Goal: Task Accomplishment & Management: Complete application form

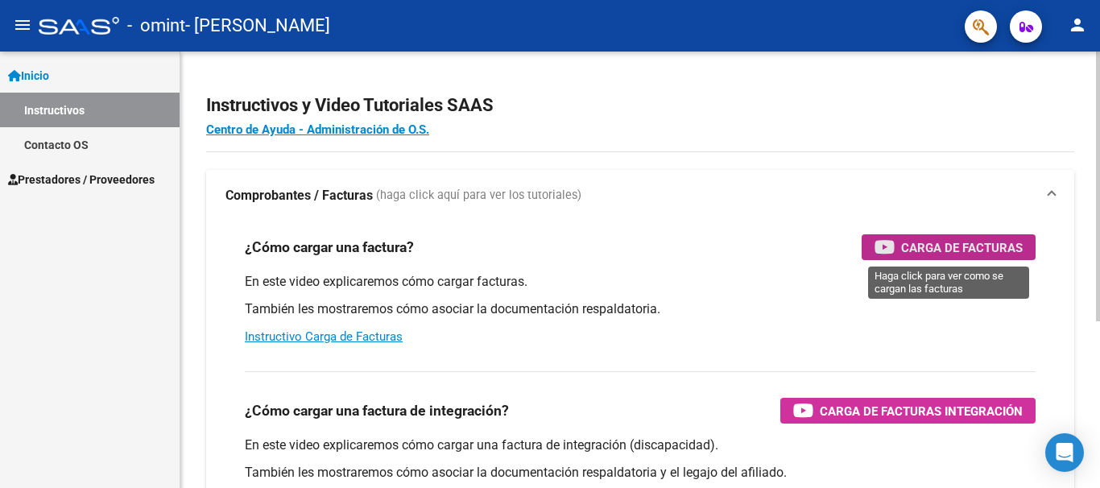
click at [915, 248] on span "Carga de Facturas" at bounding box center [962, 248] width 122 height 20
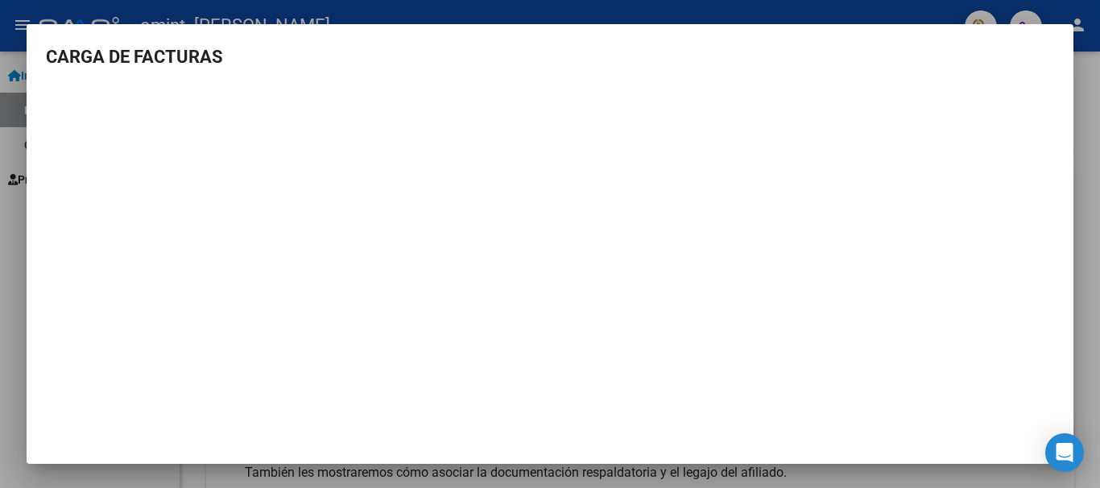
scroll to position [2, 0]
click at [1085, 333] on div at bounding box center [550, 244] width 1100 height 488
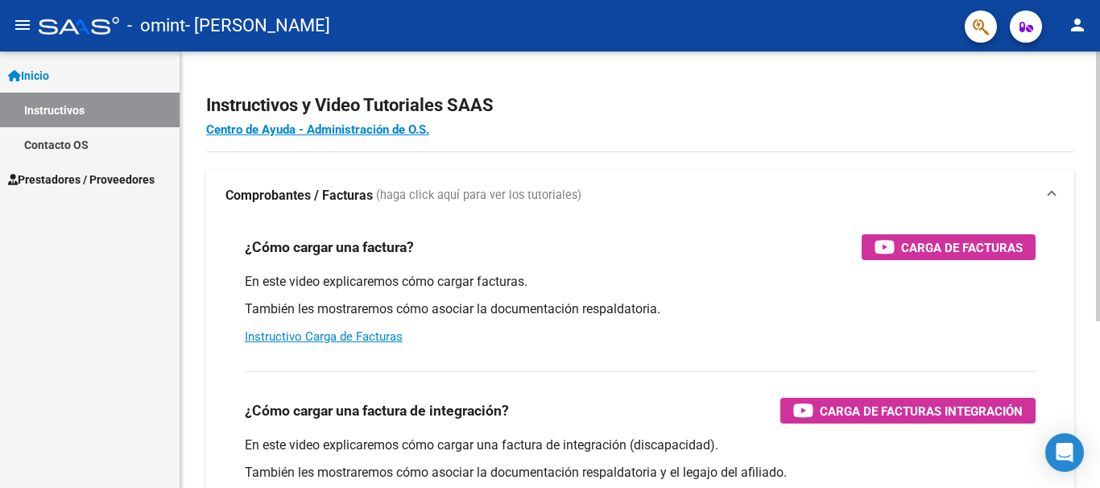
click at [1090, 197] on div "Instructivos y Video Tutoriales SAAS Centro de Ayuda - Administración de O.S. C…" at bounding box center [640, 405] width 920 height 706
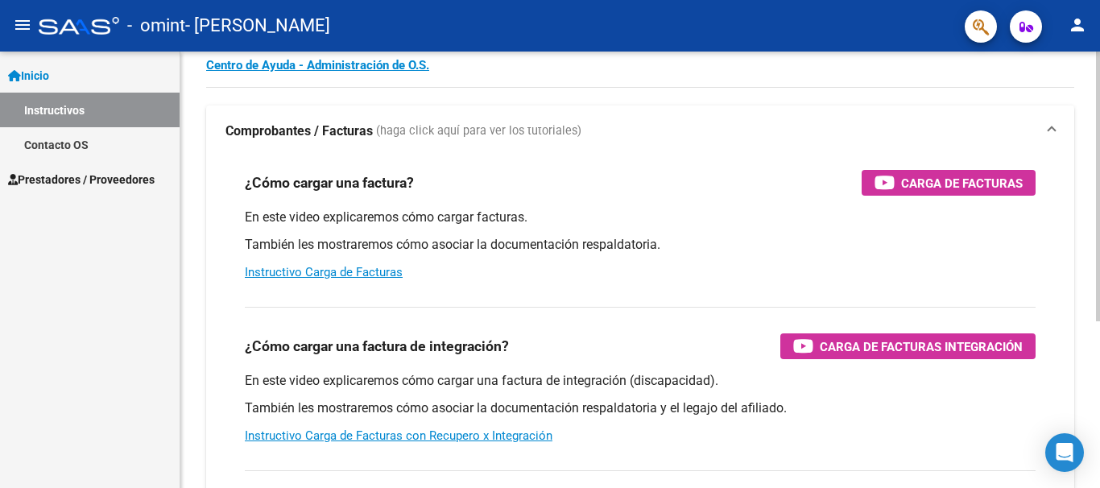
scroll to position [97, 0]
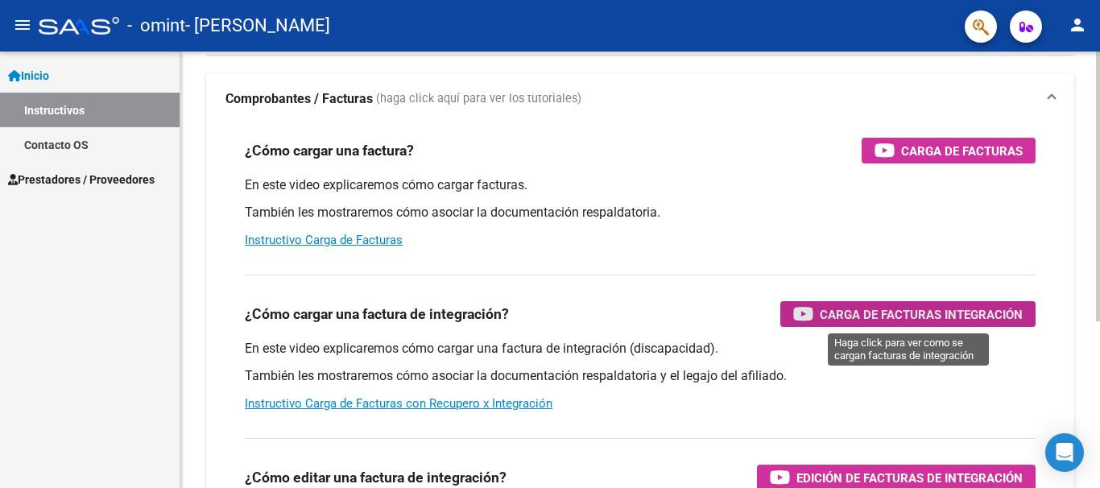
click at [971, 314] on span "Carga de Facturas Integración" at bounding box center [921, 314] width 203 height 20
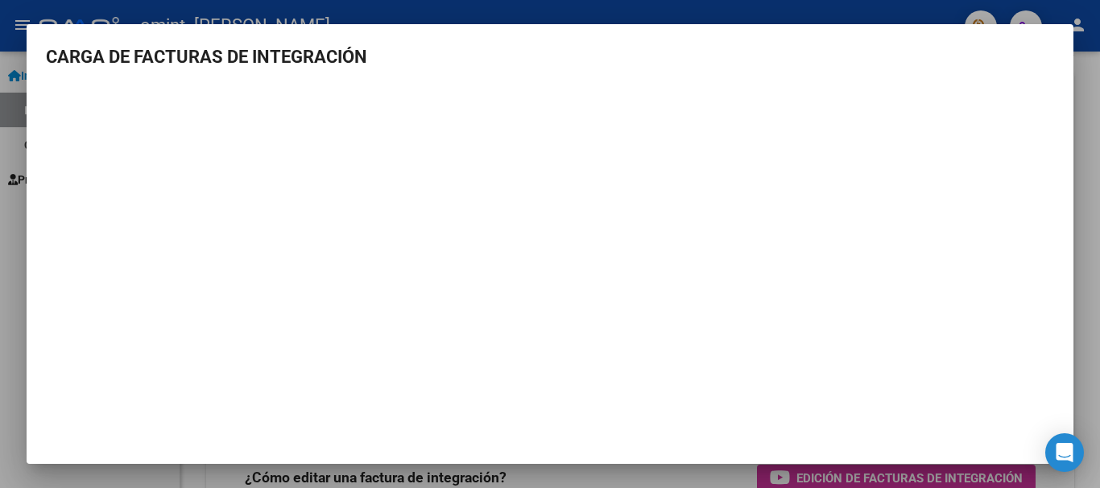
click at [1086, 221] on div at bounding box center [550, 244] width 1100 height 488
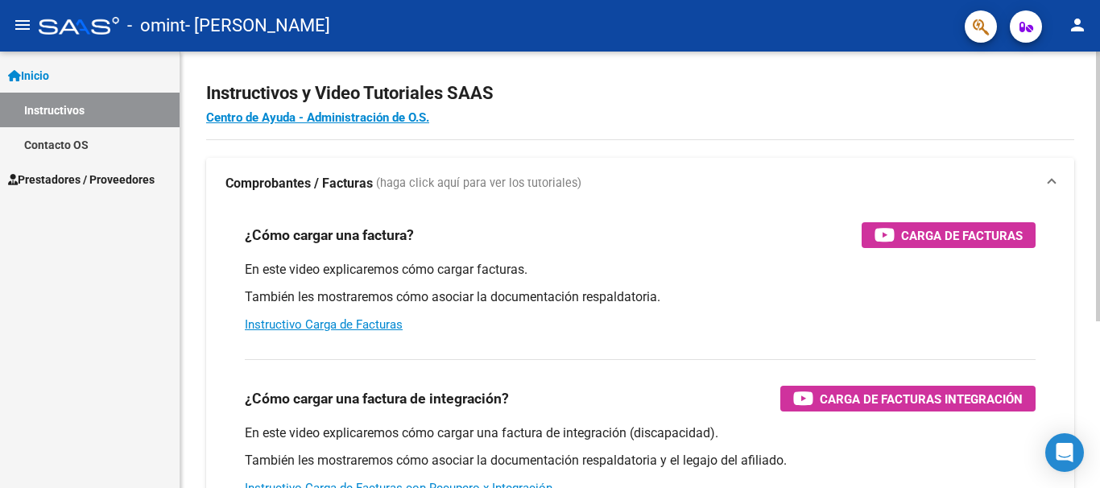
scroll to position [2, 0]
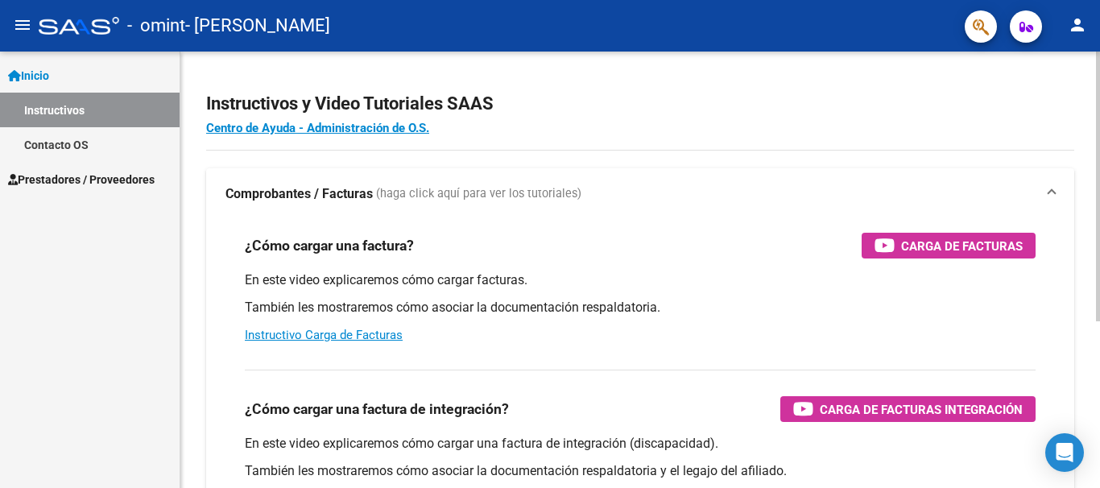
click at [1094, 87] on div "Instructivos y Video Tutoriales SAAS Centro de Ayuda - Administración de O.S. C…" at bounding box center [642, 403] width 924 height 706
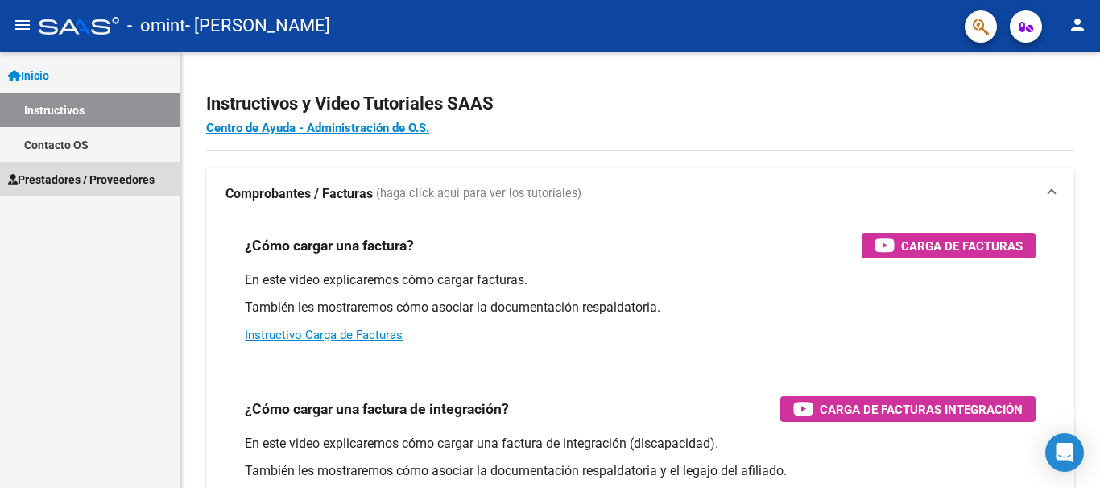
click at [152, 179] on span "Prestadores / Proveedores" at bounding box center [81, 180] width 147 height 18
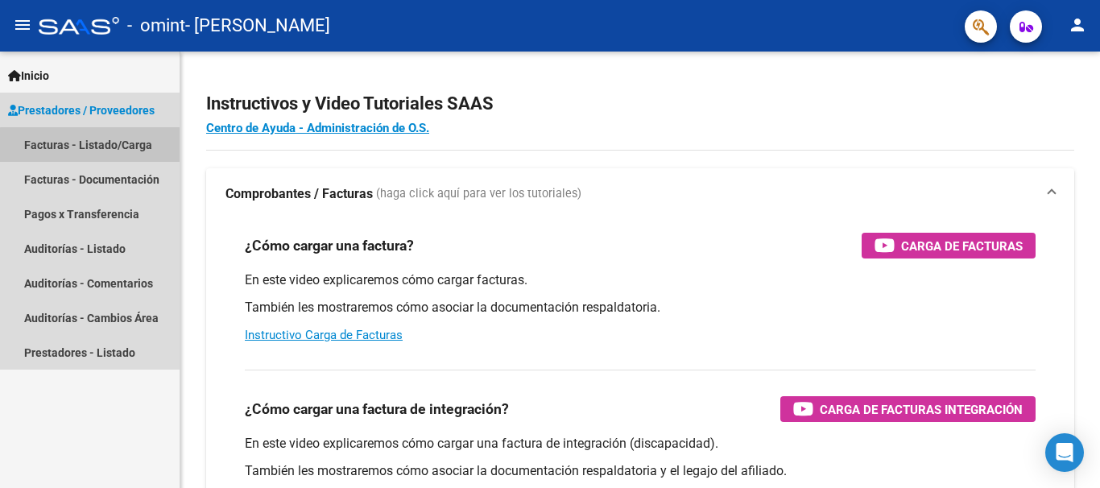
click at [138, 148] on link "Facturas - Listado/Carga" at bounding box center [90, 144] width 180 height 35
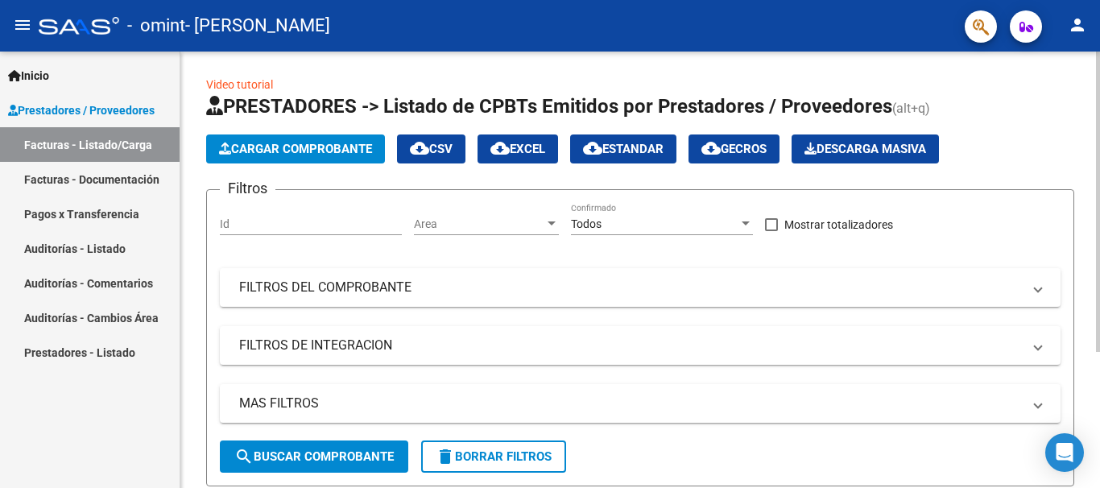
click at [351, 151] on span "Cargar Comprobante" at bounding box center [295, 149] width 153 height 14
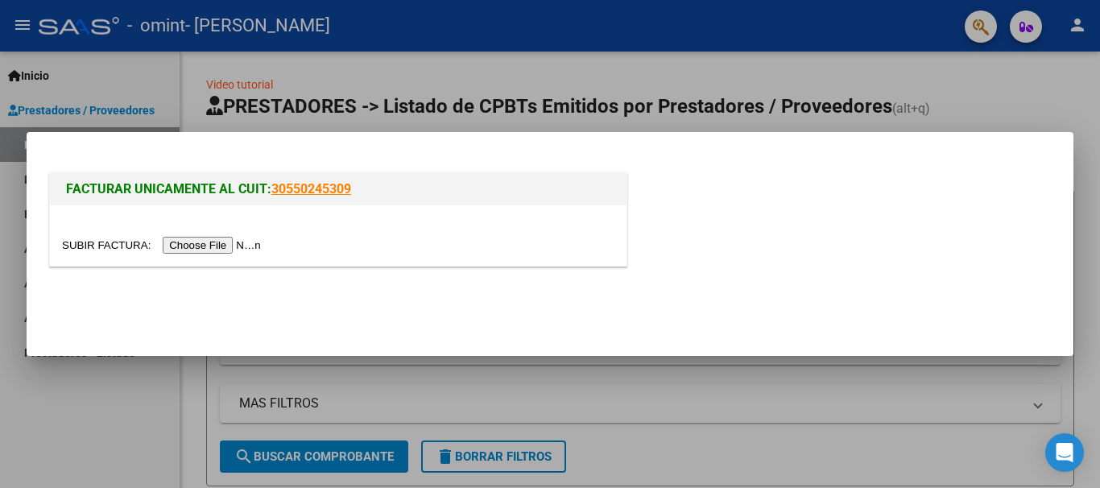
click at [234, 245] on input "file" at bounding box center [164, 245] width 204 height 17
click at [241, 245] on input "file" at bounding box center [164, 245] width 204 height 17
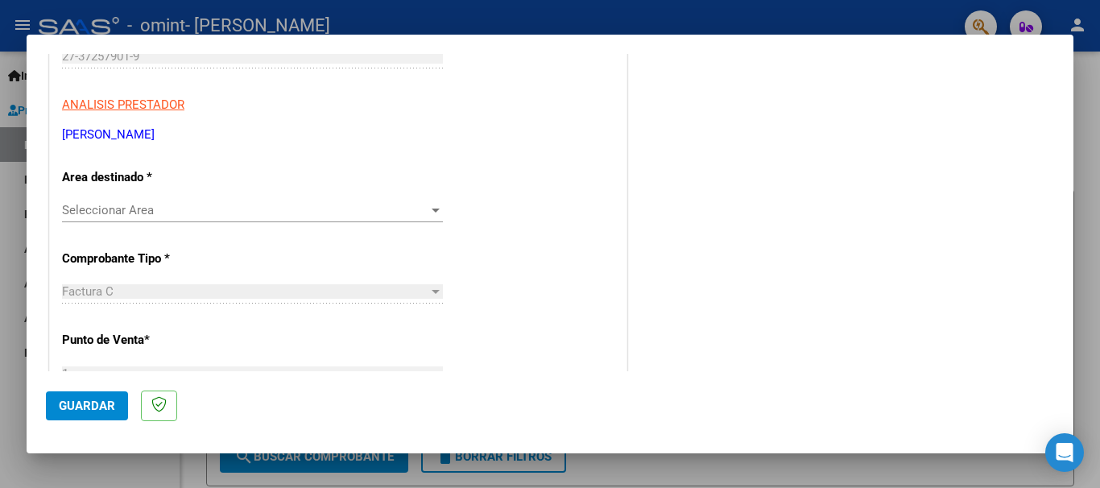
scroll to position [270, 0]
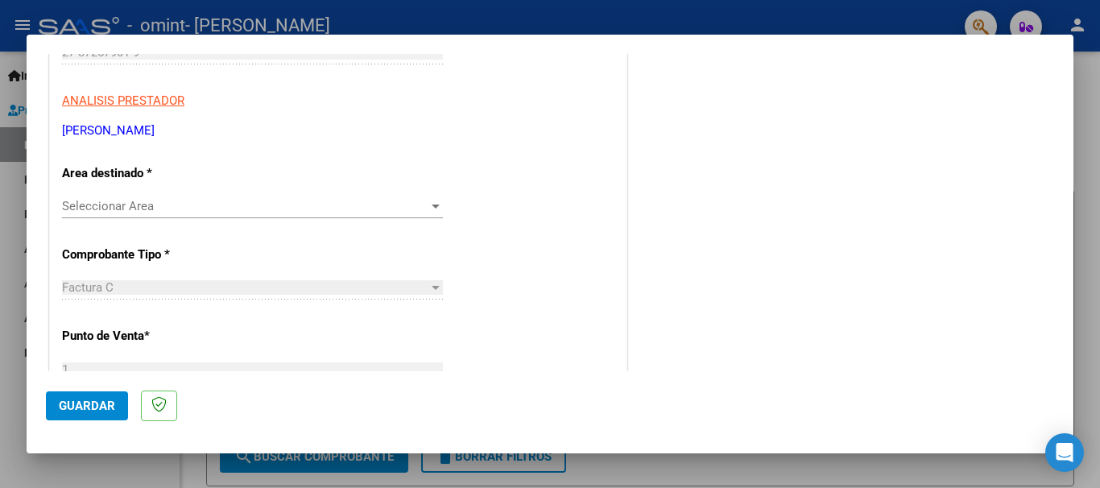
click at [428, 213] on div at bounding box center [435, 206] width 14 height 13
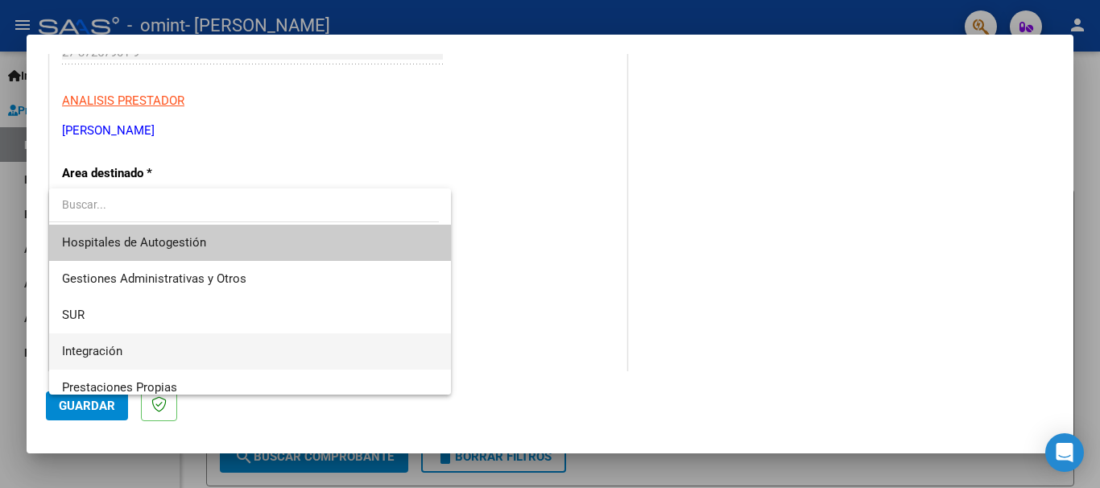
click at [143, 344] on span "Integración" at bounding box center [250, 351] width 376 height 36
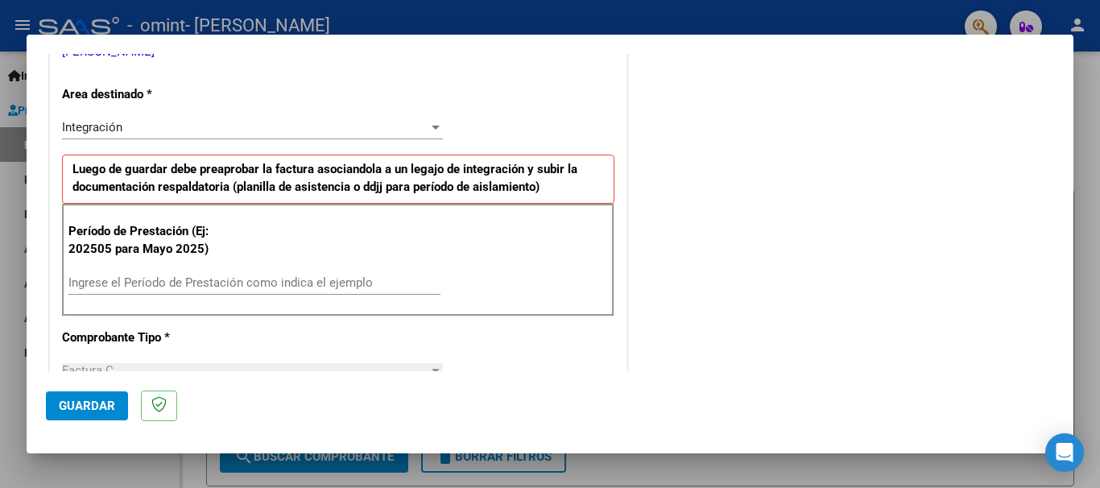
scroll to position [357, 0]
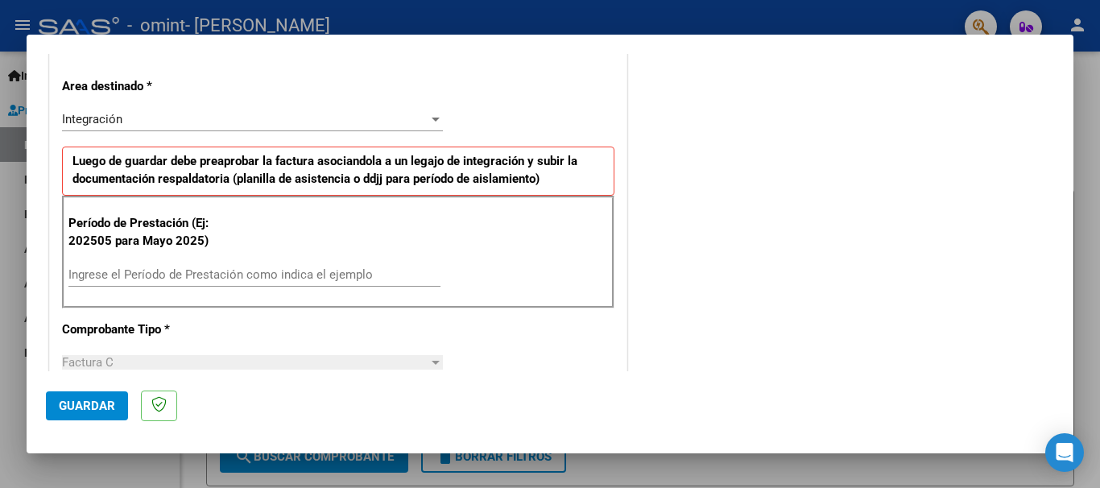
click at [176, 267] on input "Ingrese el Período de Prestación como indica el ejemplo" at bounding box center [254, 274] width 372 height 14
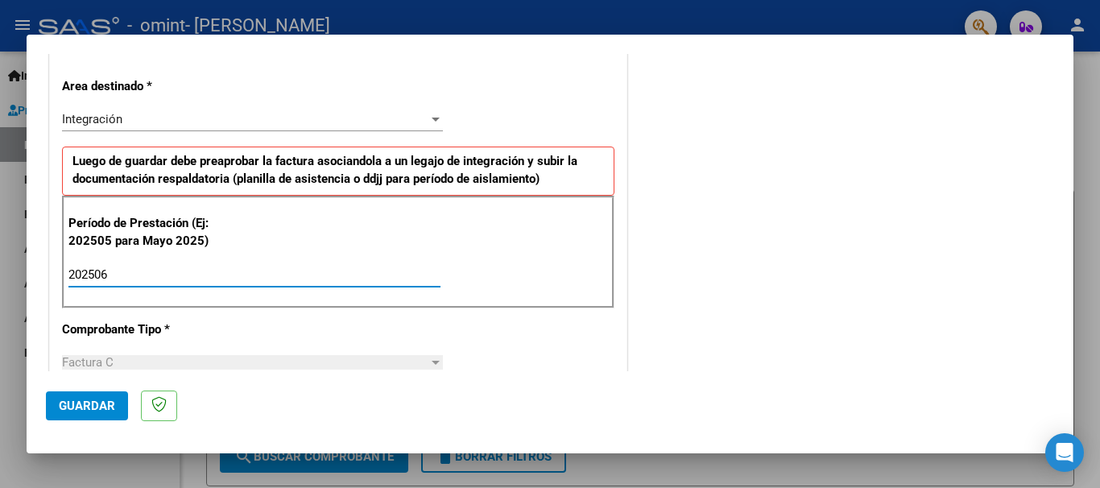
type input "202506"
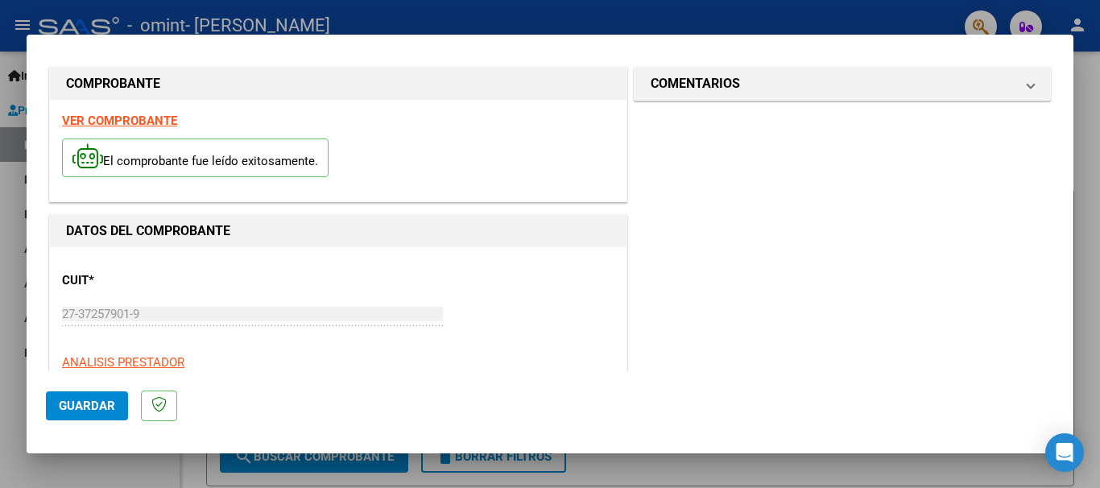
scroll to position [0, 0]
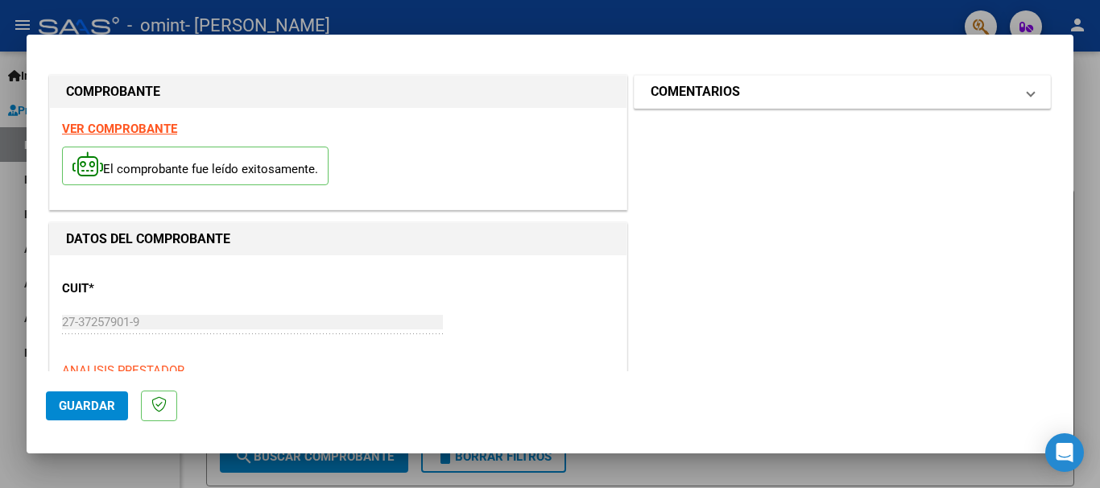
click at [1028, 100] on span at bounding box center [1031, 91] width 6 height 19
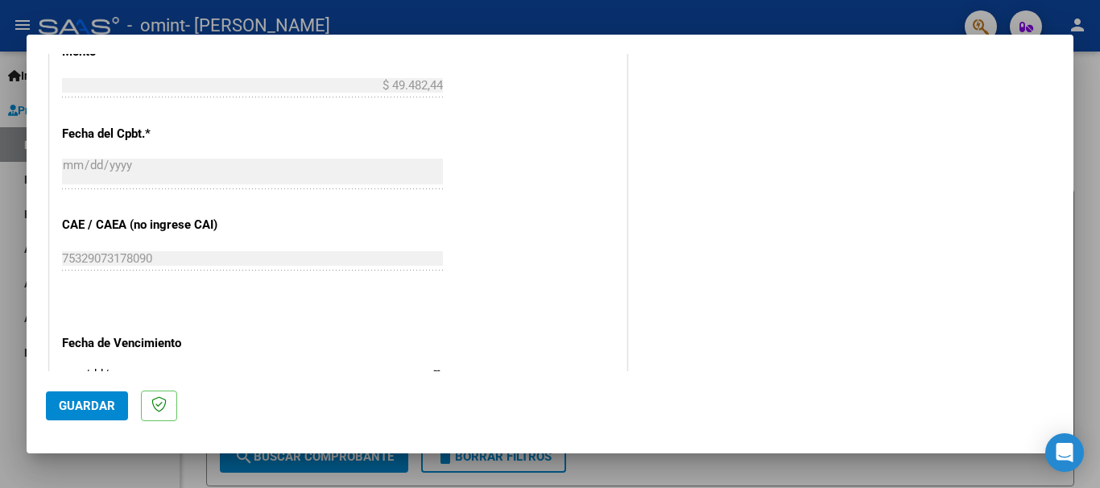
scroll to position [906, 0]
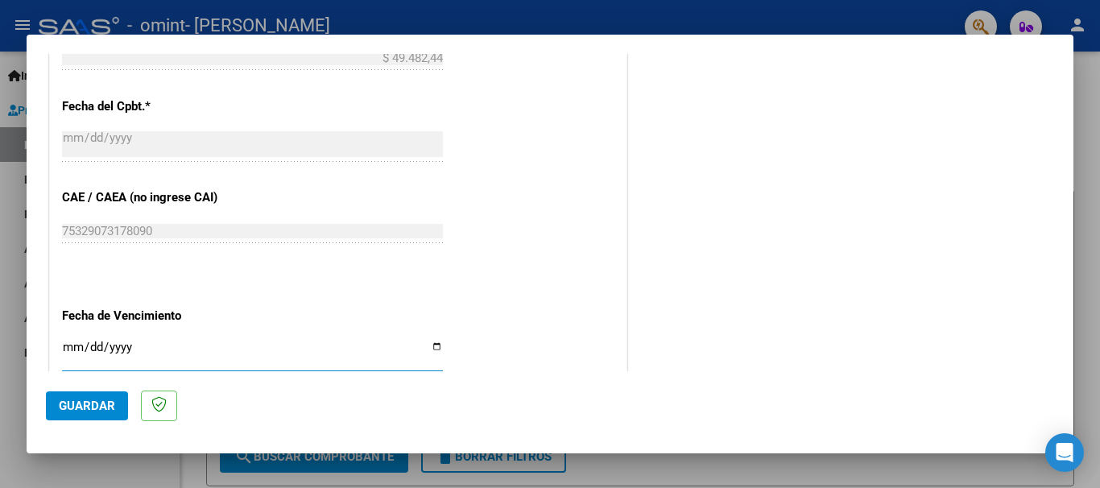
click at [428, 345] on input "Ingresar la fecha" at bounding box center [252, 354] width 381 height 26
type input "2025-08-22"
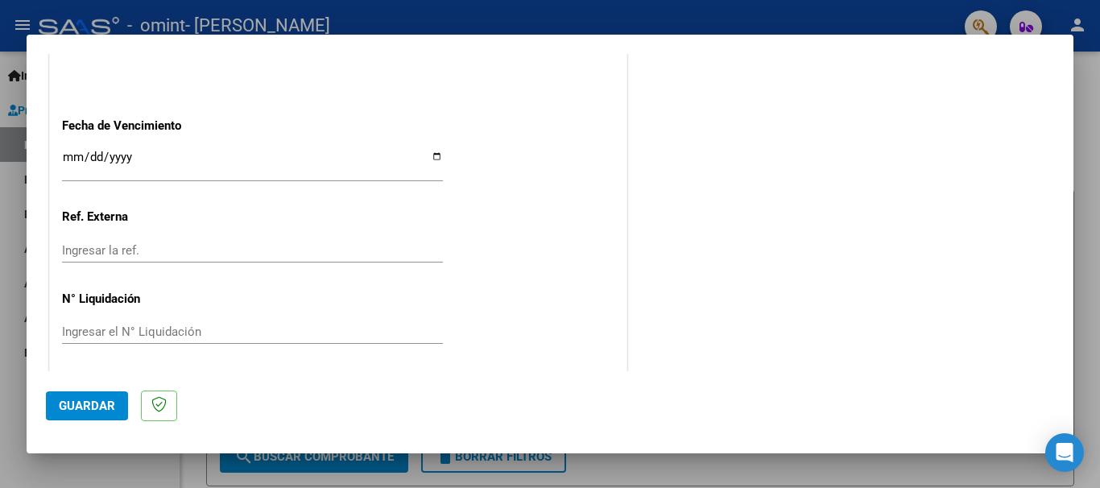
scroll to position [1100, 0]
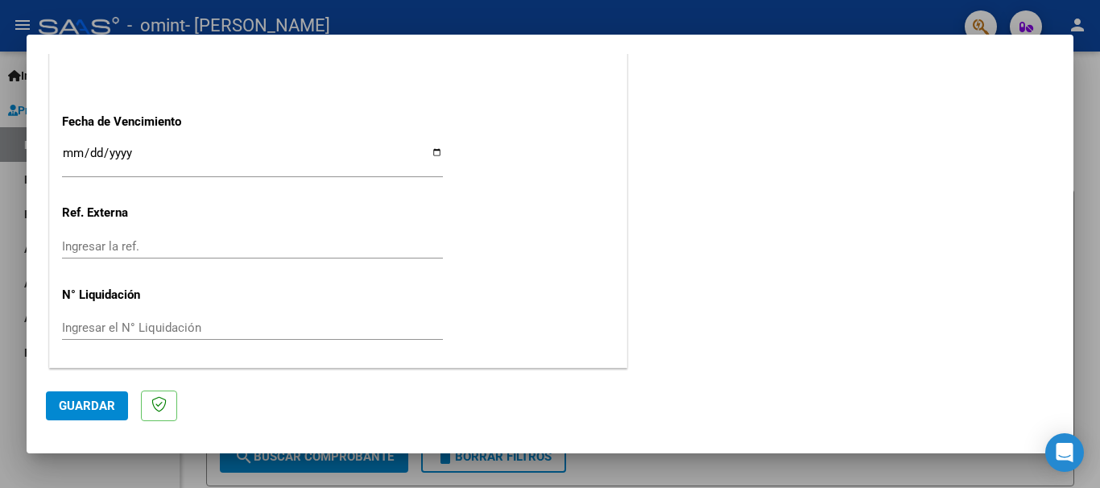
click at [94, 408] on span "Guardar" at bounding box center [87, 406] width 56 height 14
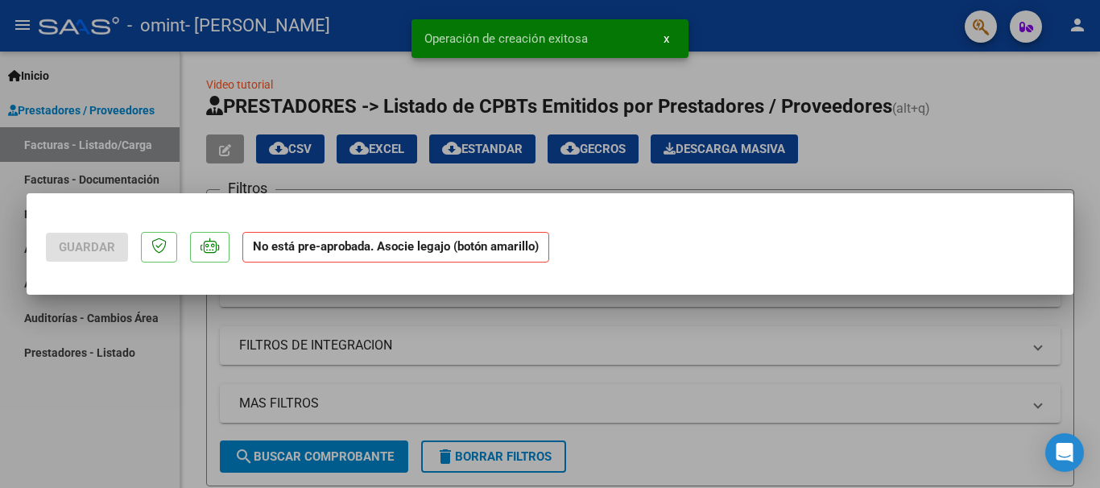
scroll to position [0, 0]
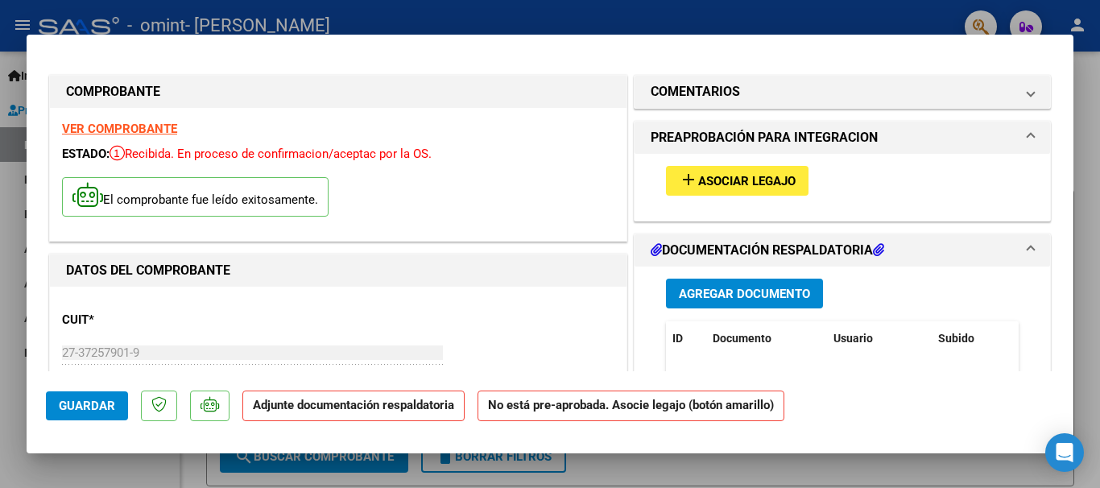
click at [763, 182] on span "Asociar Legajo" at bounding box center [746, 181] width 97 height 14
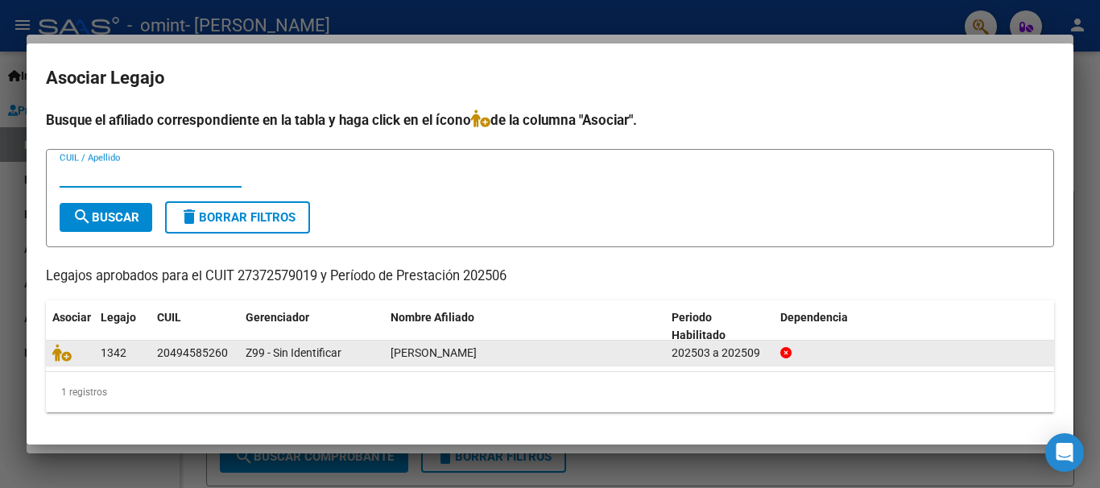
click at [477, 358] on span "GARRUDO LAZARO EMANUEL" at bounding box center [434, 352] width 86 height 13
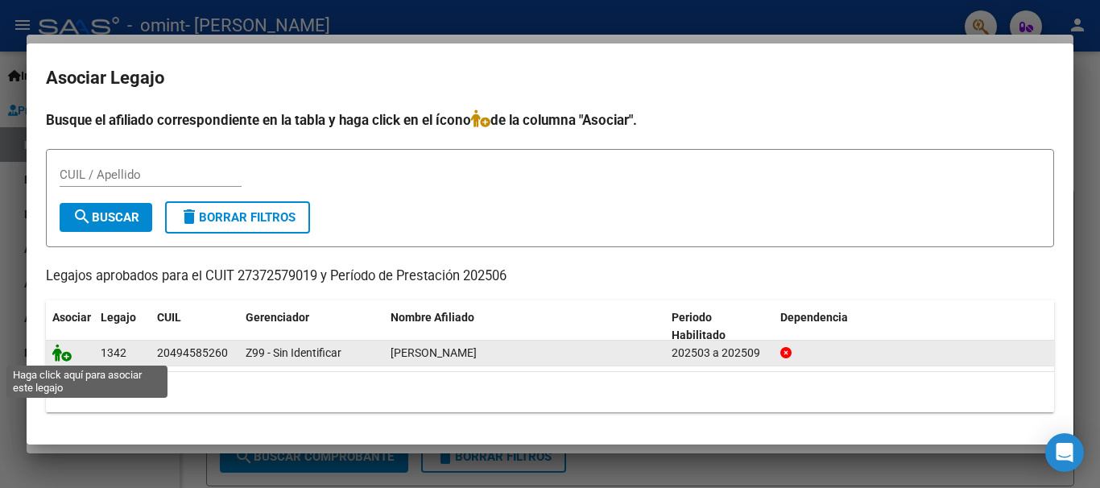
click at [64, 353] on icon at bounding box center [61, 353] width 19 height 18
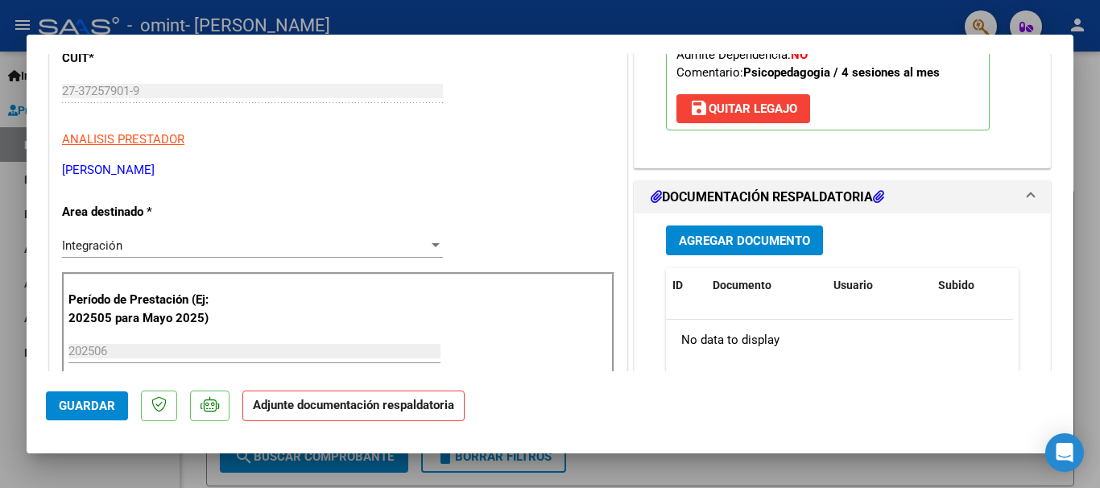
scroll to position [282, 0]
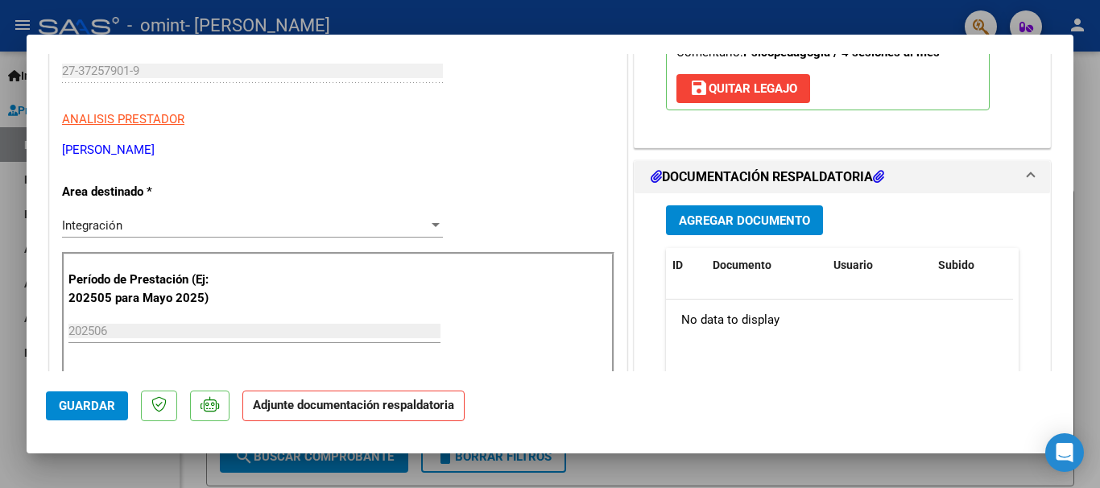
click at [763, 177] on h1 "DOCUMENTACIÓN RESPALDATORIA" at bounding box center [768, 177] width 234 height 19
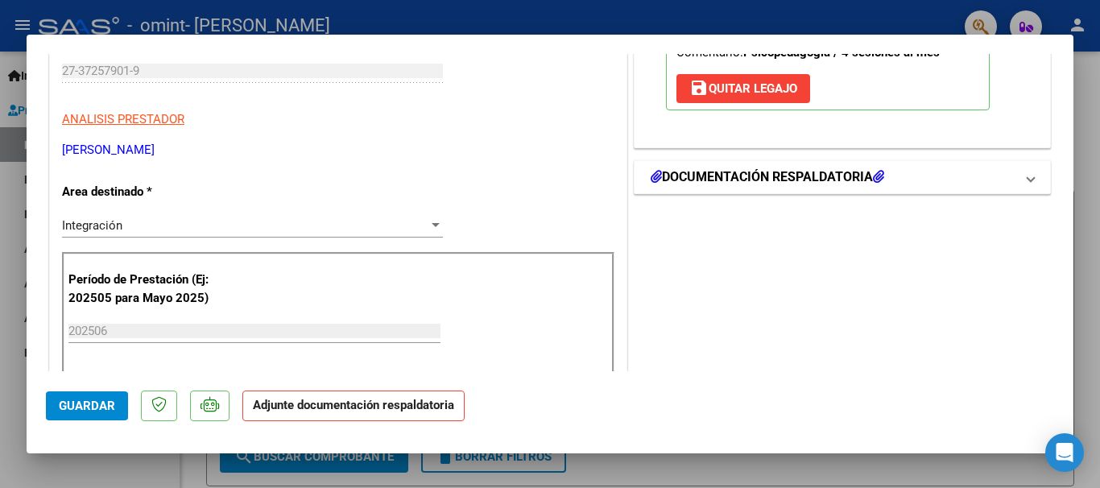
click at [763, 177] on h1 "DOCUMENTACIÓN RESPALDATORIA" at bounding box center [768, 177] width 234 height 19
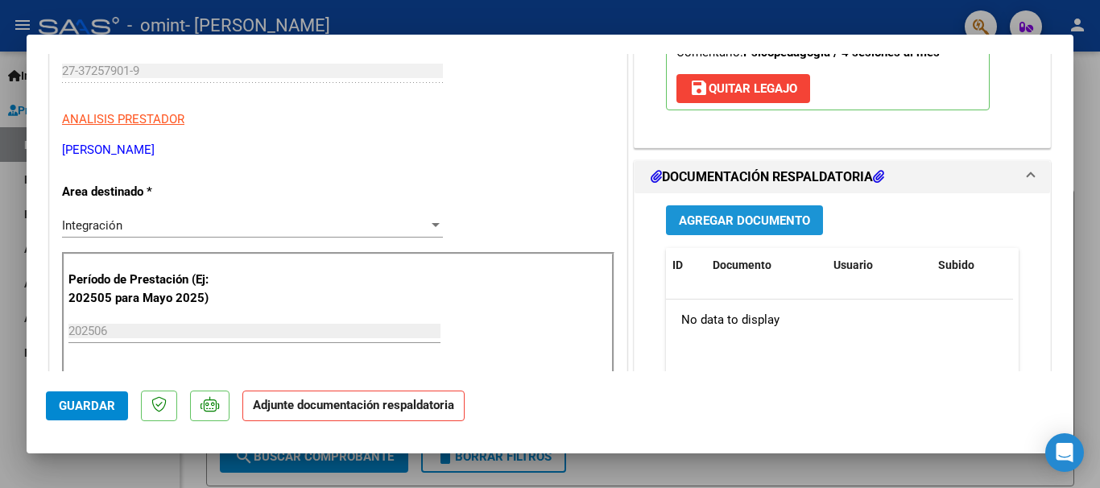
click at [767, 219] on span "Agregar Documento" at bounding box center [744, 220] width 131 height 14
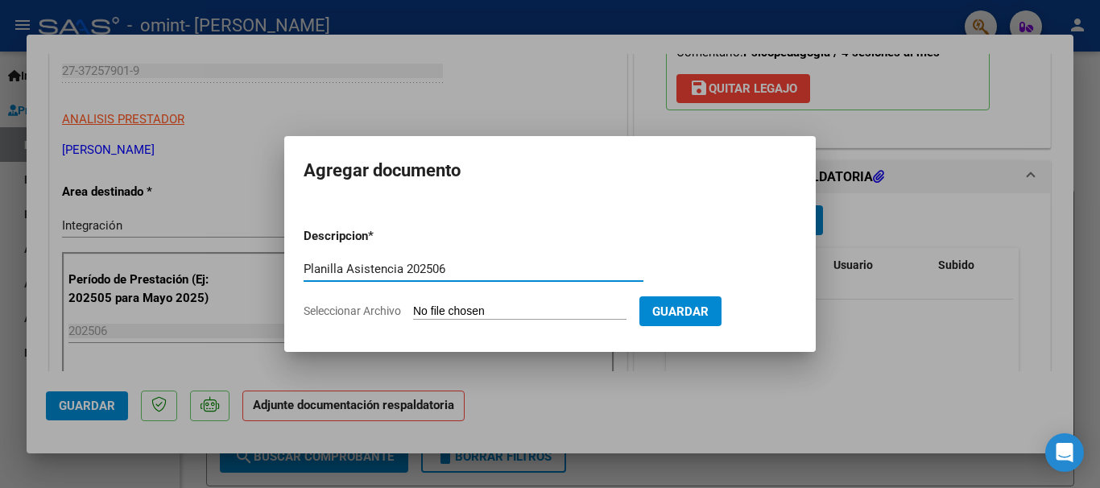
type input "Planilla Asistencia 202506"
click at [506, 310] on input "Seleccionar Archivo" at bounding box center [519, 311] width 213 height 15
type input "C:\fakepath\Asistencia Junio - Lázaro Garrudo Psicopedagogía .pdf"
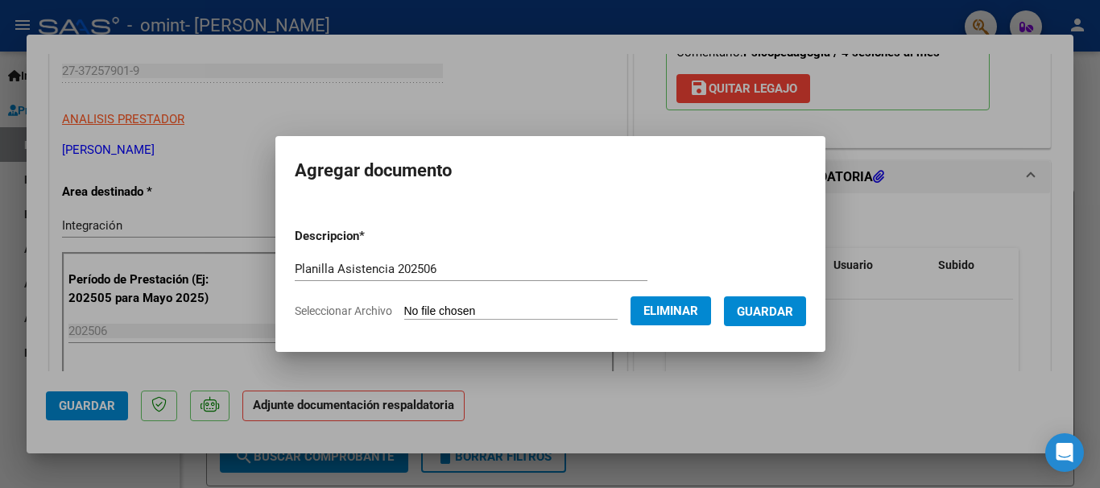
click at [791, 310] on span "Guardar" at bounding box center [765, 311] width 56 height 14
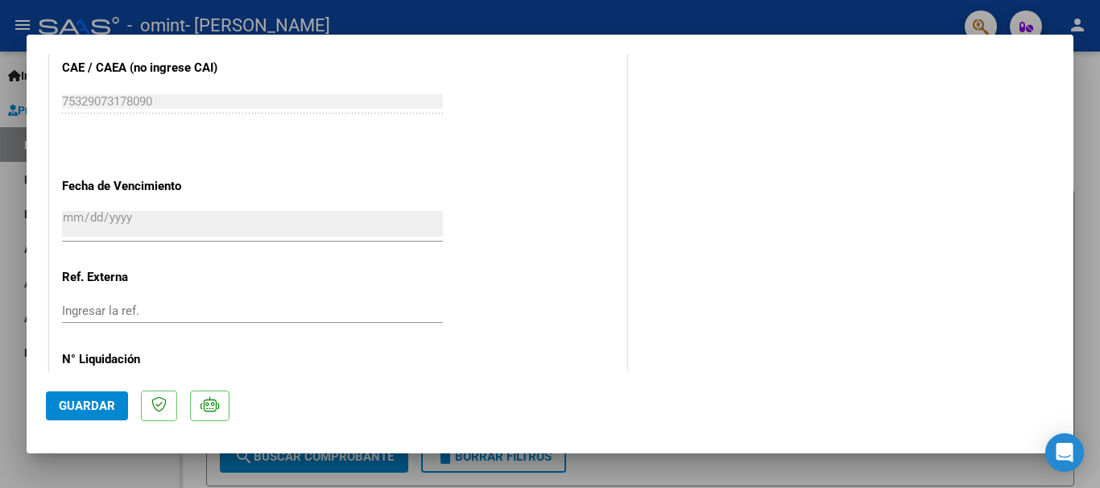
scroll to position [1124, 0]
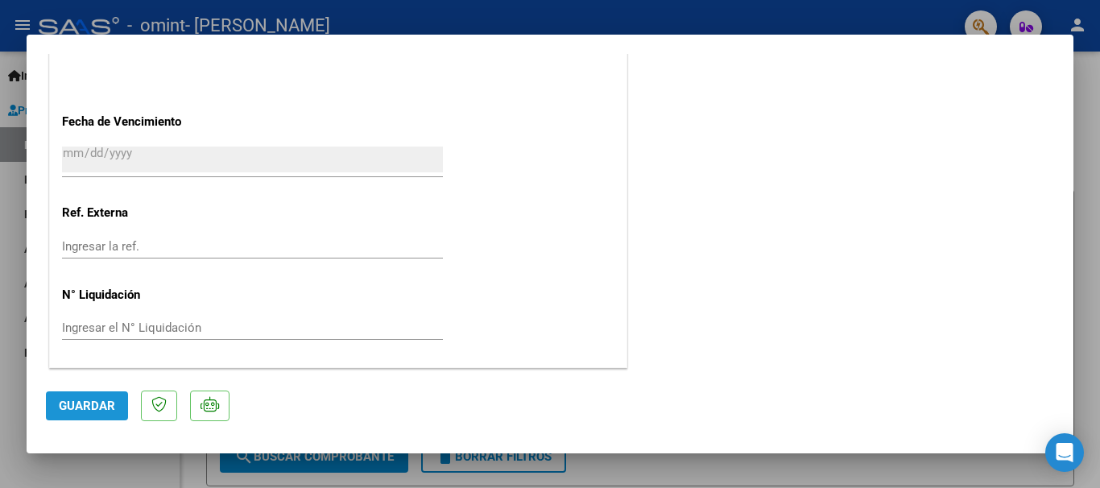
click at [107, 401] on span "Guardar" at bounding box center [87, 406] width 56 height 14
click at [110, 407] on span "Guardar" at bounding box center [87, 406] width 56 height 14
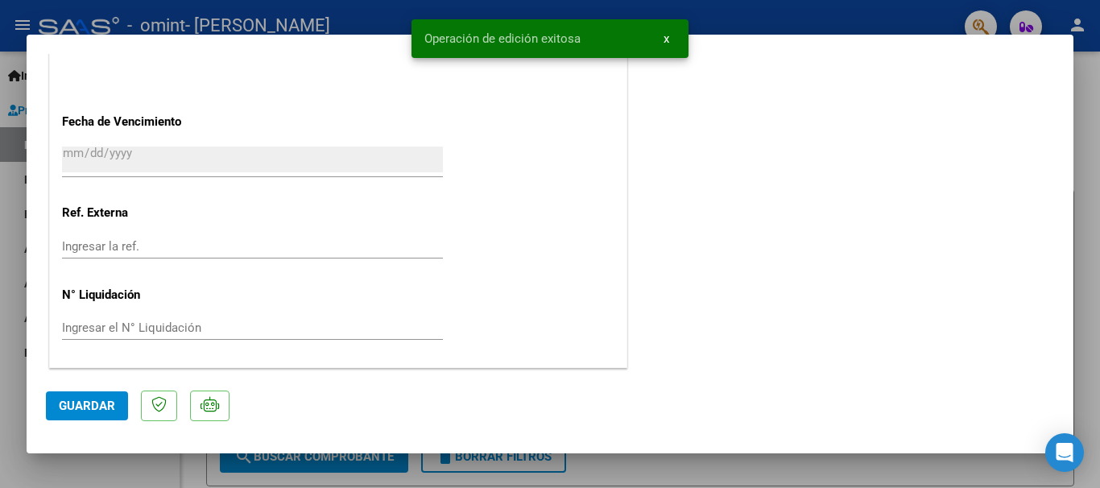
click at [1093, 126] on div at bounding box center [550, 244] width 1100 height 488
type input "$ 0,00"
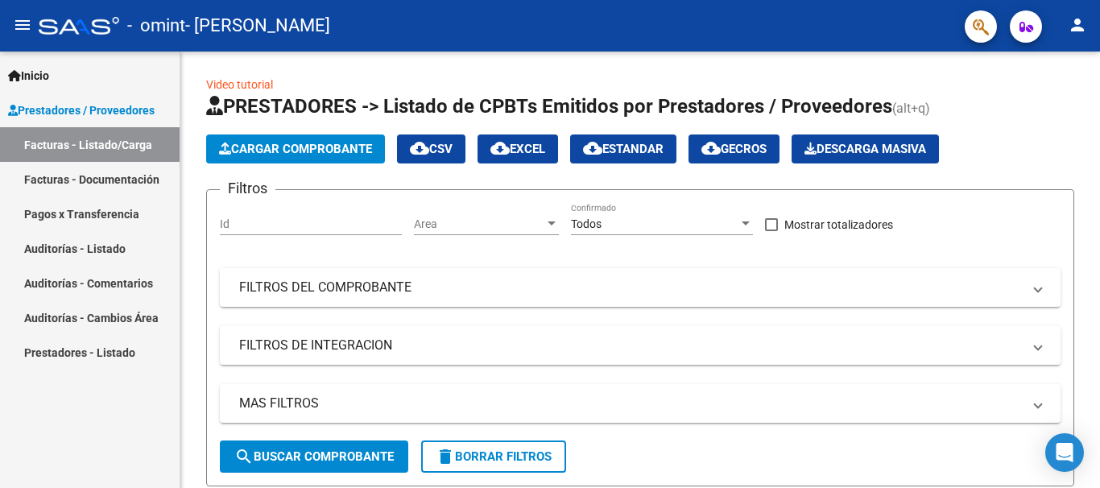
click at [84, 145] on link "Facturas - Listado/Carga" at bounding box center [90, 144] width 180 height 35
click at [290, 147] on span "Cargar Comprobante" at bounding box center [295, 149] width 153 height 14
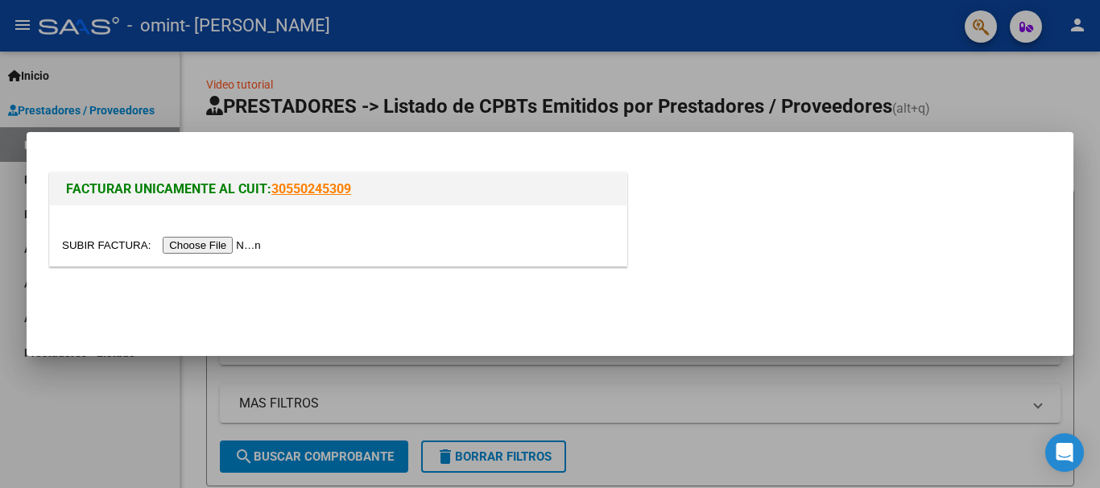
click at [227, 249] on input "file" at bounding box center [164, 245] width 204 height 17
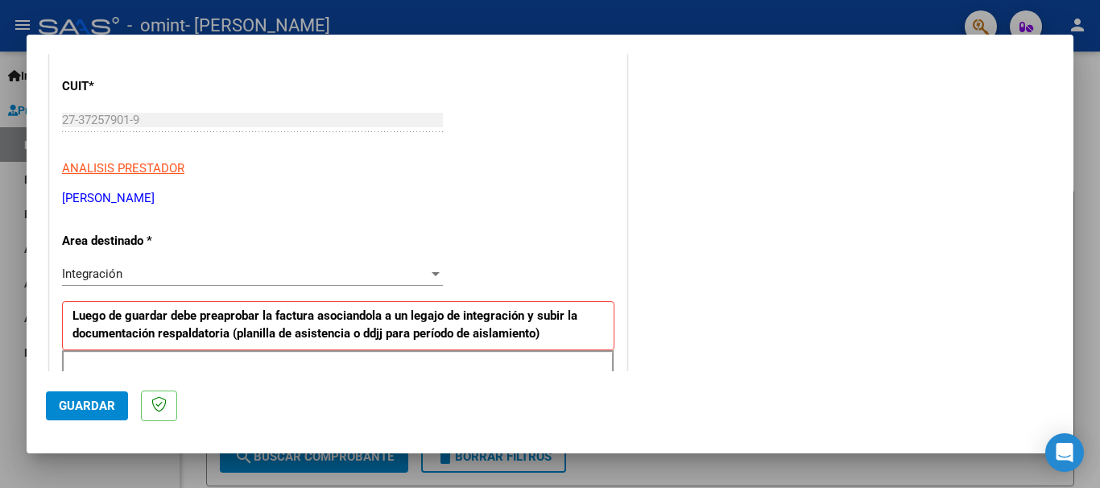
scroll to position [292, 0]
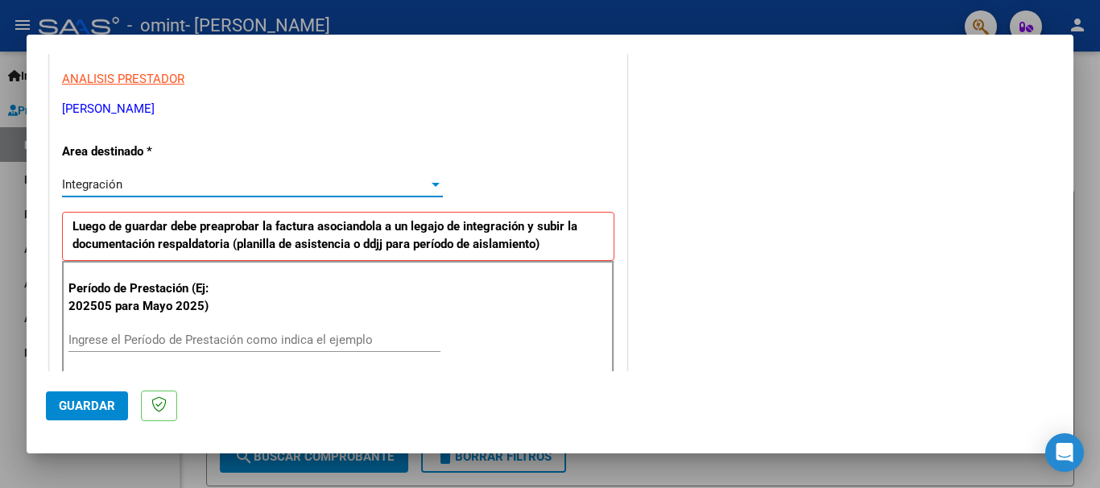
click at [432, 187] on div at bounding box center [435, 184] width 14 height 13
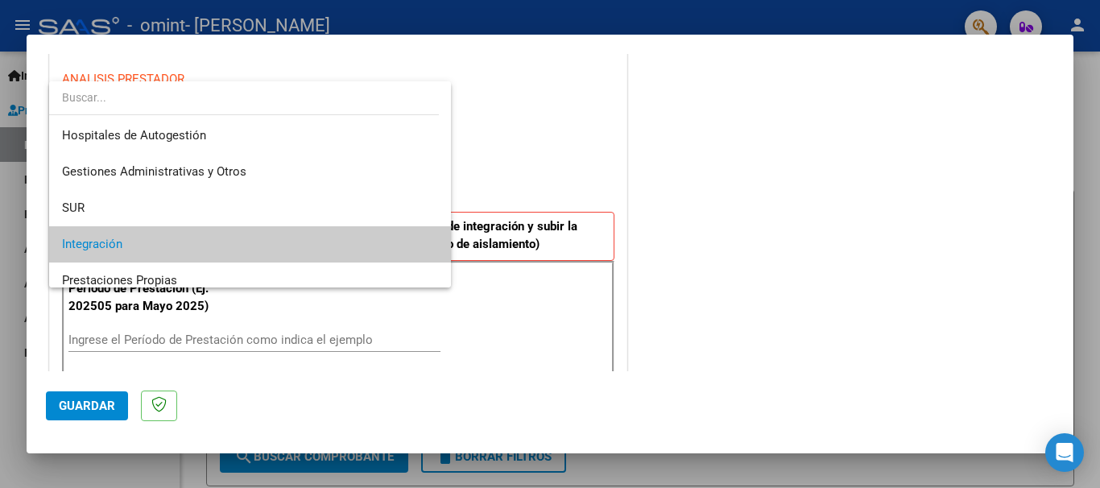
scroll to position [60, 0]
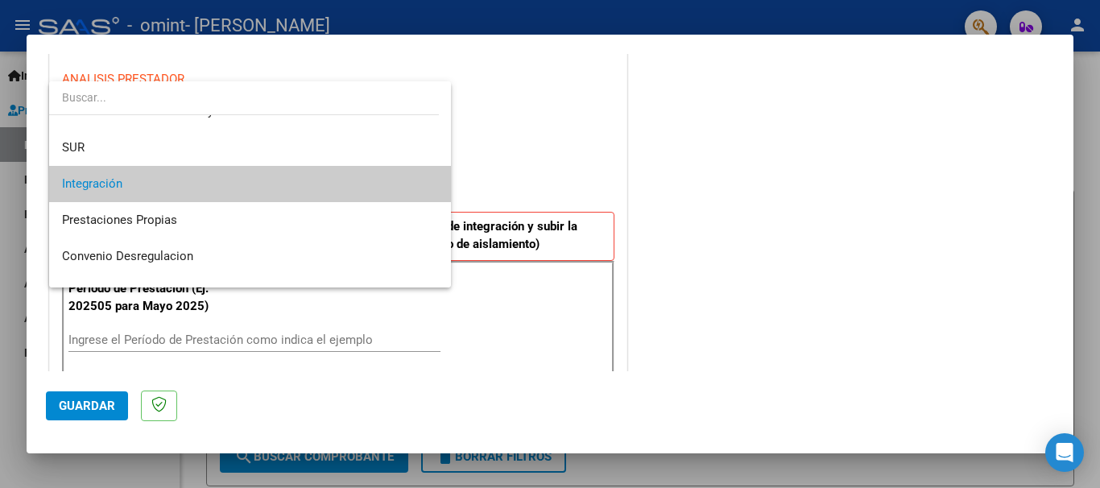
click at [386, 186] on span "Integración" at bounding box center [250, 184] width 376 height 36
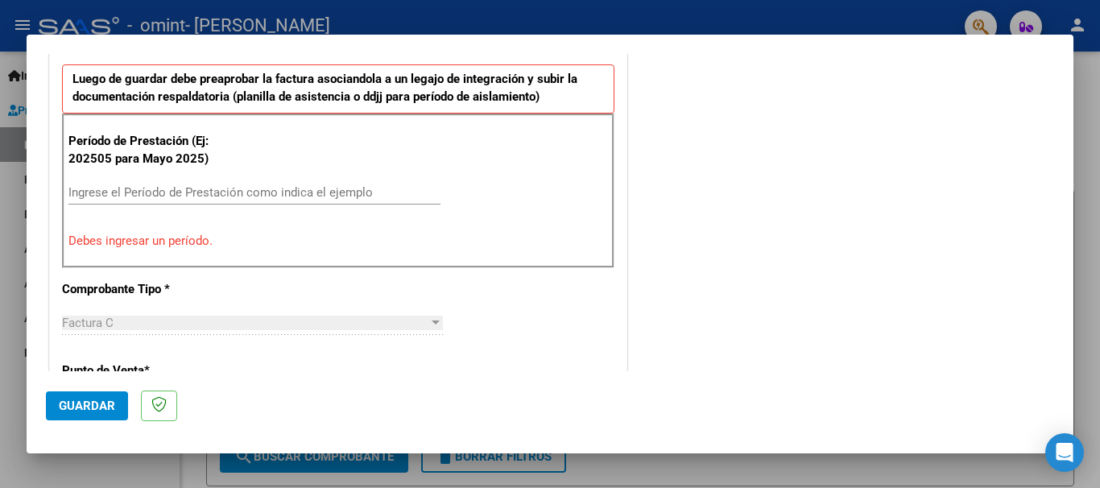
scroll to position [443, 0]
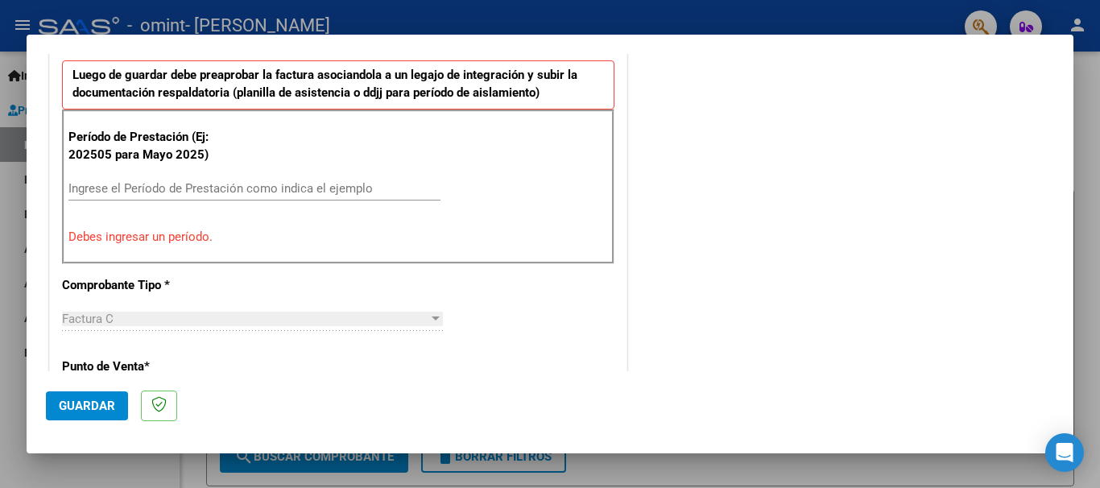
click at [152, 183] on input "Ingrese el Período de Prestación como indica el ejemplo" at bounding box center [254, 188] width 372 height 14
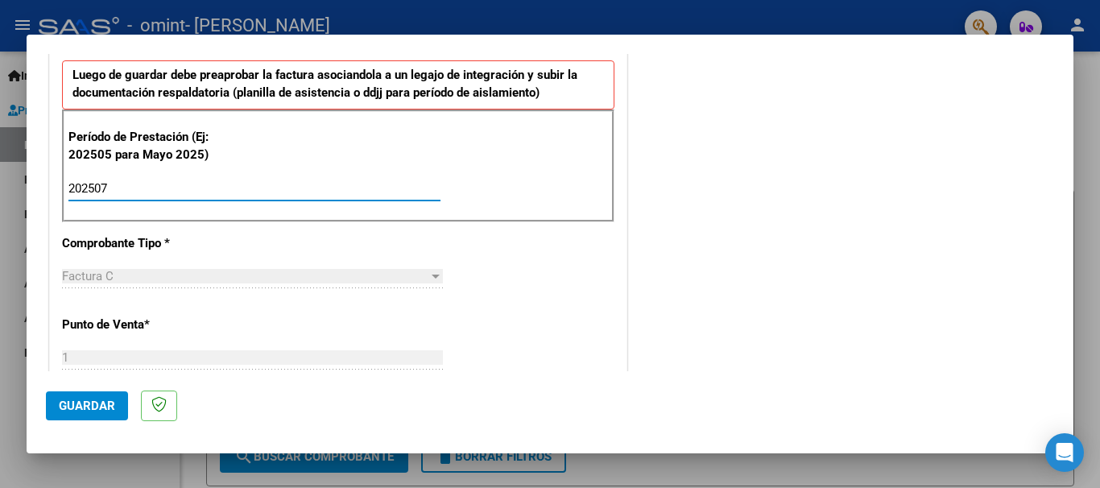
type input "202507"
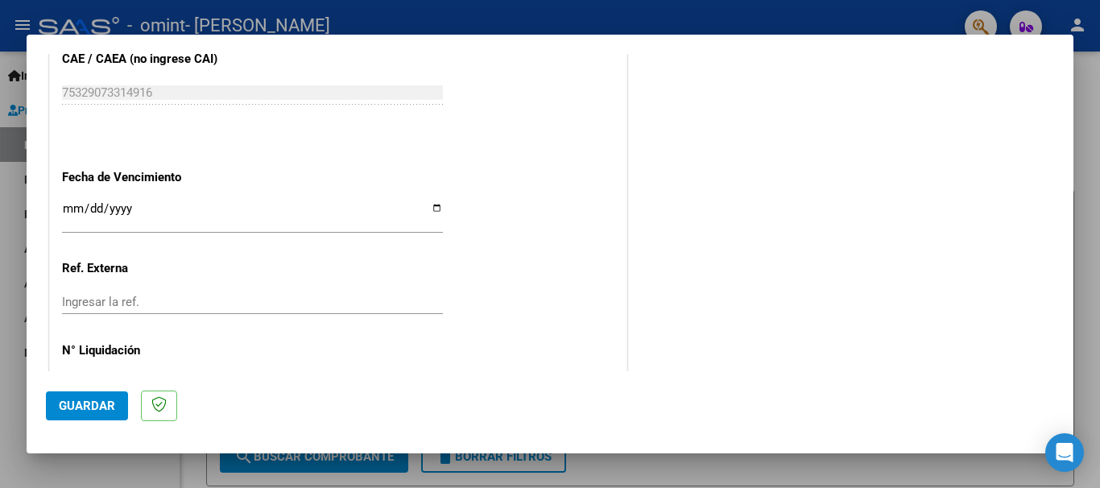
scroll to position [1056, 0]
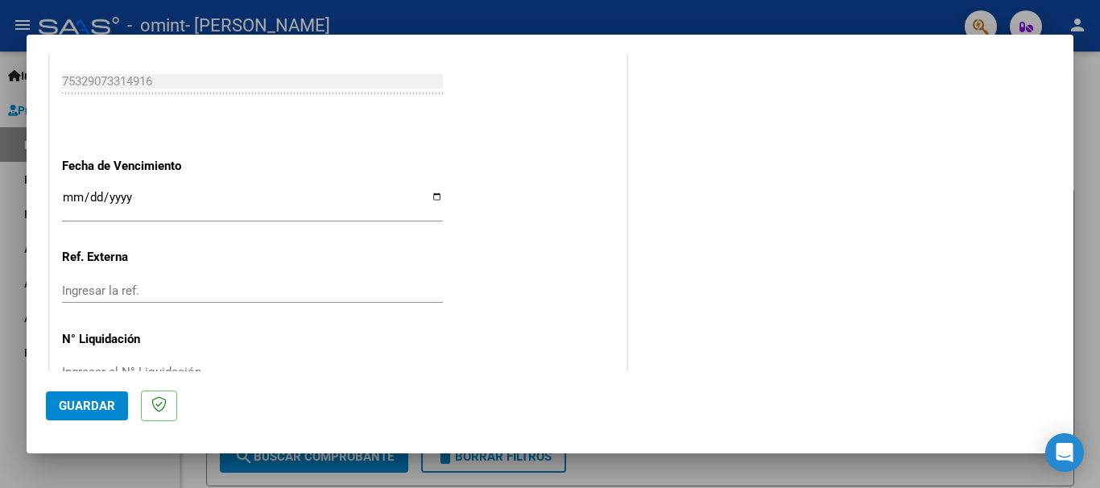
click at [429, 196] on input "Ingresar la fecha" at bounding box center [252, 204] width 381 height 26
type input "2025-08-22"
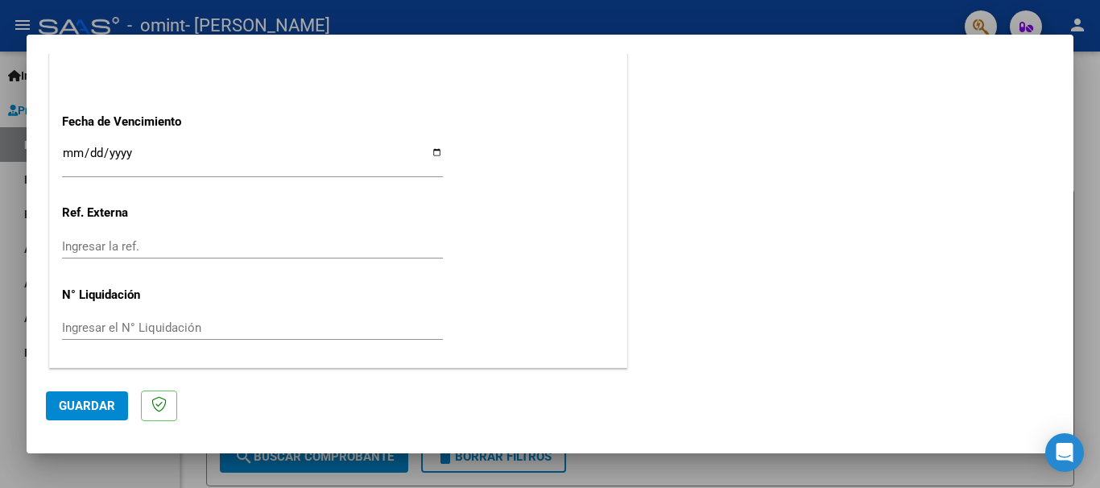
click at [99, 399] on span "Guardar" at bounding box center [87, 406] width 56 height 14
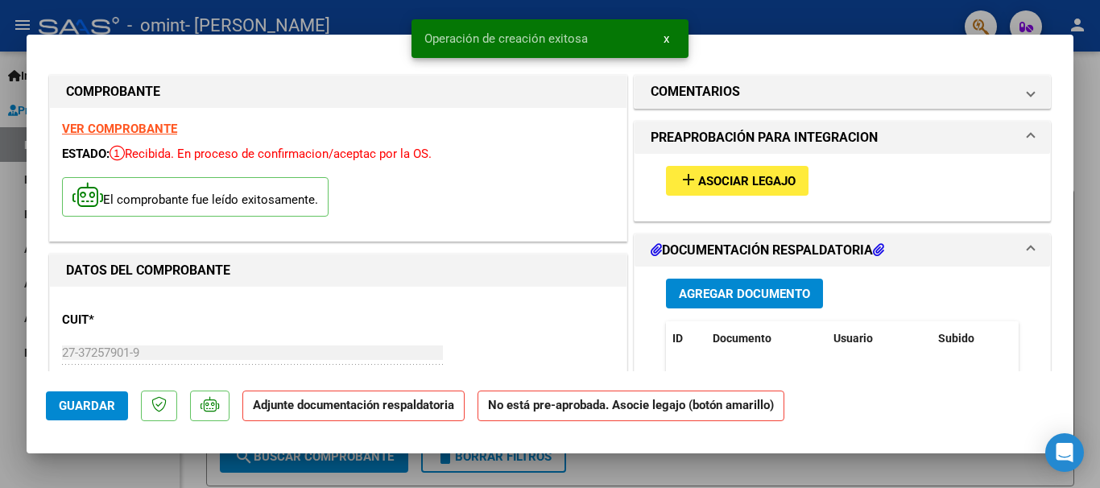
click at [731, 176] on span "Asociar Legajo" at bounding box center [746, 181] width 97 height 14
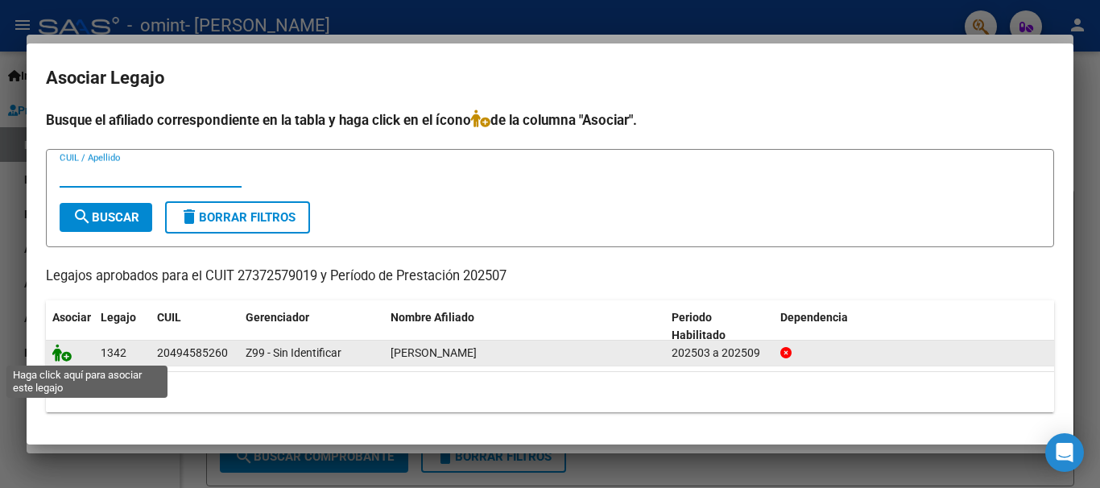
click at [59, 351] on icon at bounding box center [61, 353] width 19 height 18
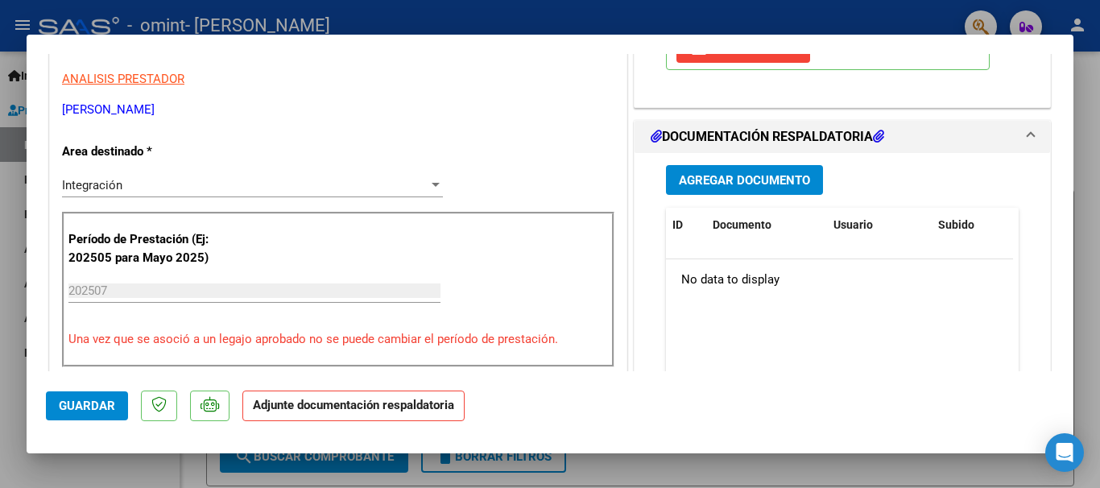
scroll to position [362, 0]
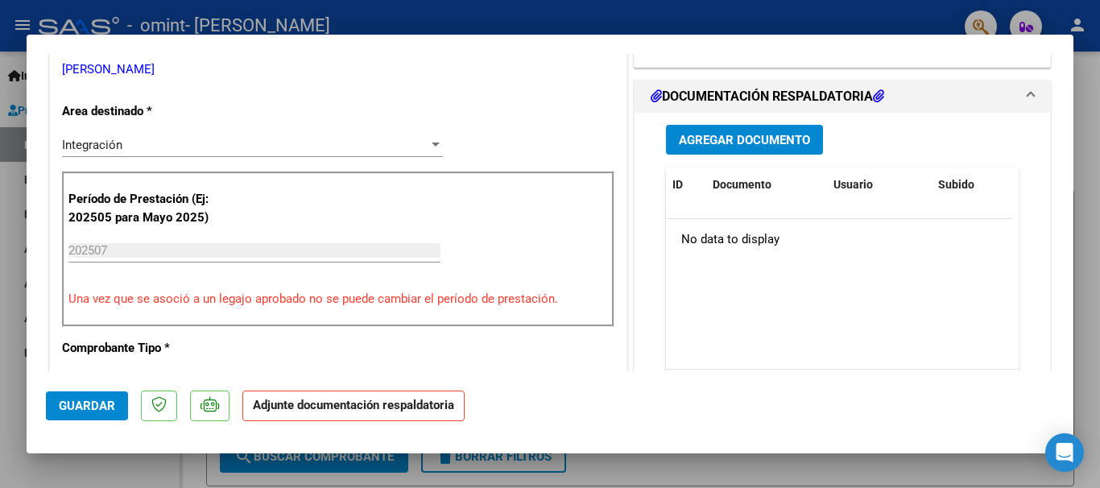
click at [760, 144] on span "Agregar Documento" at bounding box center [744, 140] width 131 height 14
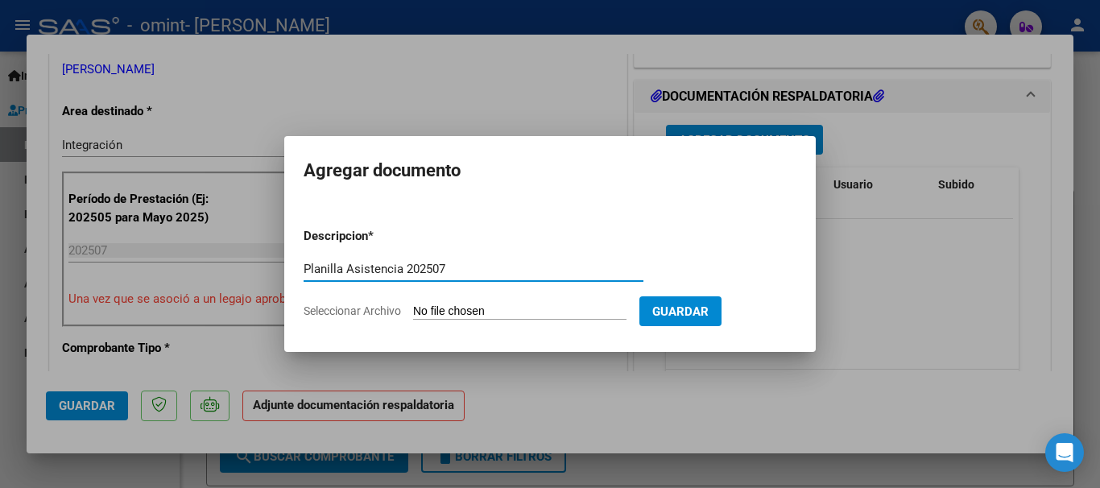
type input "Planilla Asistencia 202507"
click at [486, 306] on input "Seleccionar Archivo" at bounding box center [519, 311] width 213 height 15
type input "C:\fakepath\Asistencia Julio - Lázaro Garrudo Psicopedagogía.pdf"
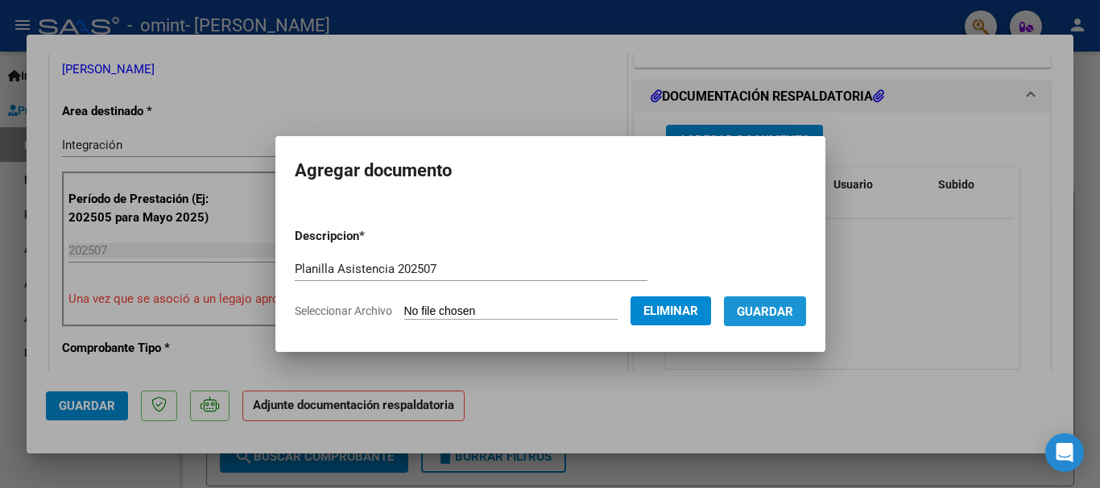
click at [792, 316] on span "Guardar" at bounding box center [765, 311] width 56 height 14
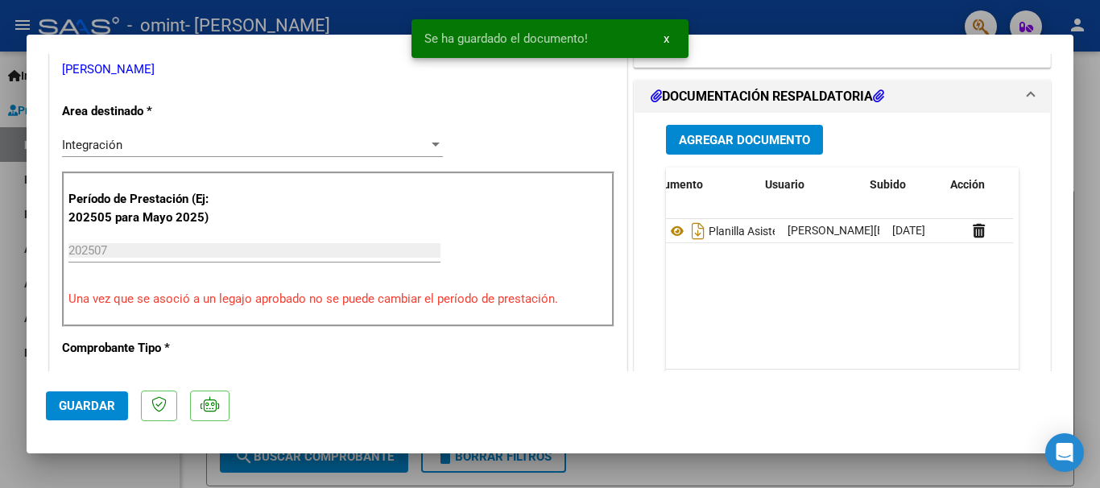
scroll to position [0, 71]
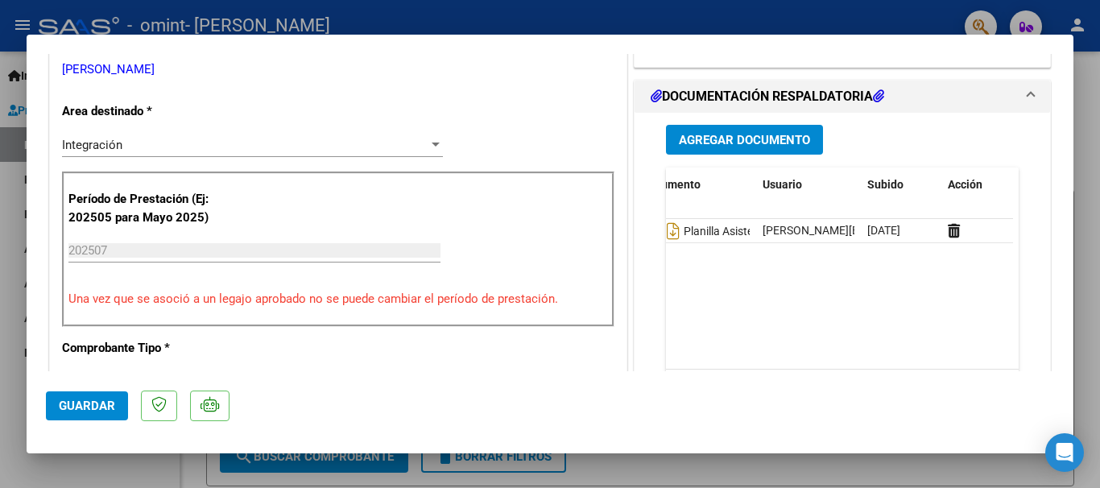
click at [94, 407] on span "Guardar" at bounding box center [87, 406] width 56 height 14
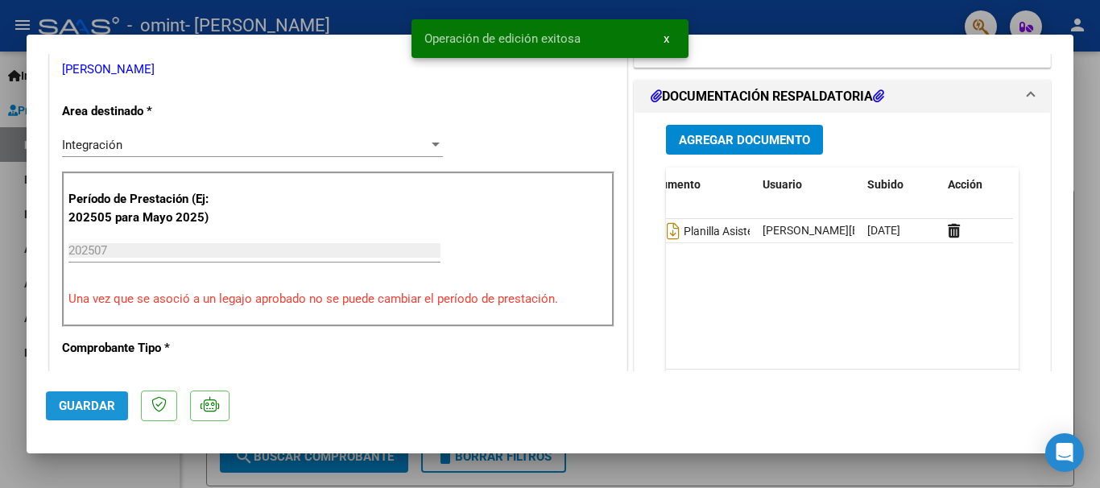
click at [94, 407] on span "Guardar" at bounding box center [87, 406] width 56 height 14
click at [1090, 79] on div at bounding box center [550, 244] width 1100 height 488
type input "$ 0,00"
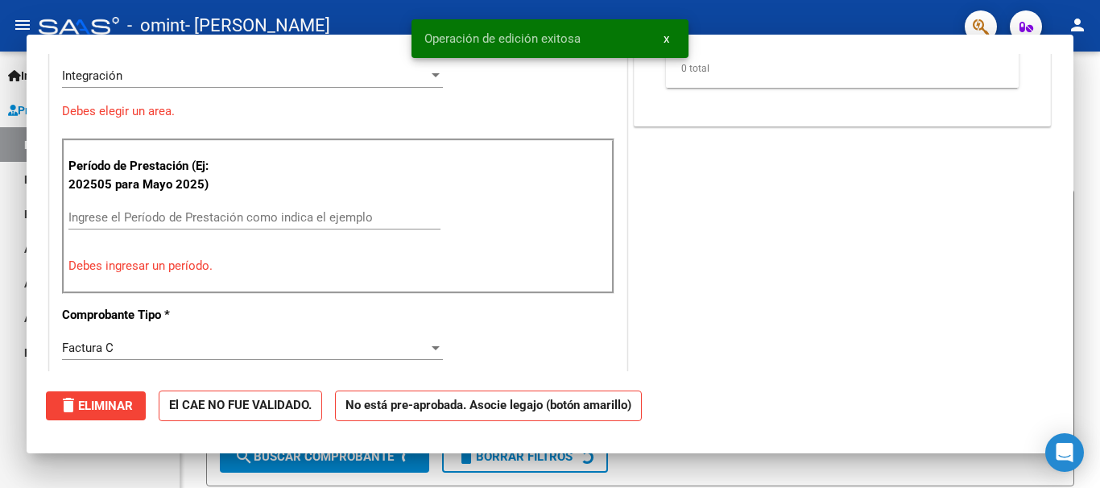
scroll to position [0, 0]
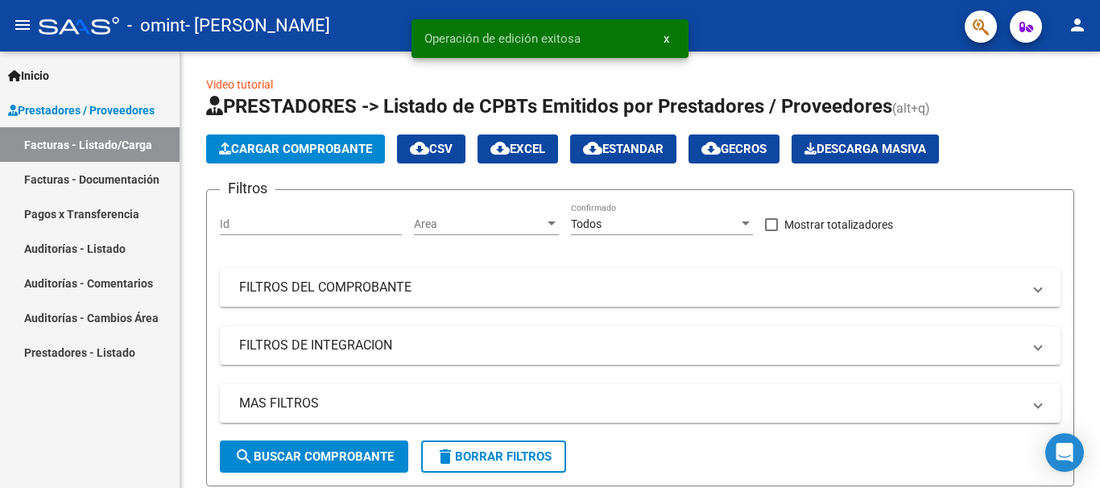
click at [117, 173] on link "Facturas - Documentación" at bounding box center [90, 179] width 180 height 35
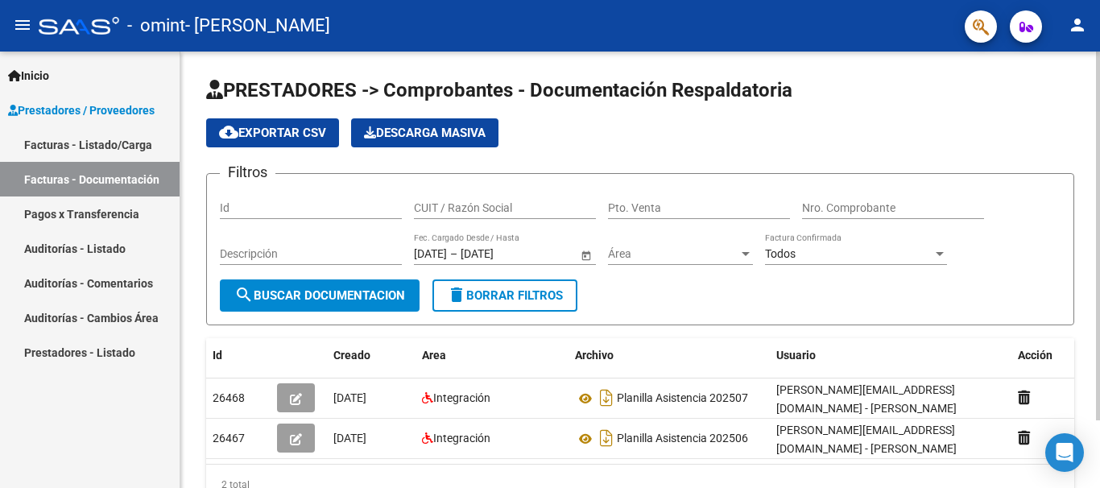
click at [1096, 140] on div at bounding box center [1098, 236] width 4 height 369
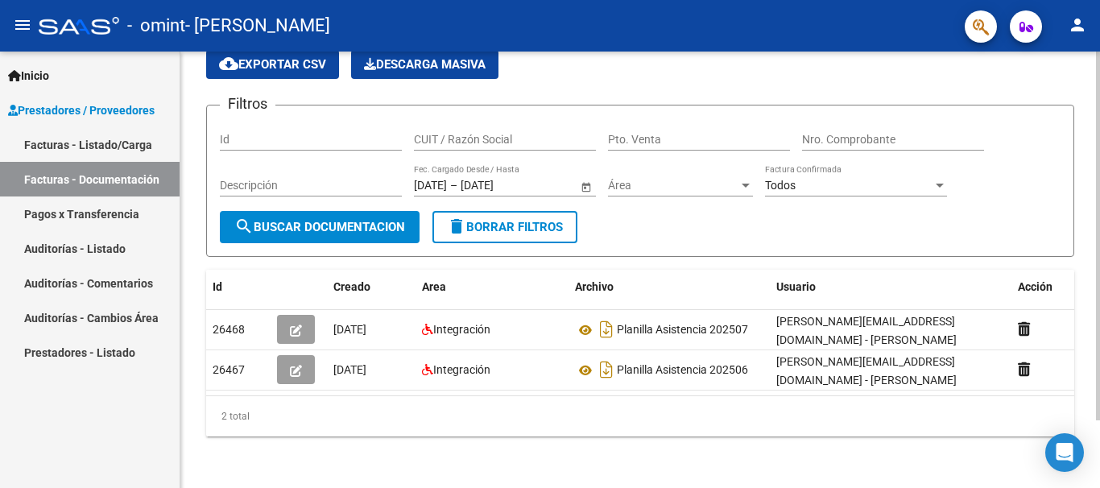
scroll to position [78, 0]
click at [1099, 335] on div at bounding box center [1098, 303] width 4 height 369
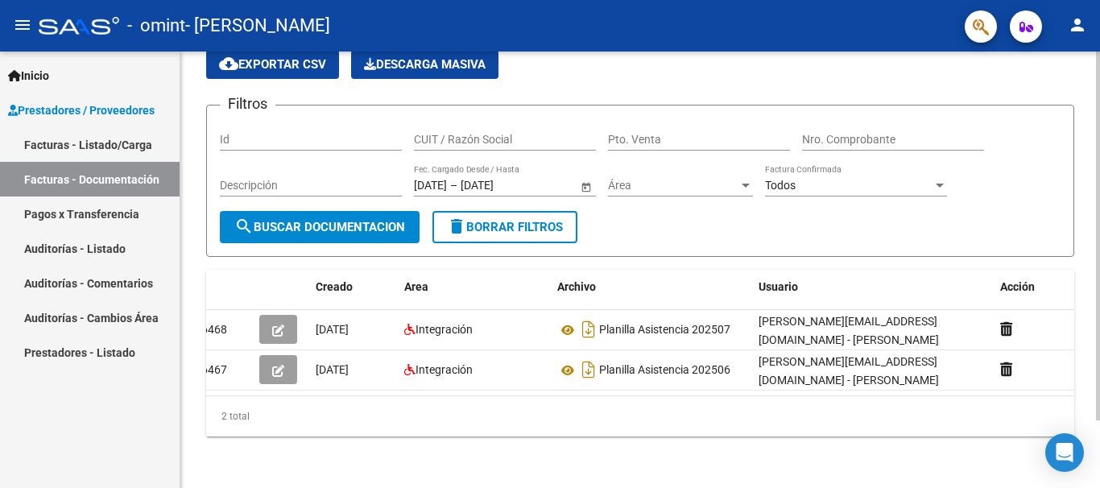
scroll to position [0, 0]
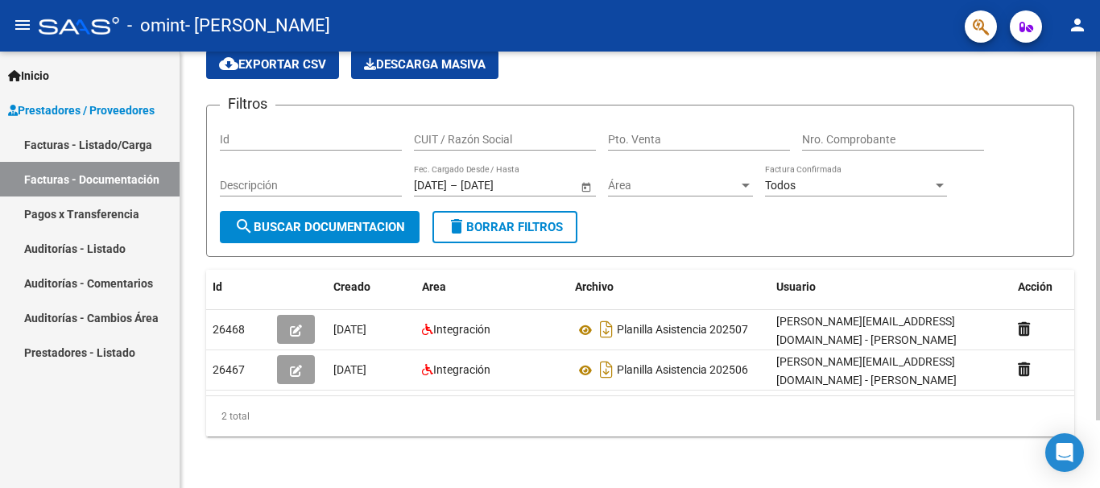
click at [743, 410] on div "2 total" at bounding box center [640, 416] width 868 height 40
click at [99, 150] on link "Facturas - Listado/Carga" at bounding box center [90, 144] width 180 height 35
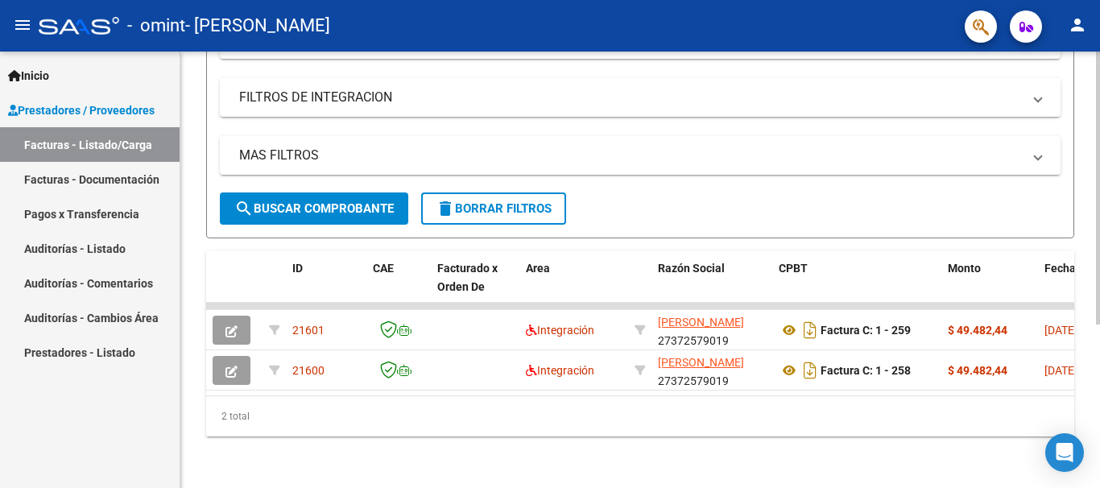
scroll to position [262, 0]
click at [1099, 396] on div at bounding box center [1098, 351] width 4 height 273
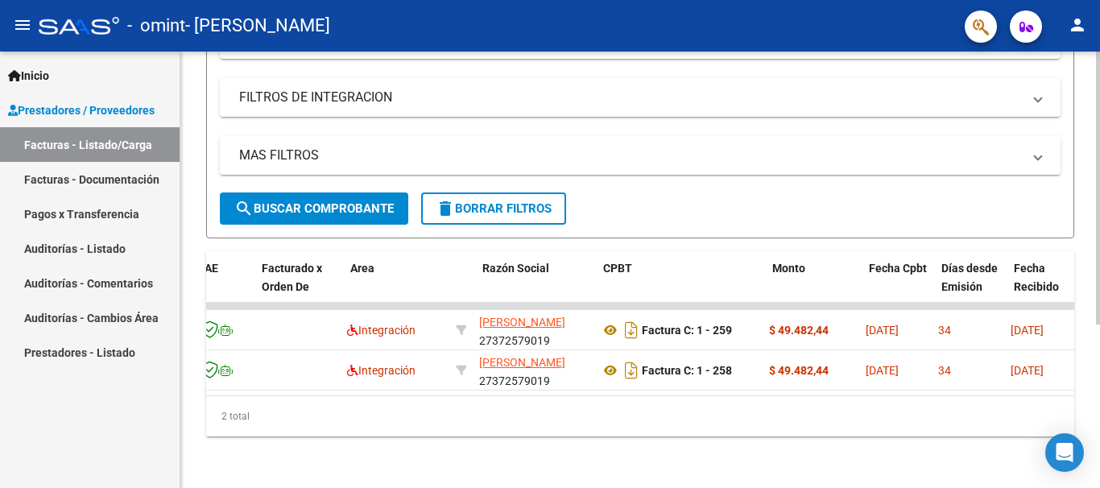
scroll to position [0, 215]
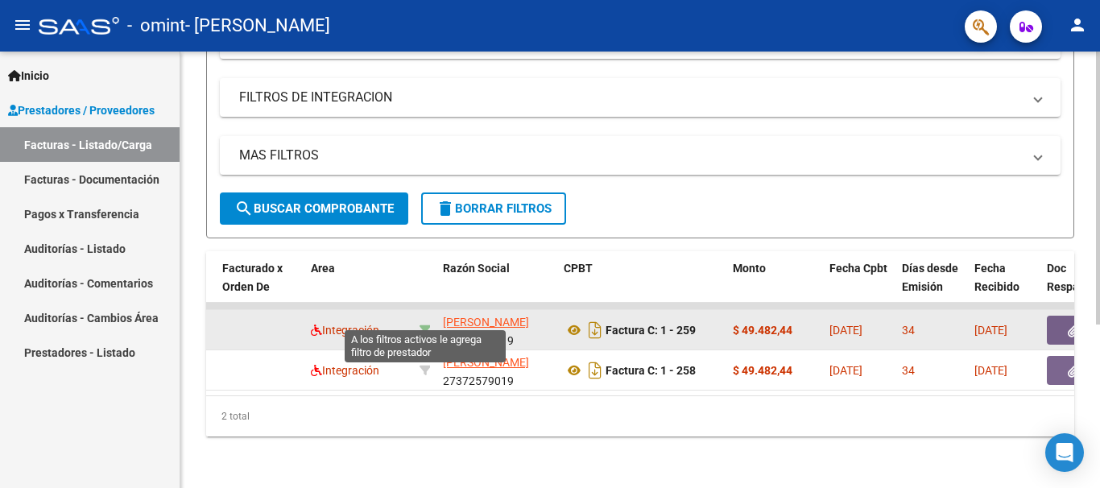
click at [423, 325] on icon at bounding box center [425, 330] width 11 height 11
type input "27372579019"
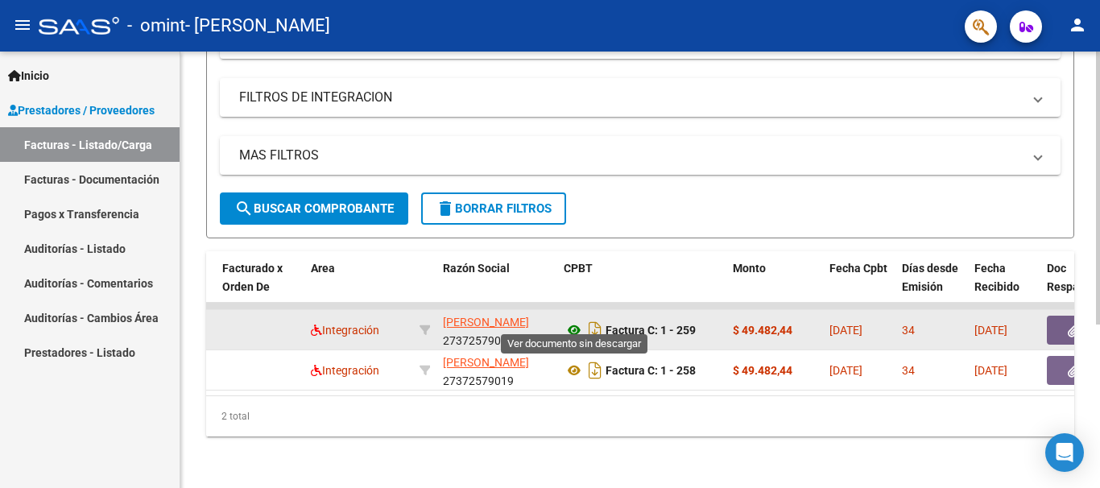
click at [572, 321] on icon at bounding box center [574, 330] width 21 height 19
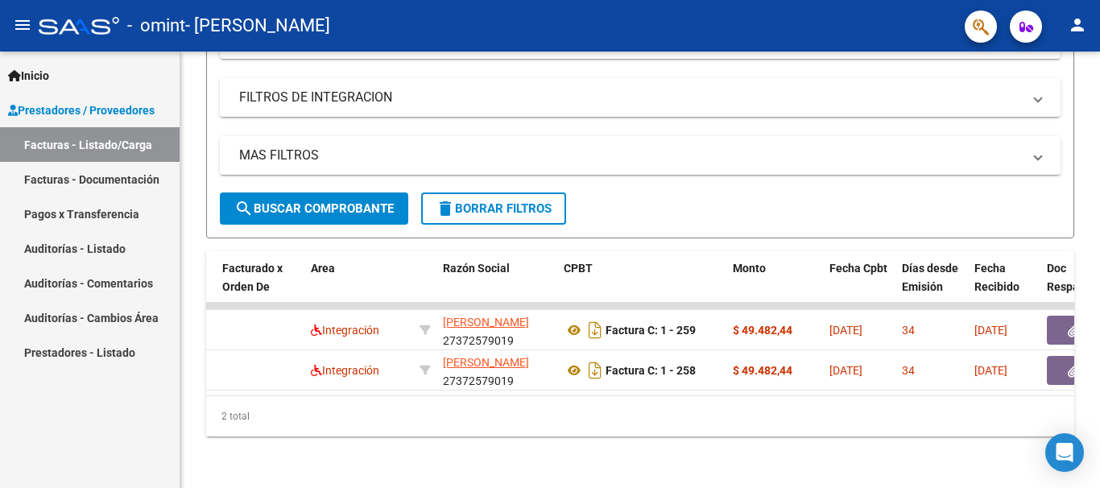
click at [114, 176] on link "Facturas - Documentación" at bounding box center [90, 179] width 180 height 35
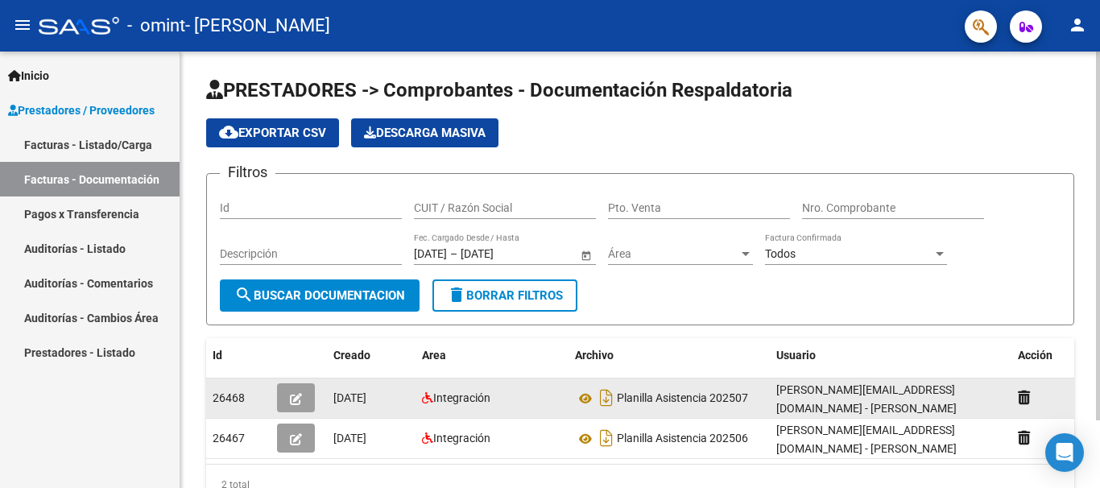
click at [304, 402] on button "button" at bounding box center [296, 397] width 38 height 29
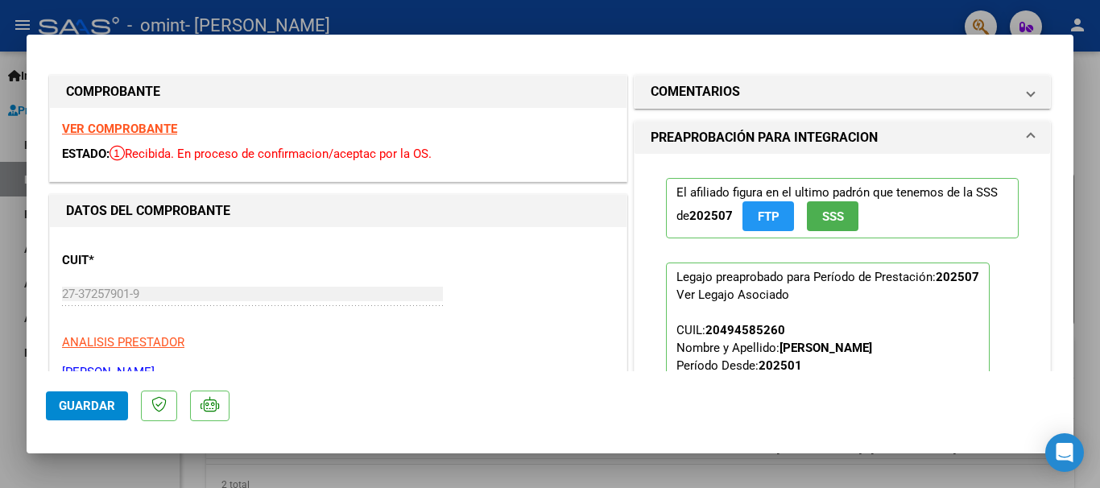
click at [1093, 124] on div at bounding box center [550, 244] width 1100 height 488
type input "$ 0,00"
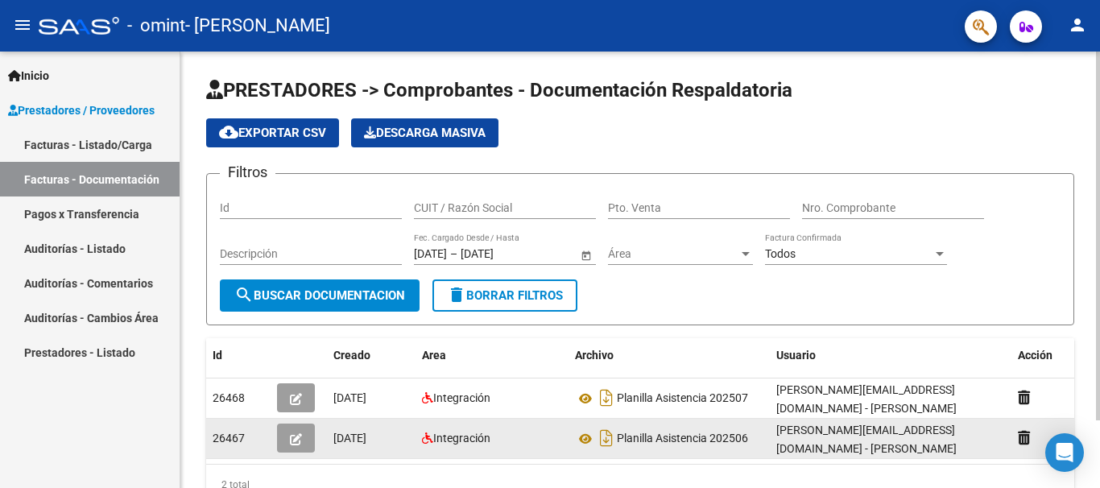
click at [300, 435] on icon "button" at bounding box center [296, 439] width 12 height 12
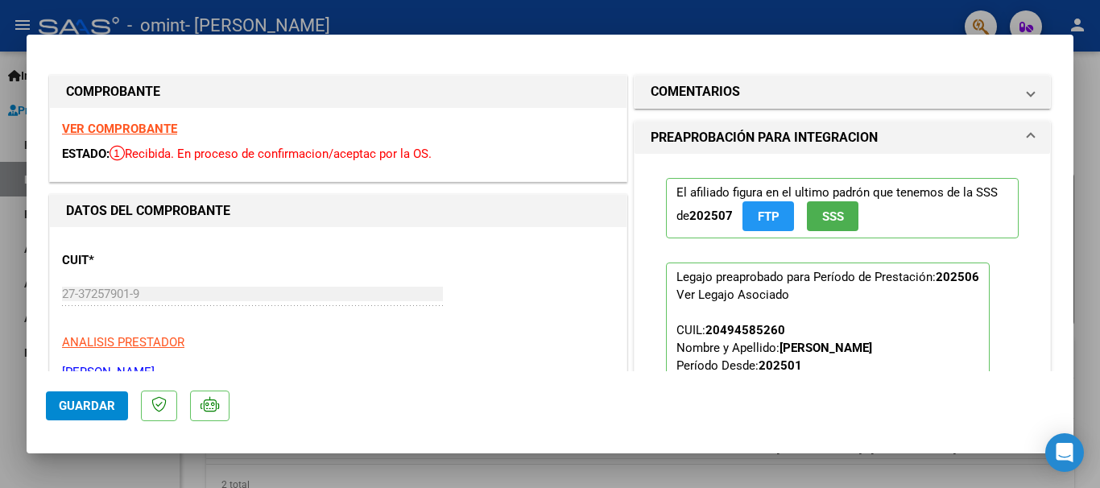
click at [1085, 84] on div at bounding box center [550, 244] width 1100 height 488
type input "$ 0,00"
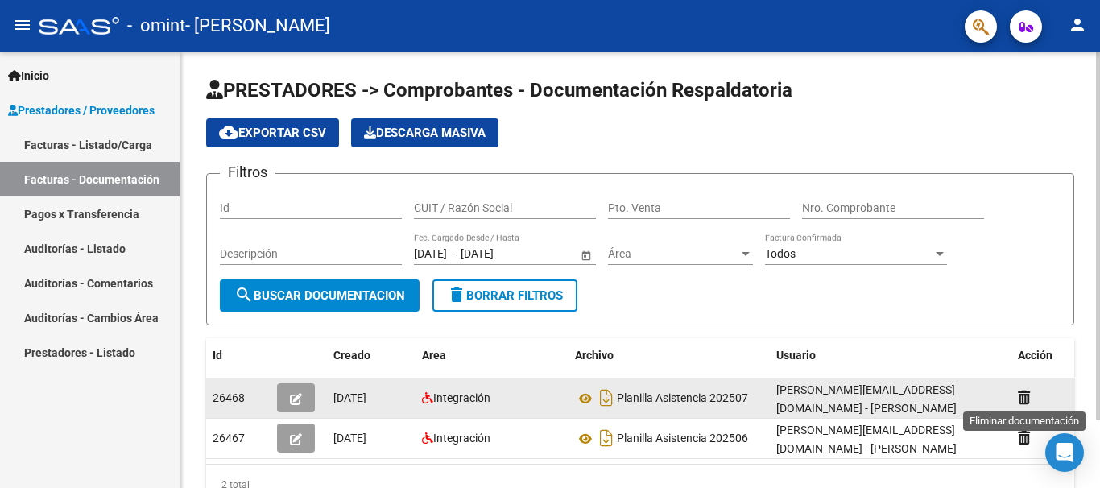
click at [1020, 399] on icon at bounding box center [1024, 397] width 12 height 15
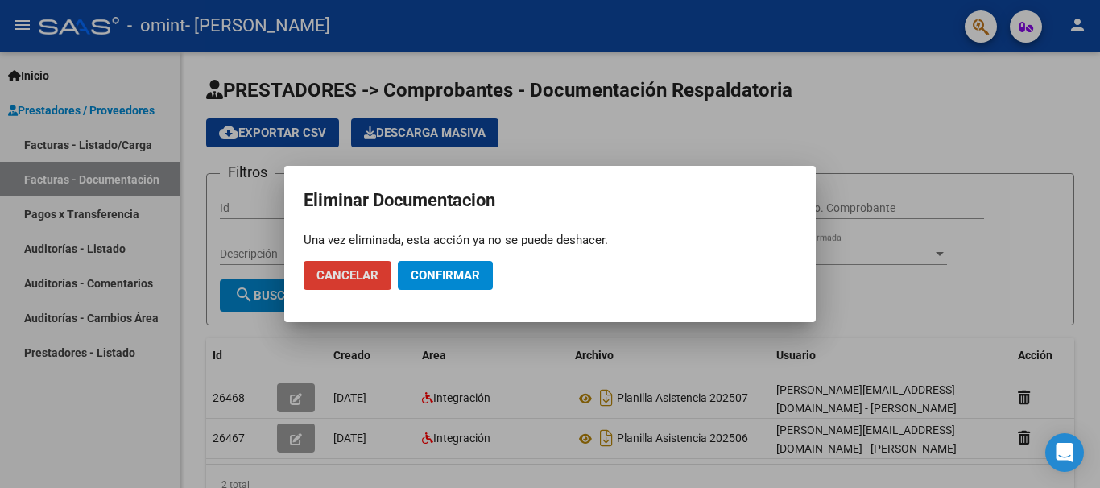
click at [1099, 293] on div at bounding box center [550, 244] width 1100 height 488
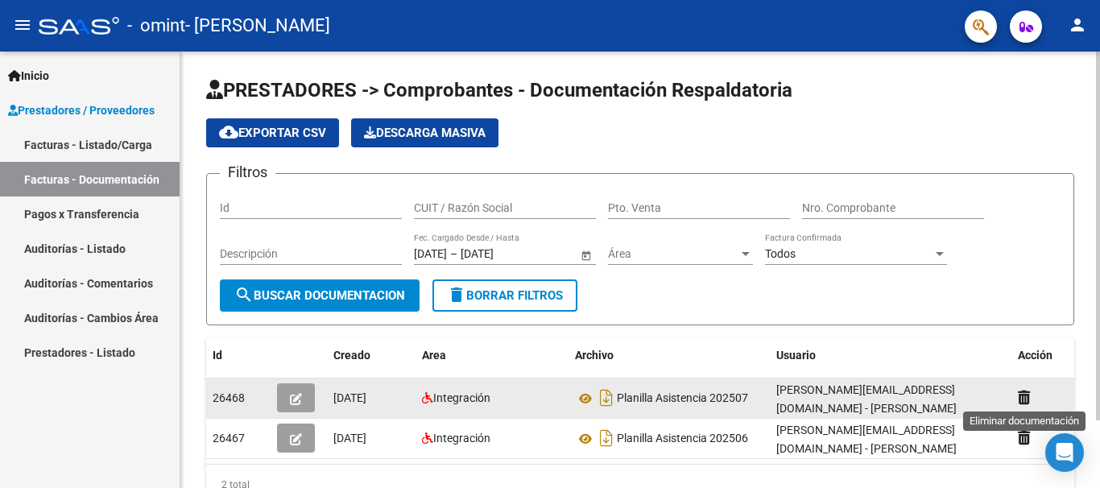
click at [1020, 395] on icon at bounding box center [1024, 397] width 12 height 15
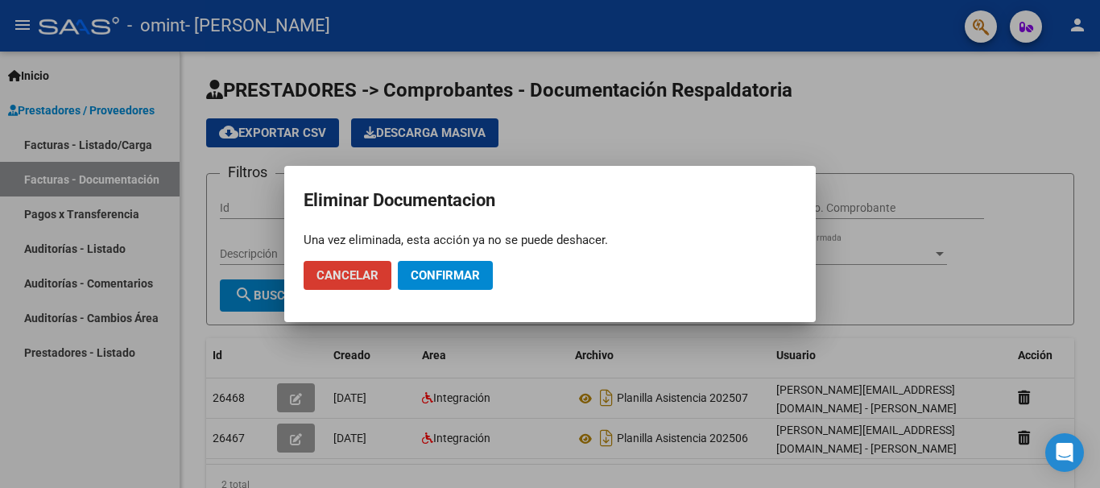
click at [448, 275] on span "Confirmar" at bounding box center [445, 275] width 69 height 14
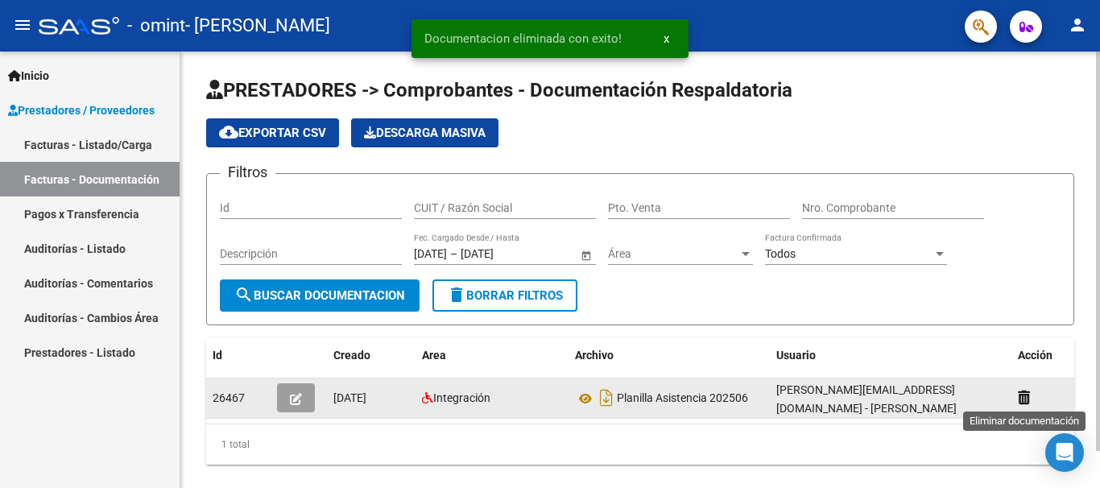
click at [1024, 403] on icon at bounding box center [1024, 397] width 12 height 15
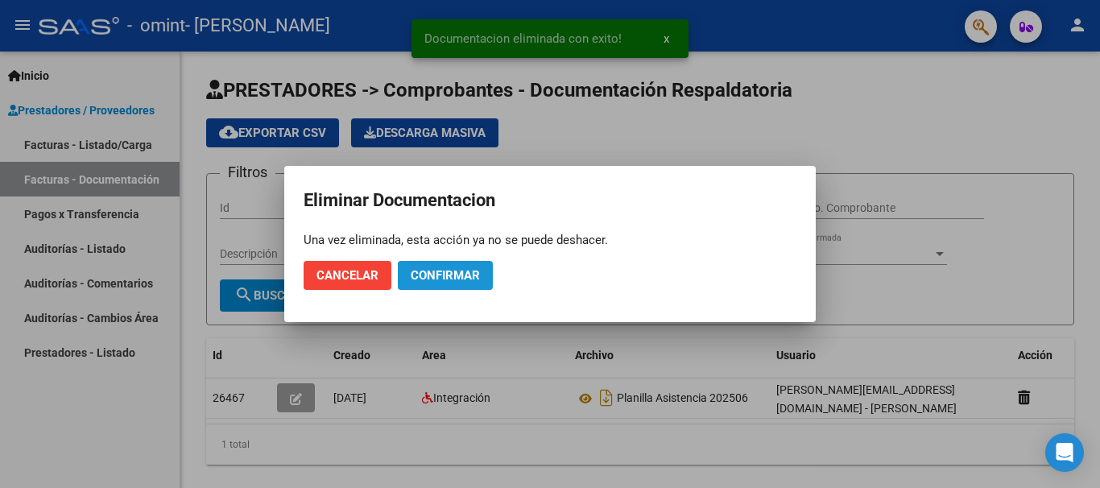
click at [430, 272] on span "Confirmar" at bounding box center [445, 275] width 69 height 14
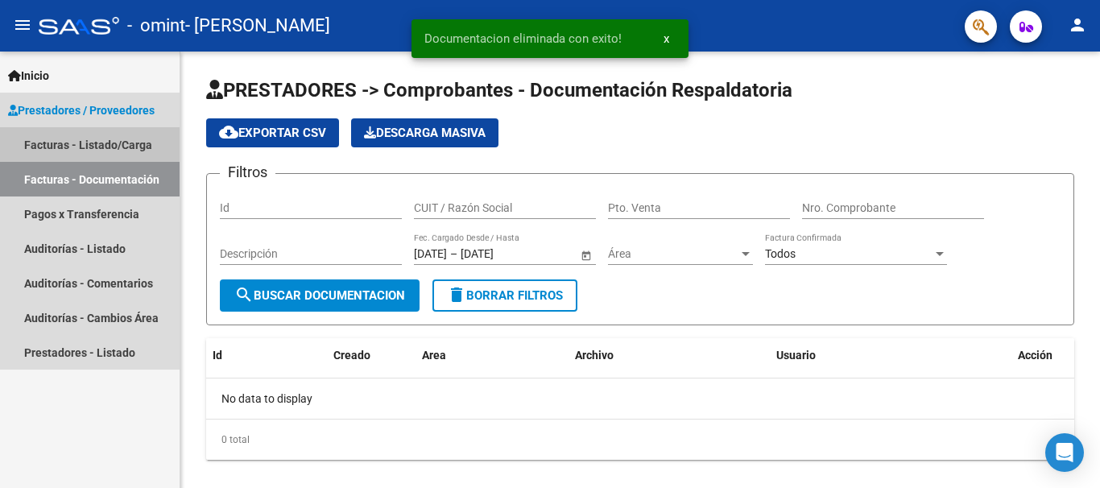
click at [118, 144] on link "Facturas - Listado/Carga" at bounding box center [90, 144] width 180 height 35
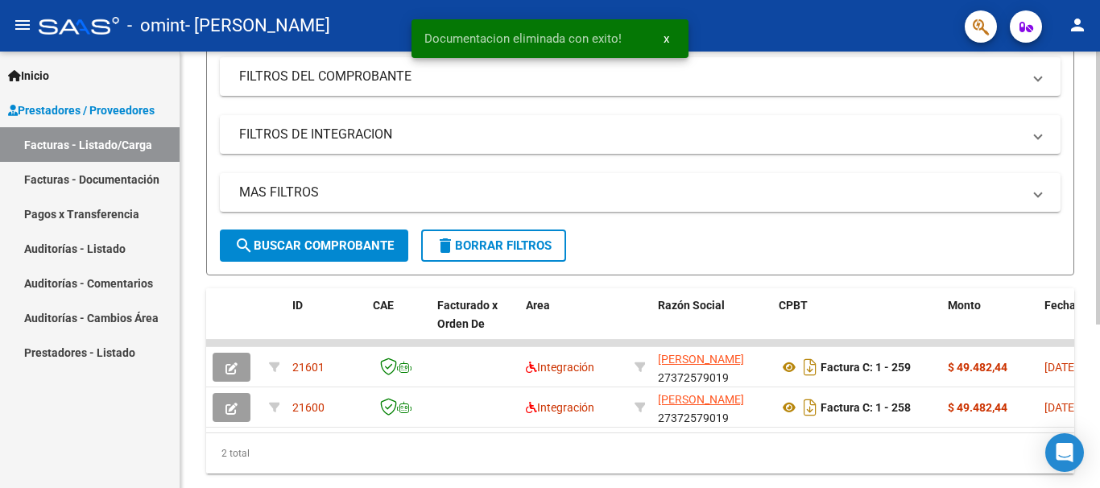
scroll to position [227, 0]
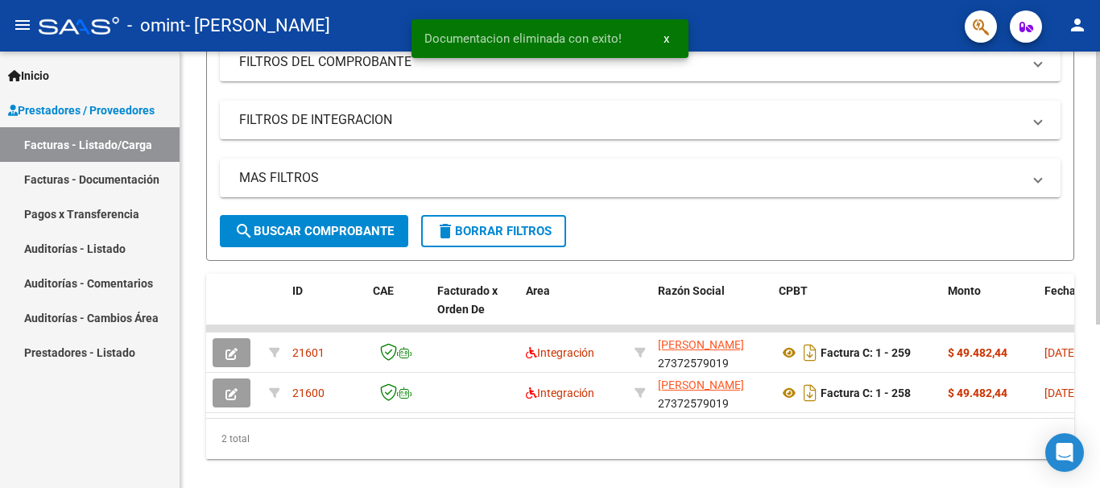
click at [1099, 355] on div at bounding box center [1098, 337] width 4 height 273
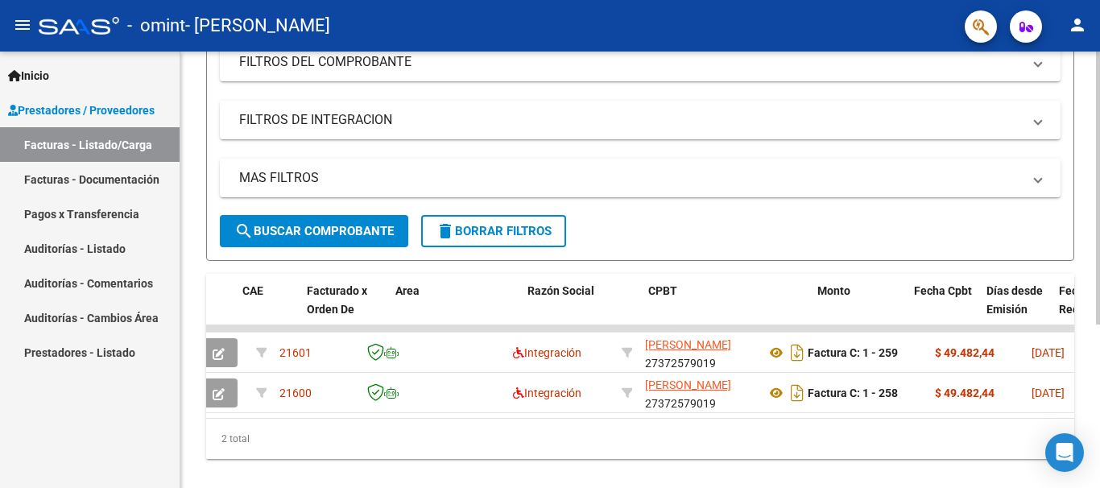
scroll to position [0, 0]
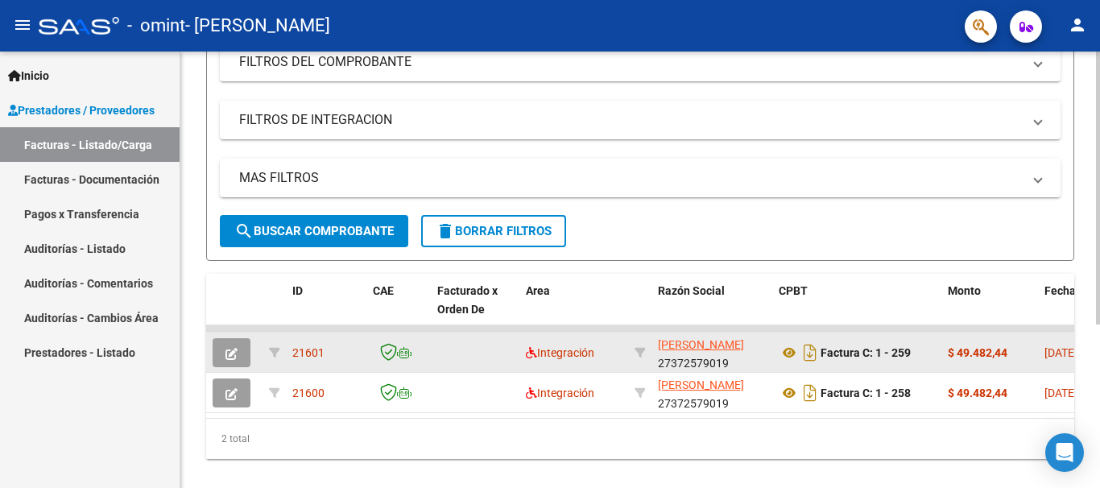
click at [235, 348] on icon "button" at bounding box center [231, 354] width 12 height 12
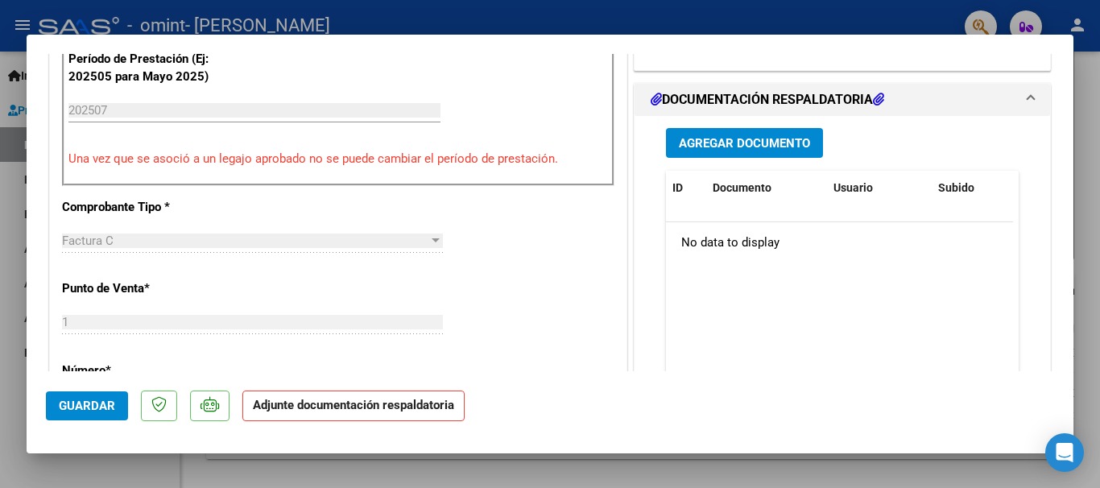
scroll to position [470, 0]
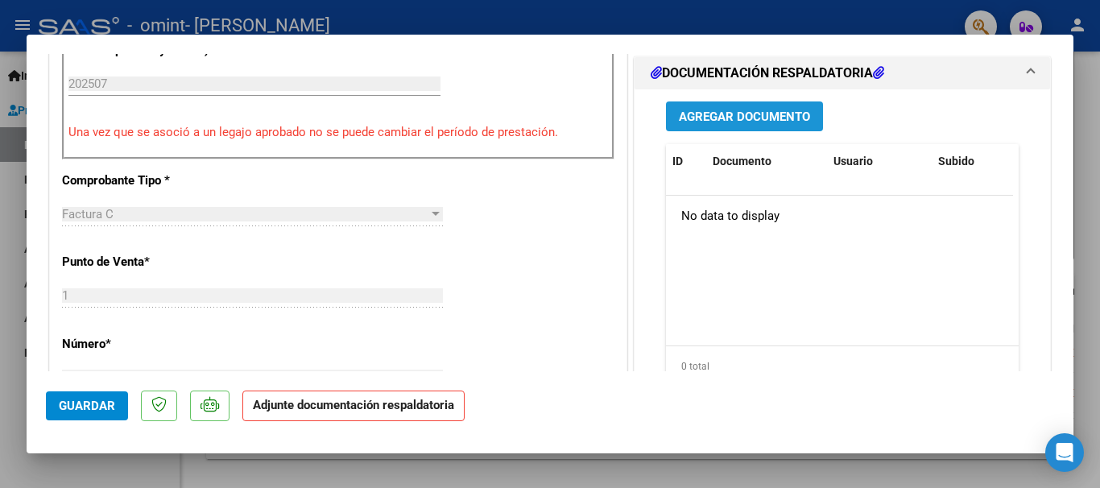
click at [716, 109] on span "Agregar Documento" at bounding box center [744, 116] width 131 height 14
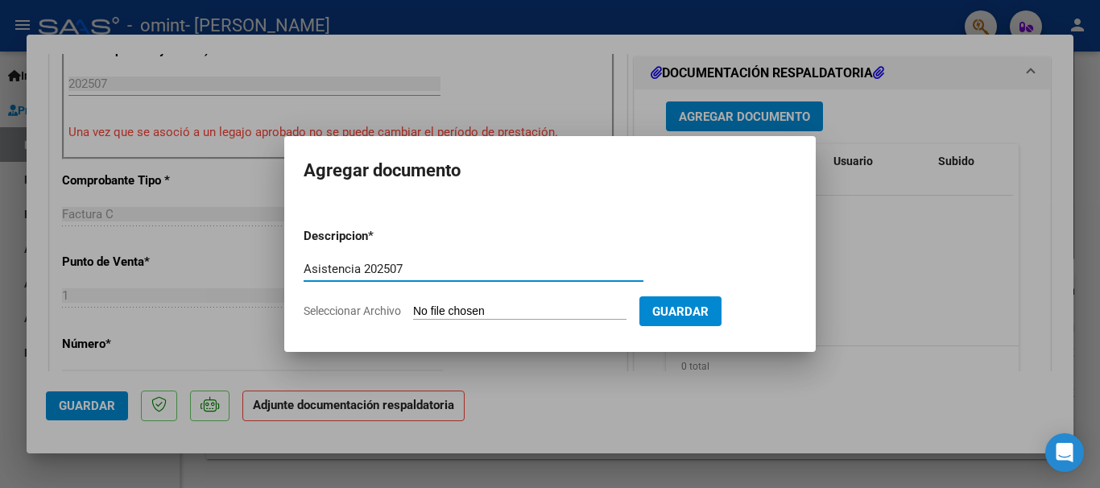
type input "Asistencia 202507"
click at [451, 306] on input "Seleccionar Archivo" at bounding box center [519, 311] width 213 height 15
type input "C:\fakepath\Asistencia Julio - Lázaro Garrudo Psicopedagogía.pdf"
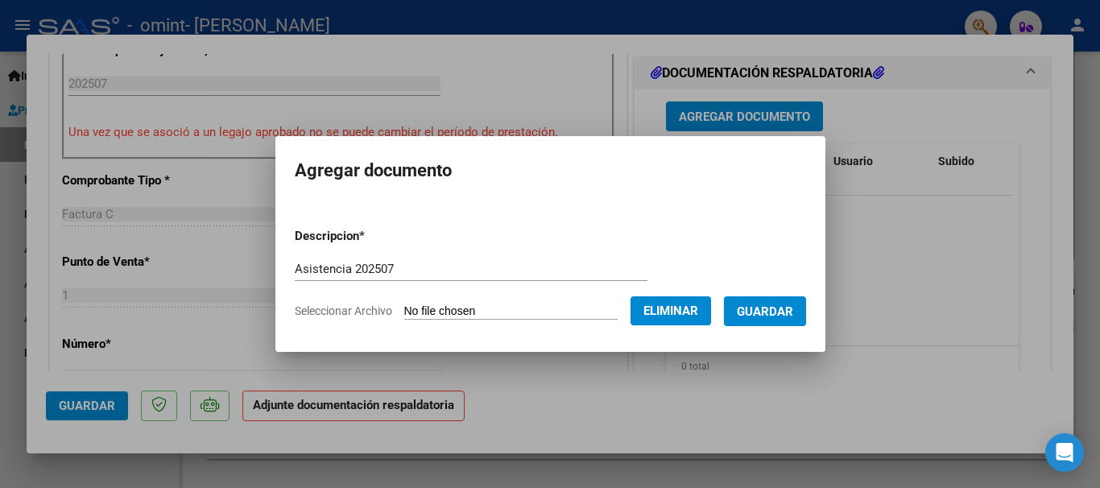
click at [776, 312] on span "Guardar" at bounding box center [765, 311] width 56 height 14
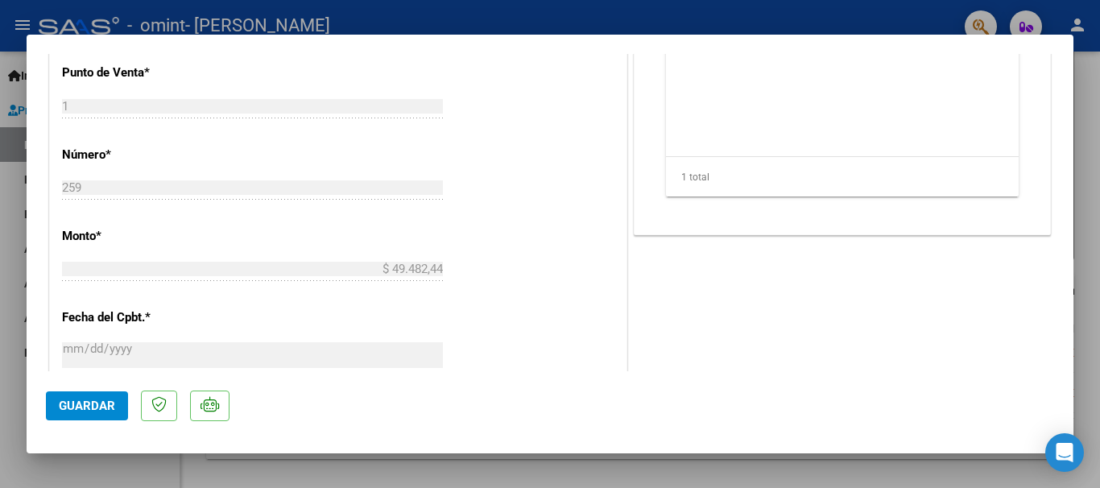
scroll to position [672, 0]
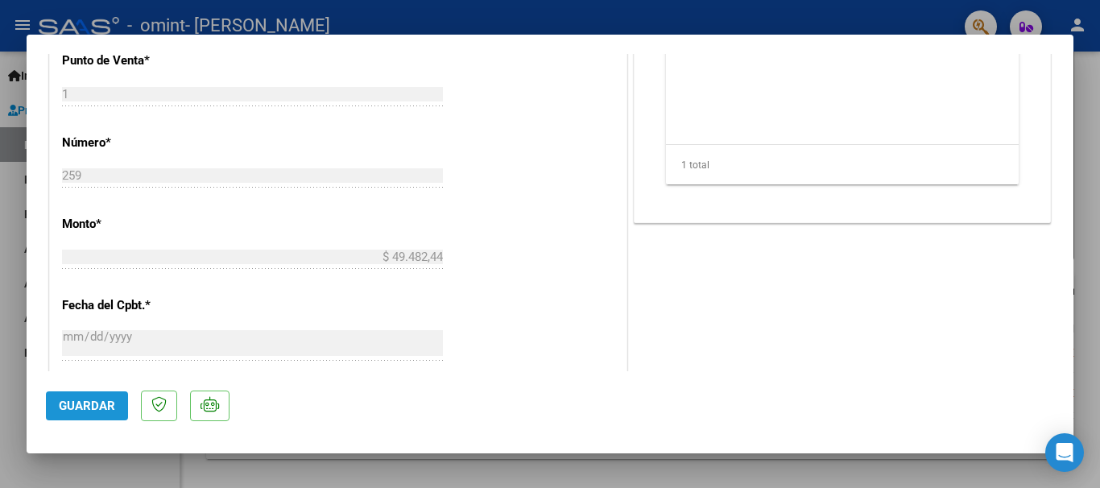
click at [65, 406] on span "Guardar" at bounding box center [87, 406] width 56 height 14
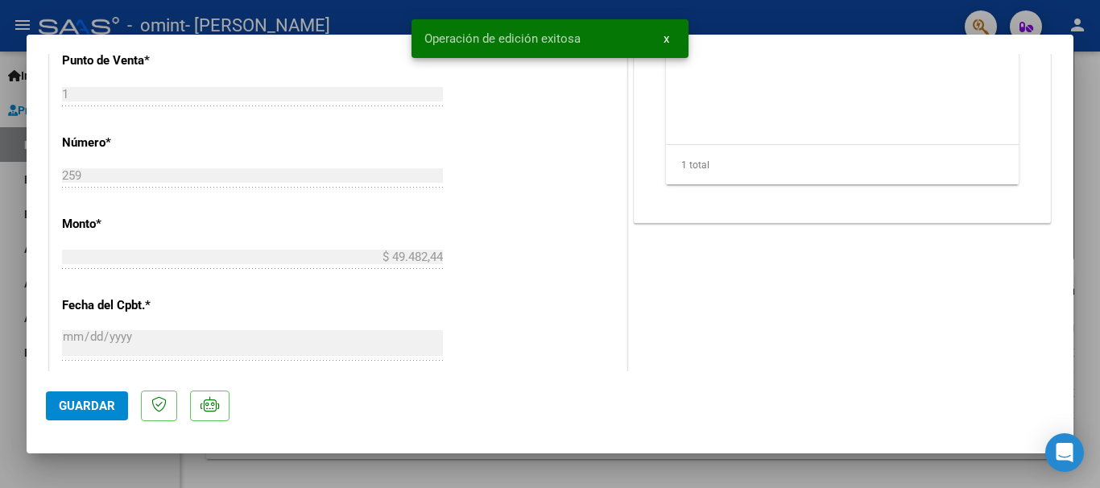
click at [1099, 104] on div at bounding box center [550, 244] width 1100 height 488
type input "$ 0,00"
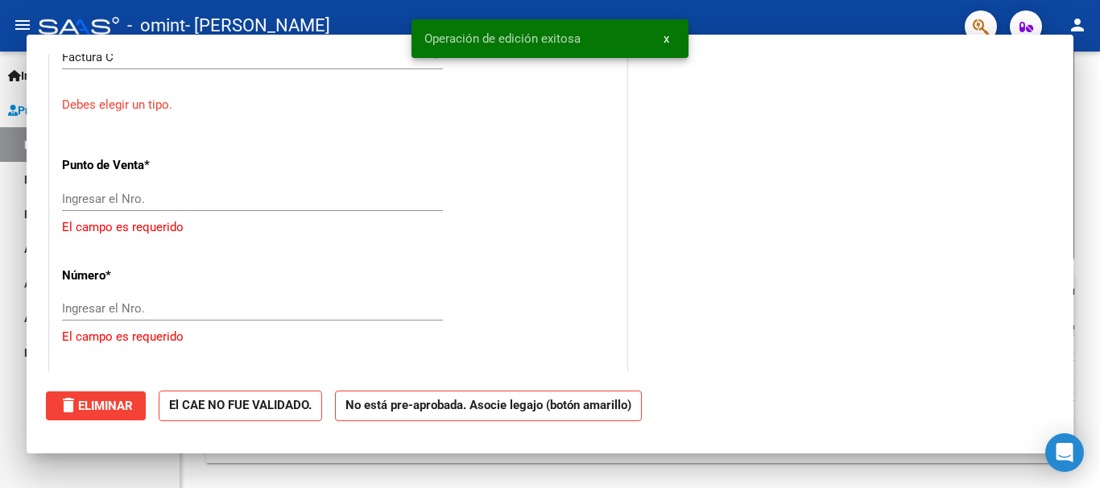
scroll to position [776, 0]
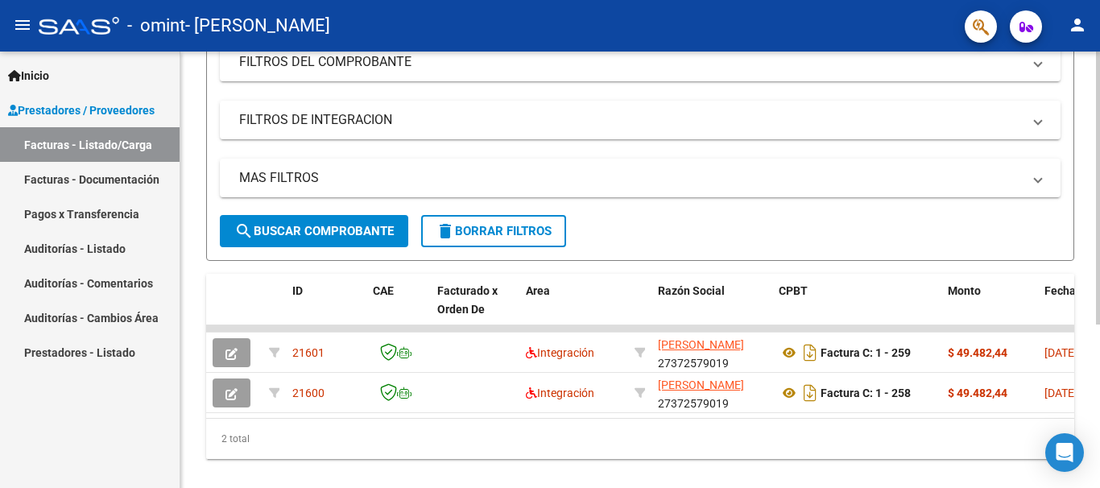
drag, startPoint x: 288, startPoint y: 416, endPoint x: 334, endPoint y: 424, distance: 46.8
click at [334, 418] on datatable-body "21601 Integración KUHN LILIANA SOLEDAD 27372579019 Factura C: 1 - 259 $ 49.482,…" at bounding box center [640, 371] width 868 height 93
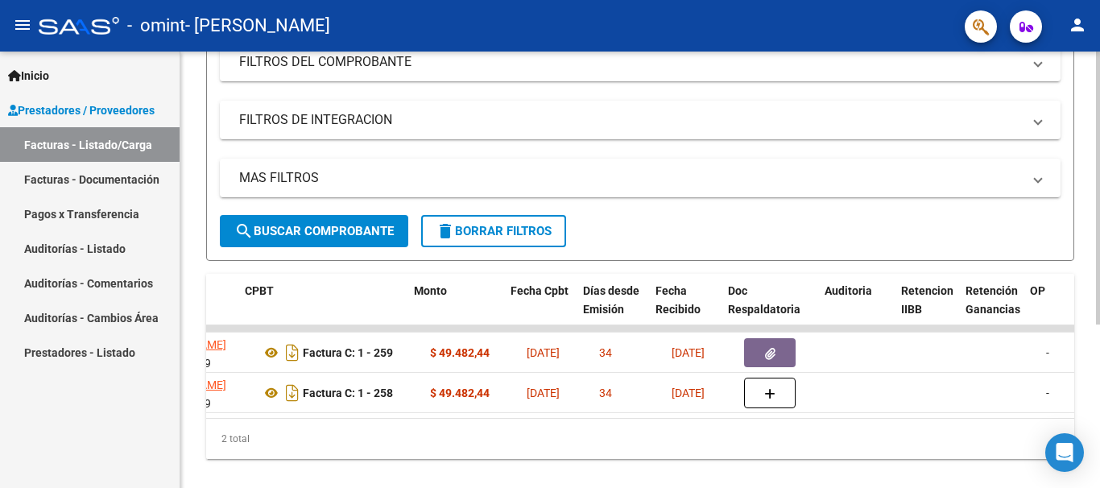
scroll to position [0, 556]
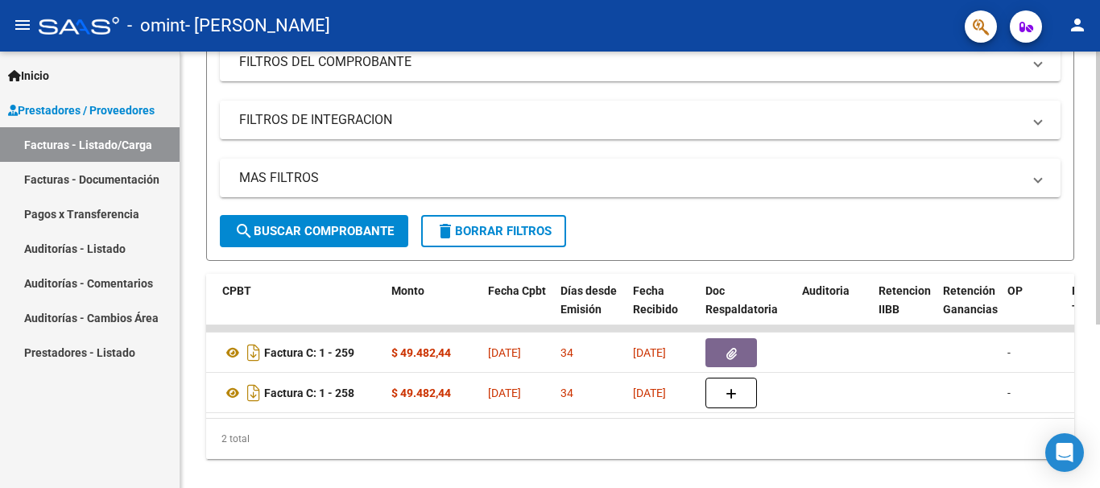
drag, startPoint x: 481, startPoint y: 436, endPoint x: 292, endPoint y: 429, distance: 188.6
click at [292, 429] on div "ID CAE Facturado x Orden De Area Razón Social CPBT Monto Fecha Cpbt Días desde …" at bounding box center [640, 366] width 868 height 185
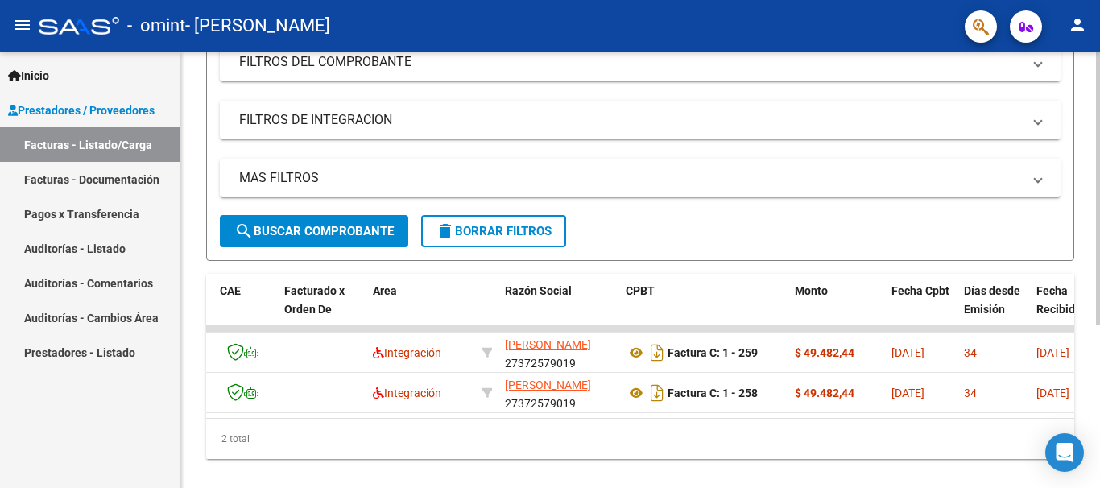
scroll to position [0, 0]
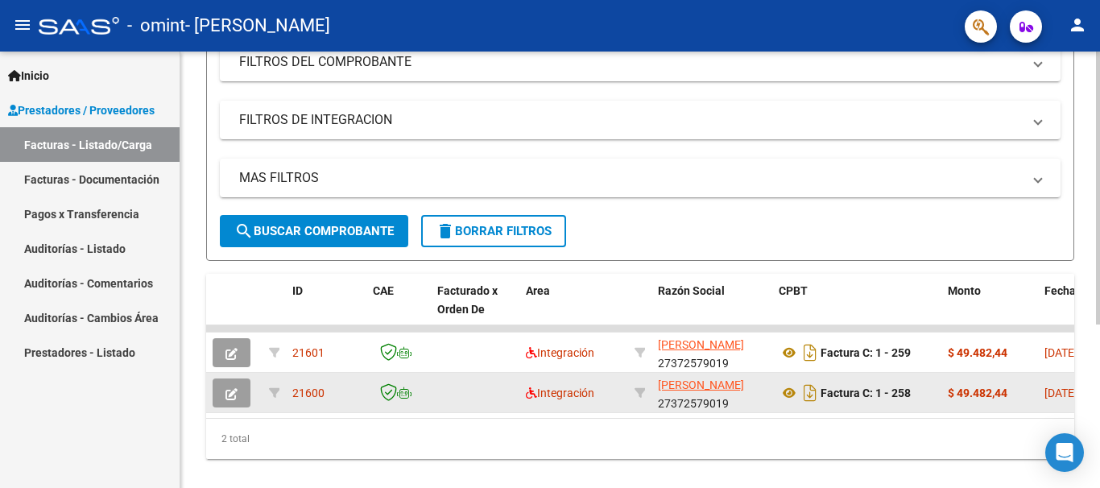
click at [244, 394] on button "button" at bounding box center [232, 393] width 38 height 29
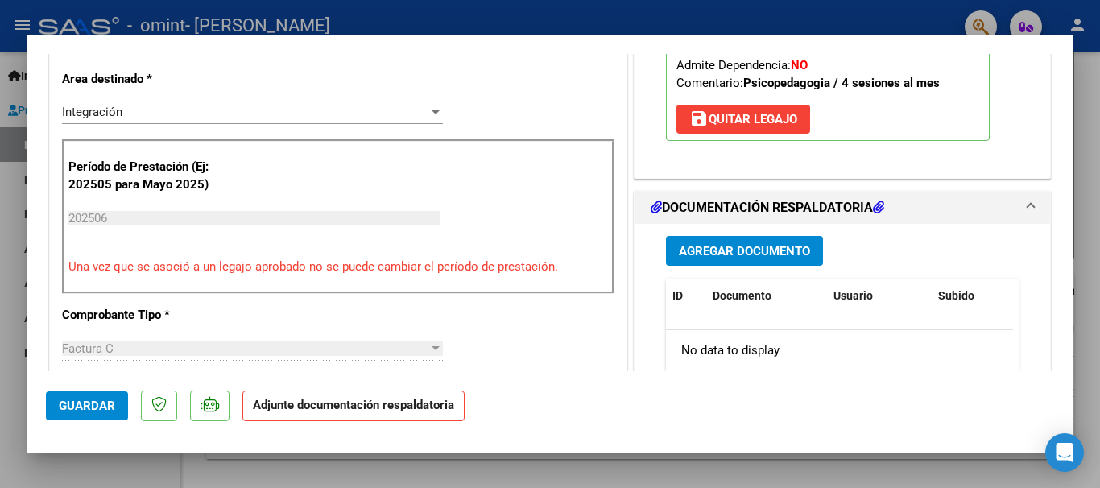
scroll to position [332, 0]
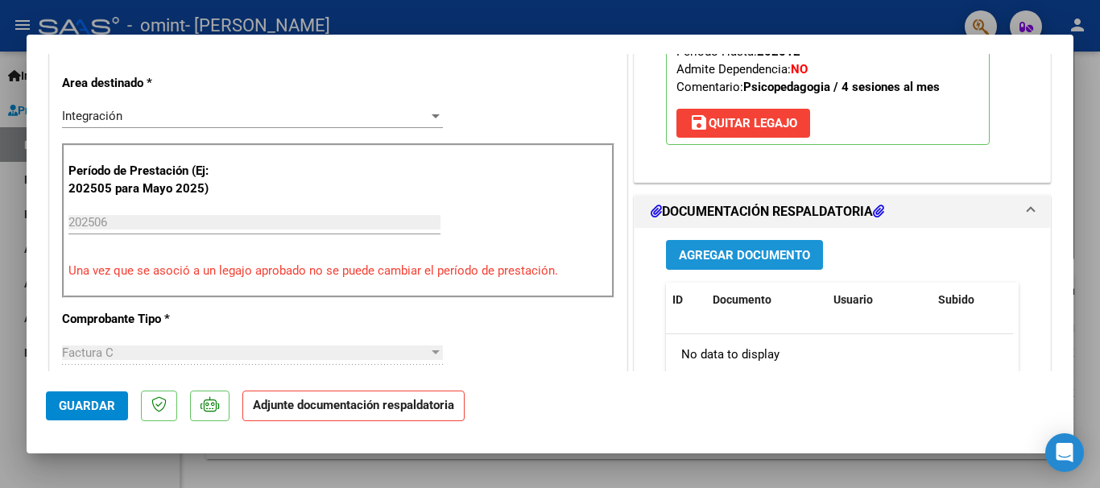
click at [733, 257] on span "Agregar Documento" at bounding box center [744, 255] width 131 height 14
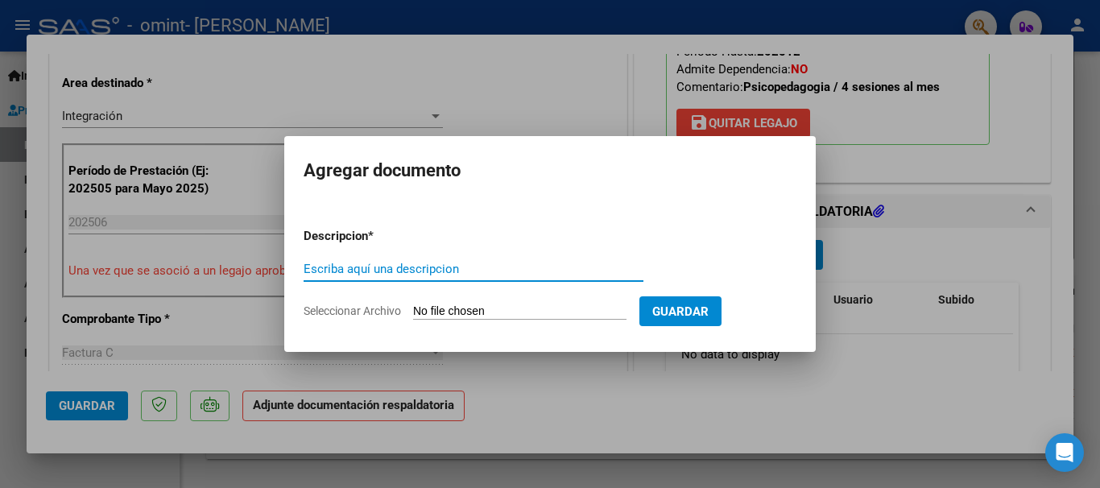
type input "a"
type input "Asistencia 202506"
click at [456, 308] on input "Seleccionar Archivo" at bounding box center [519, 311] width 213 height 15
type input "C:\fakepath\Asistencia Junio - Lázaro Garrudo Psicopedagogía .pdf"
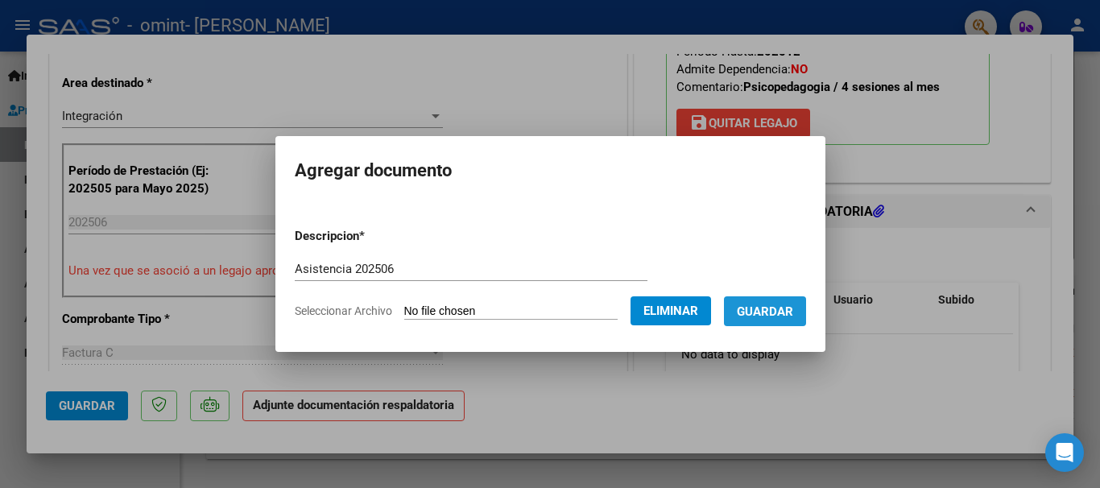
click at [776, 306] on span "Guardar" at bounding box center [765, 311] width 56 height 14
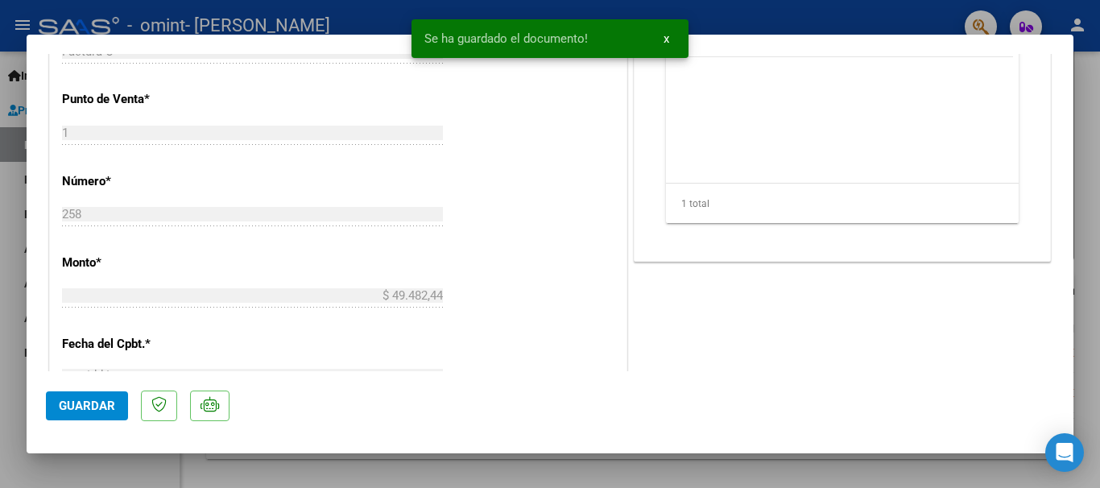
scroll to position [652, 0]
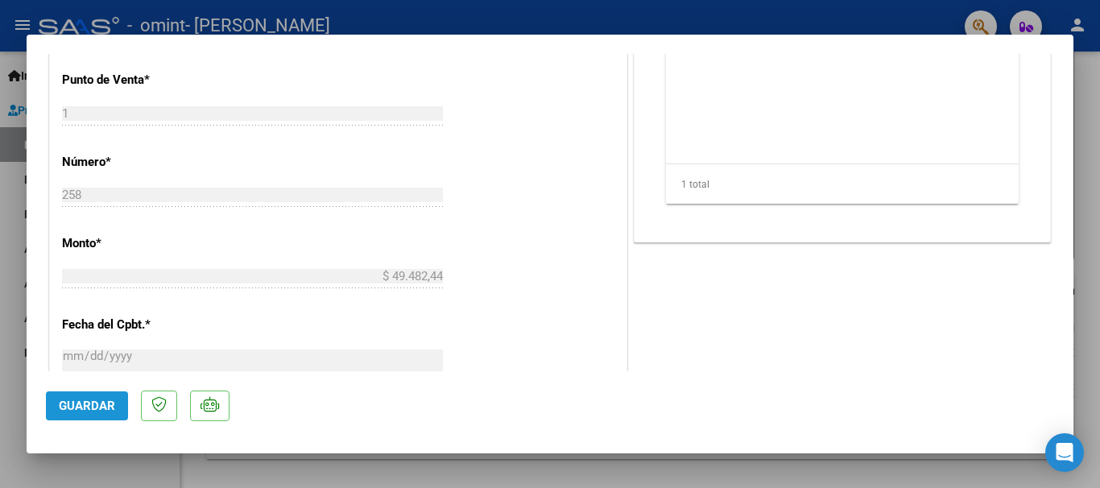
click at [94, 403] on span "Guardar" at bounding box center [87, 406] width 56 height 14
click at [1094, 134] on div at bounding box center [550, 244] width 1100 height 488
type input "$ 0,00"
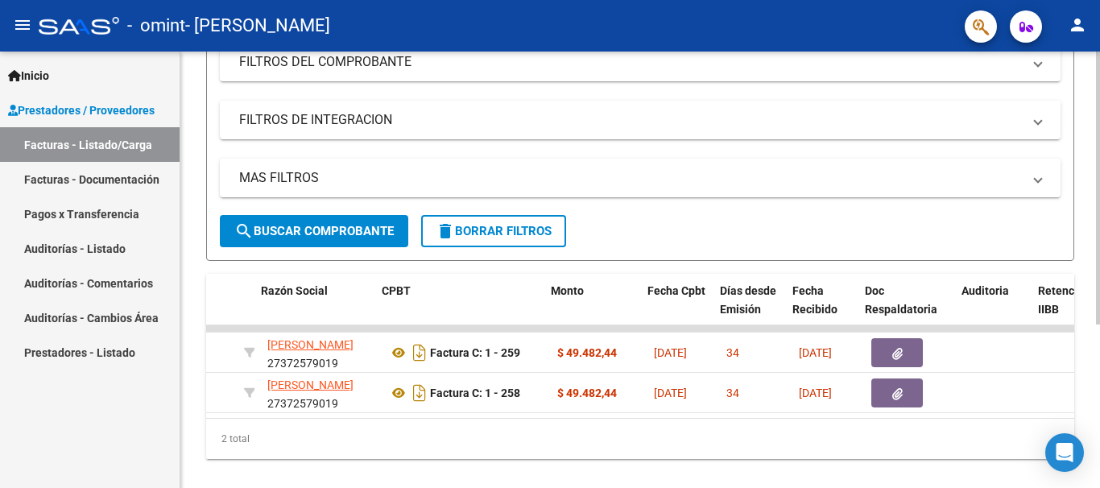
scroll to position [0, 417]
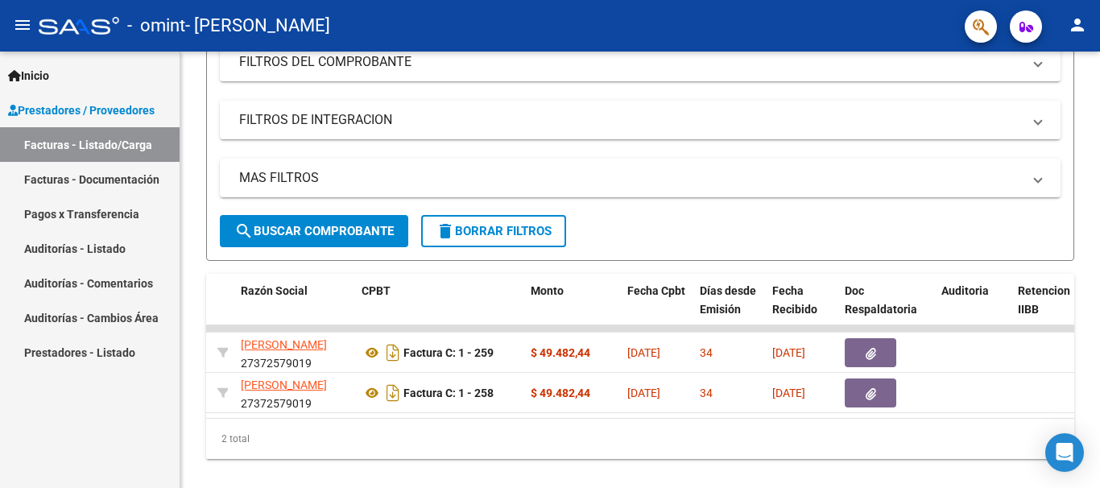
click at [114, 351] on link "Prestadores - Listado" at bounding box center [90, 352] width 180 height 35
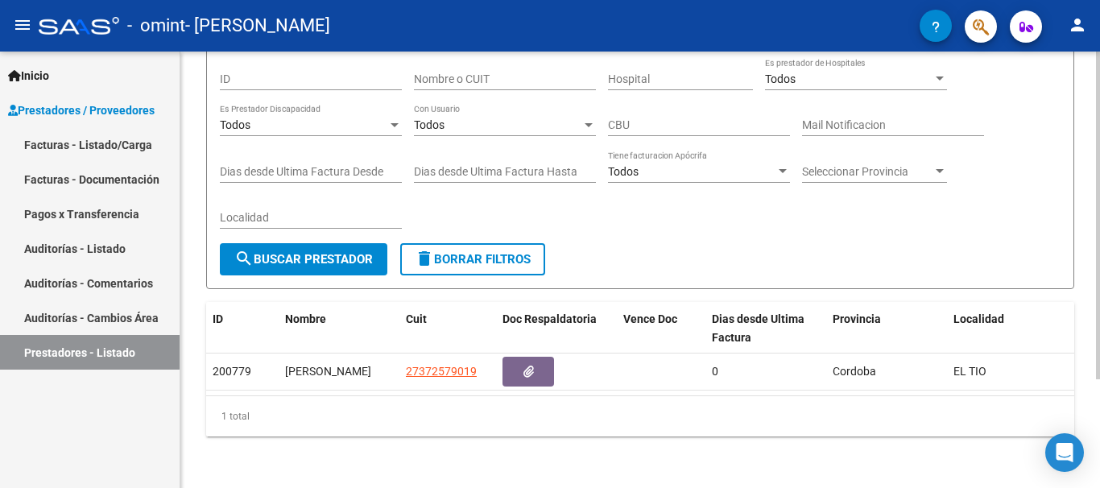
scroll to position [144, 0]
click at [1099, 325] on div at bounding box center [1098, 324] width 4 height 328
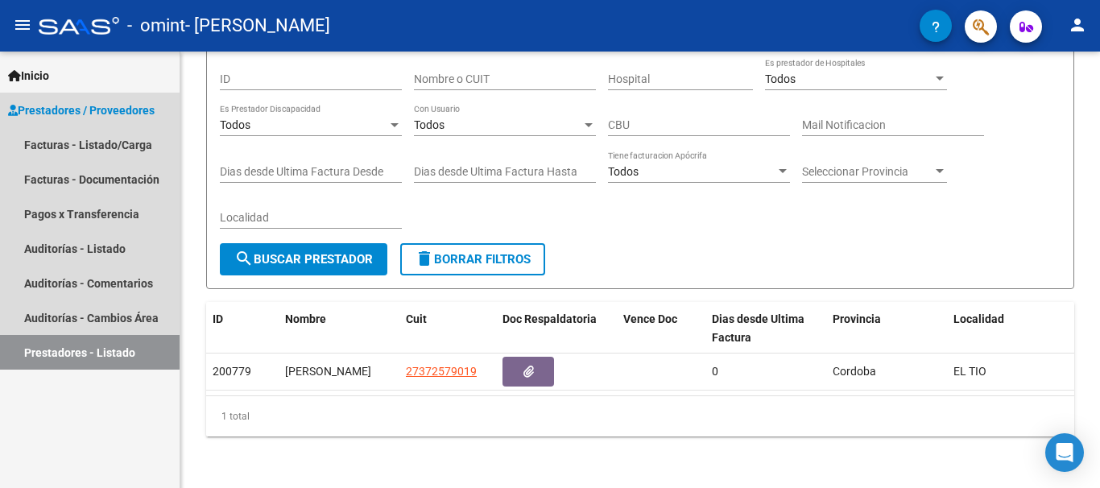
click at [85, 112] on span "Prestadores / Proveedores" at bounding box center [81, 110] width 147 height 18
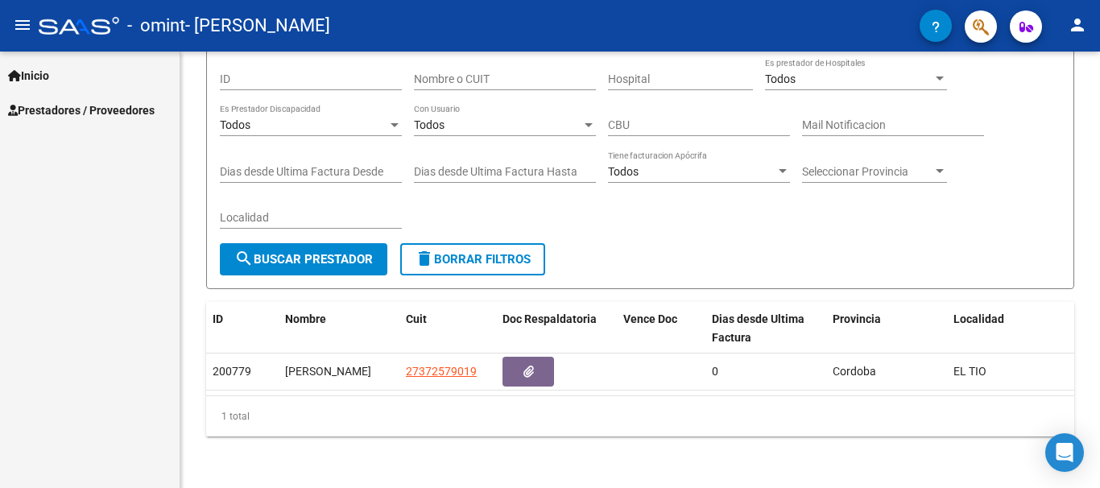
click at [85, 112] on span "Prestadores / Proveedores" at bounding box center [81, 110] width 147 height 18
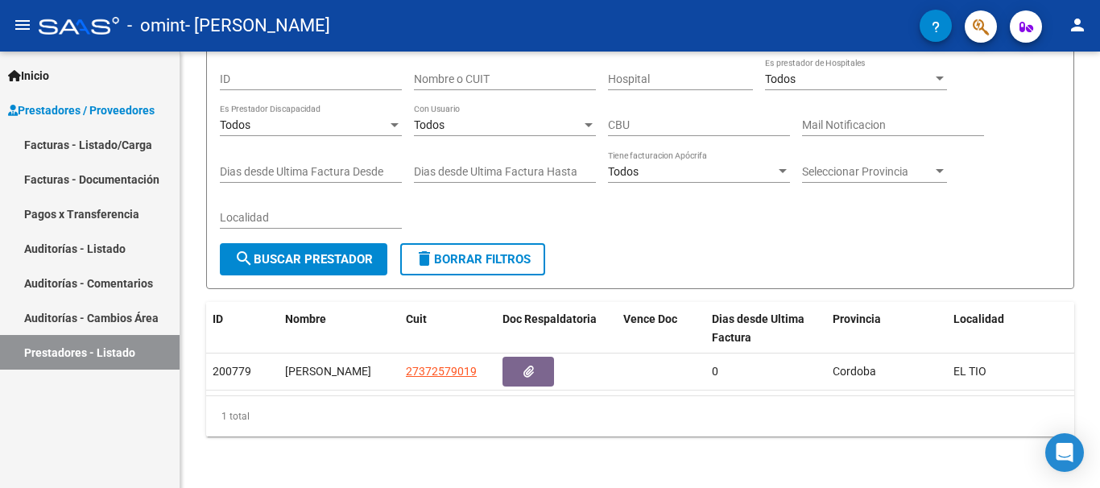
click at [89, 135] on link "Facturas - Listado/Carga" at bounding box center [90, 144] width 180 height 35
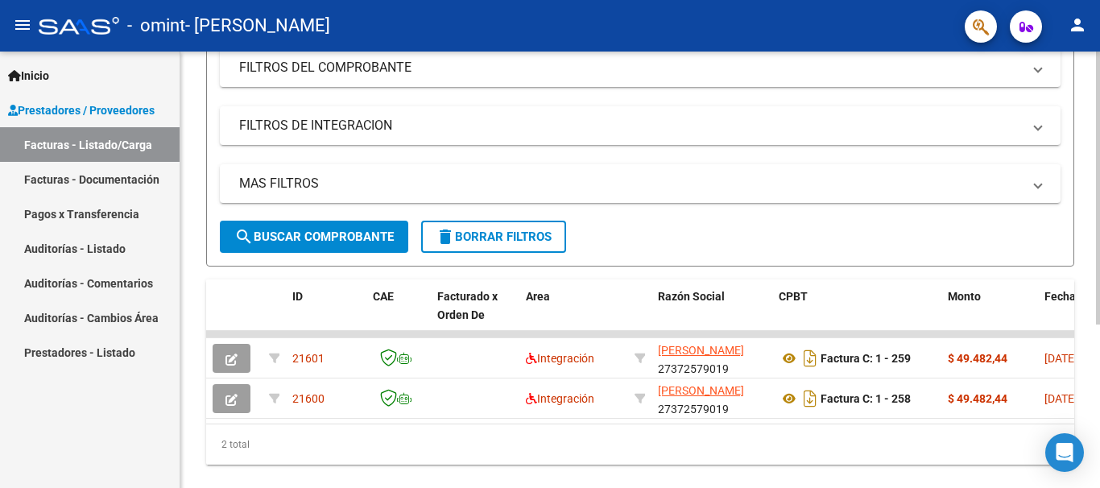
click at [1099, 300] on div at bounding box center [1098, 333] width 4 height 273
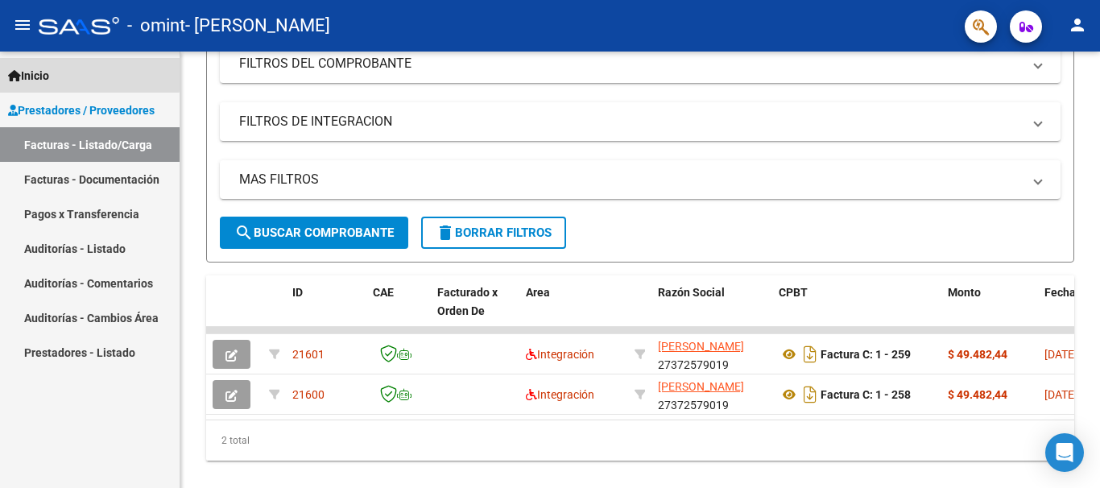
click at [45, 71] on span "Inicio" at bounding box center [28, 76] width 41 height 18
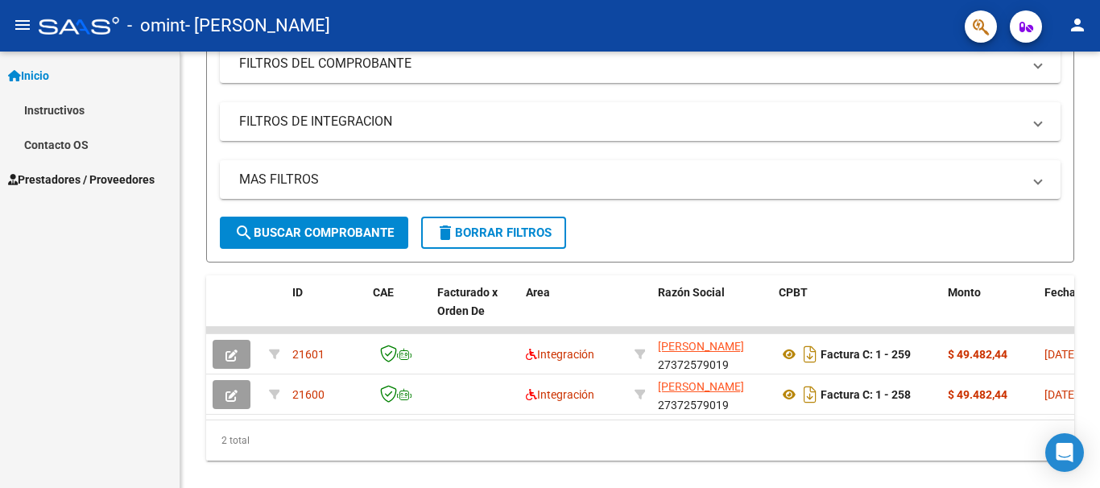
click at [77, 175] on span "Prestadores / Proveedores" at bounding box center [81, 180] width 147 height 18
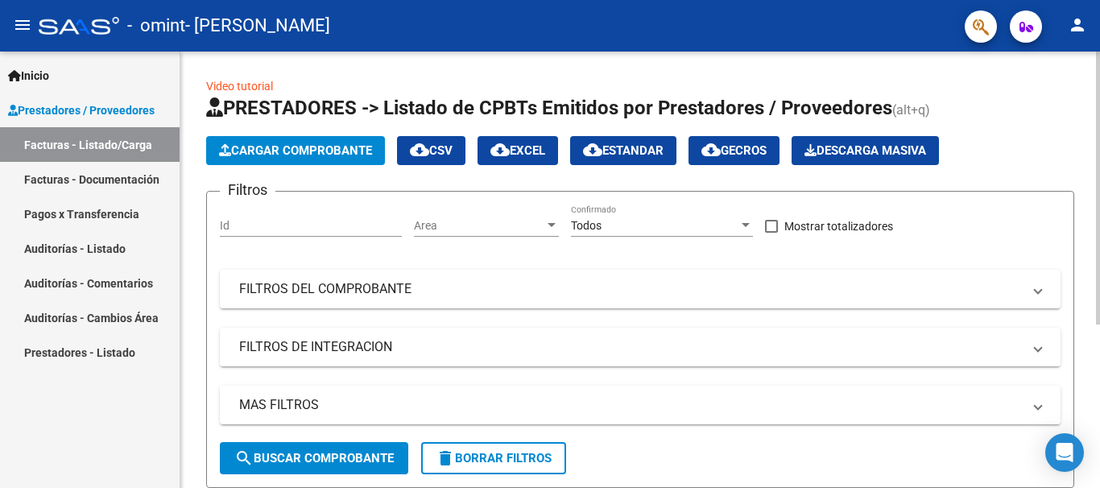
click at [1090, 65] on div "Video tutorial PRESTADORES -> Listado de CPBTs Emitidos por Prestadores / Prove…" at bounding box center [642, 395] width 924 height 686
click at [346, 143] on span "Cargar Comprobante" at bounding box center [295, 150] width 153 height 14
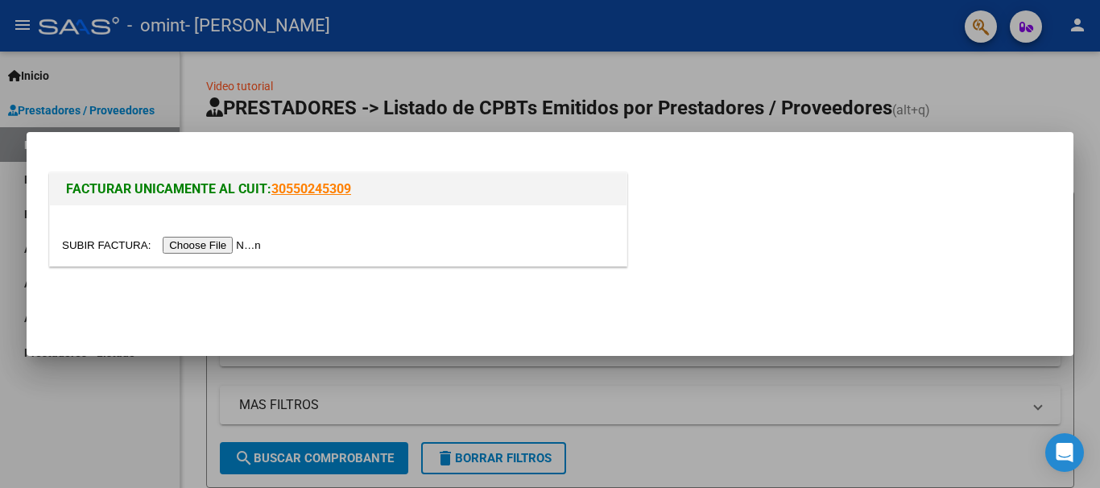
click at [240, 248] on input "file" at bounding box center [164, 245] width 204 height 17
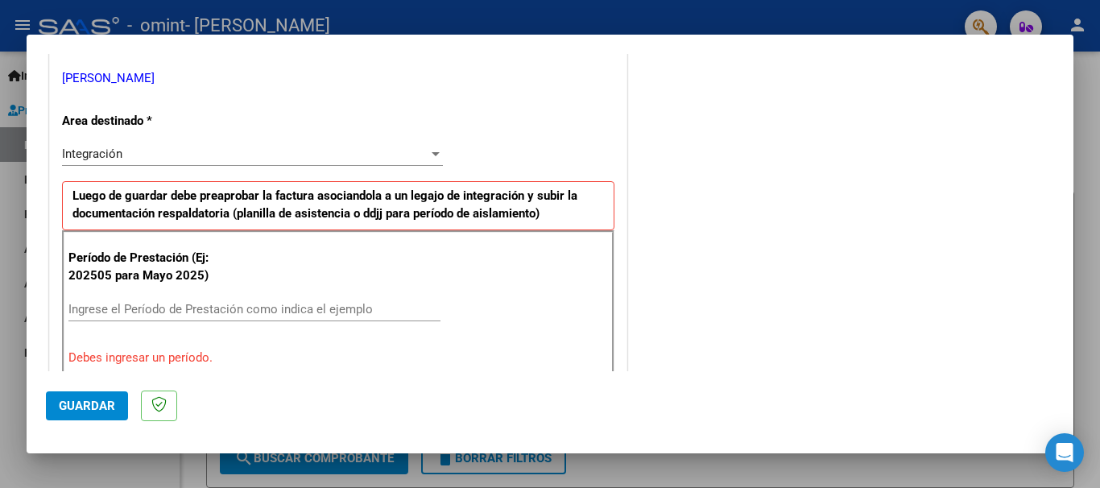
scroll to position [383, 0]
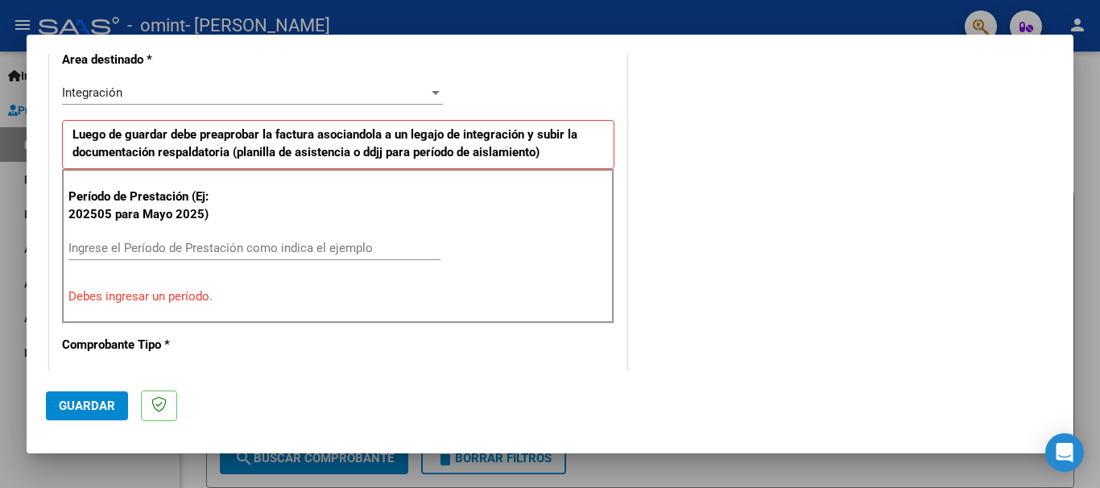
click at [144, 250] on input "Ingrese el Período de Prestación como indica el ejemplo" at bounding box center [254, 248] width 372 height 14
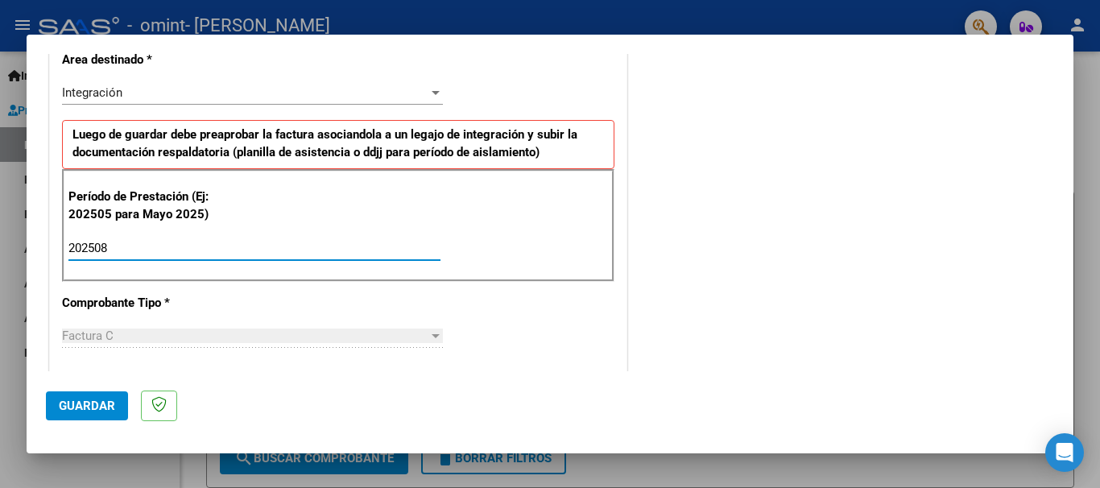
type input "202508"
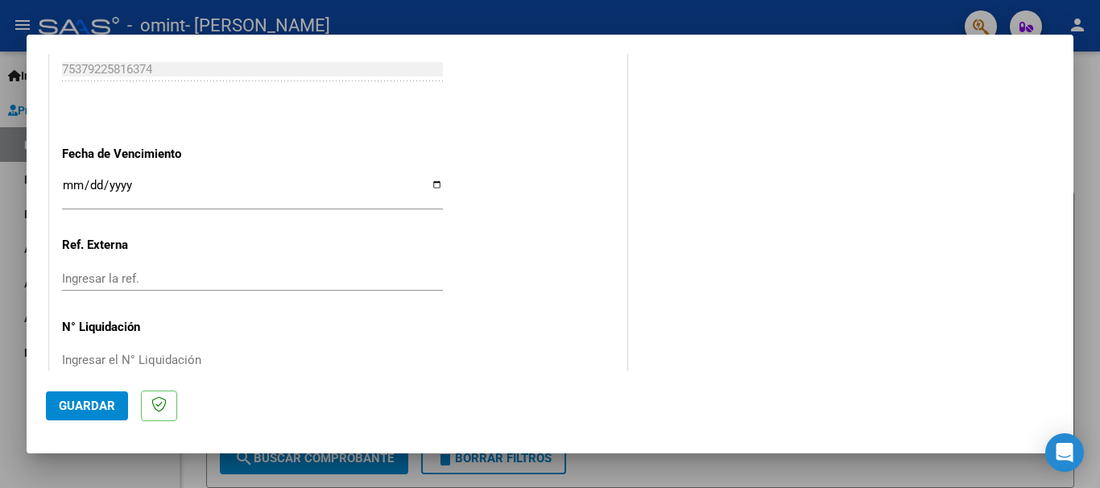
scroll to position [1072, 0]
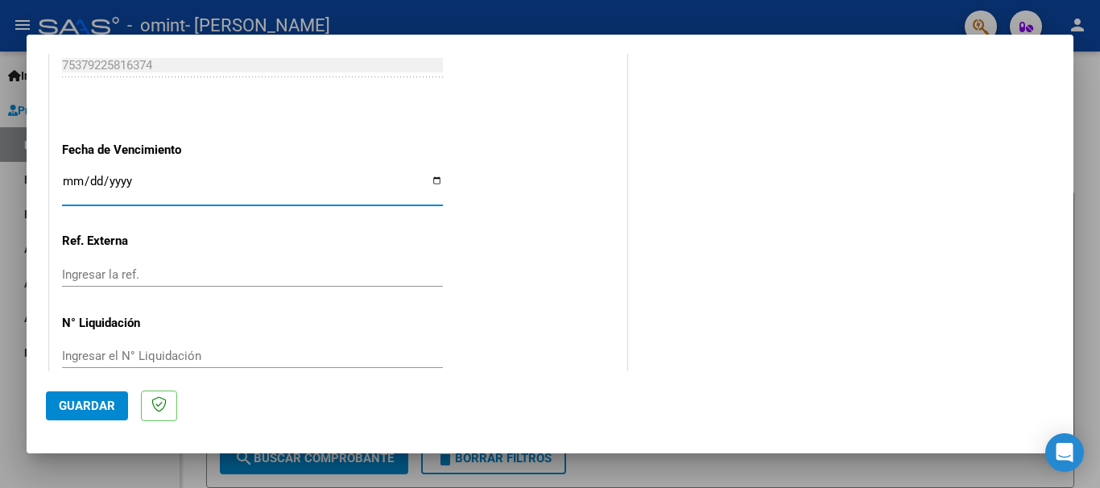
click at [83, 177] on input "Ingresar la fecha" at bounding box center [252, 188] width 381 height 26
click at [436, 180] on input "Ingresar la fecha" at bounding box center [252, 188] width 381 height 26
type input "2025-09-25"
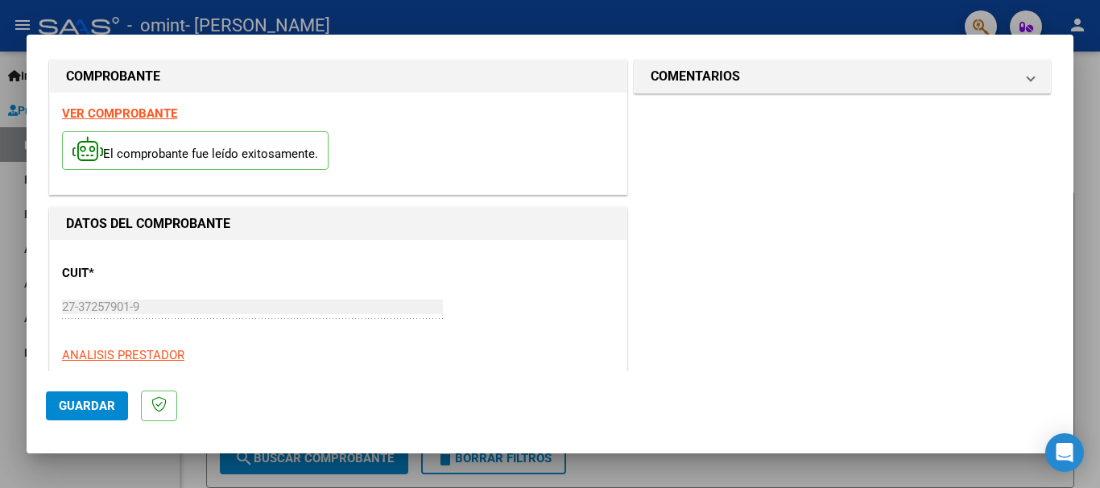
scroll to position [0, 0]
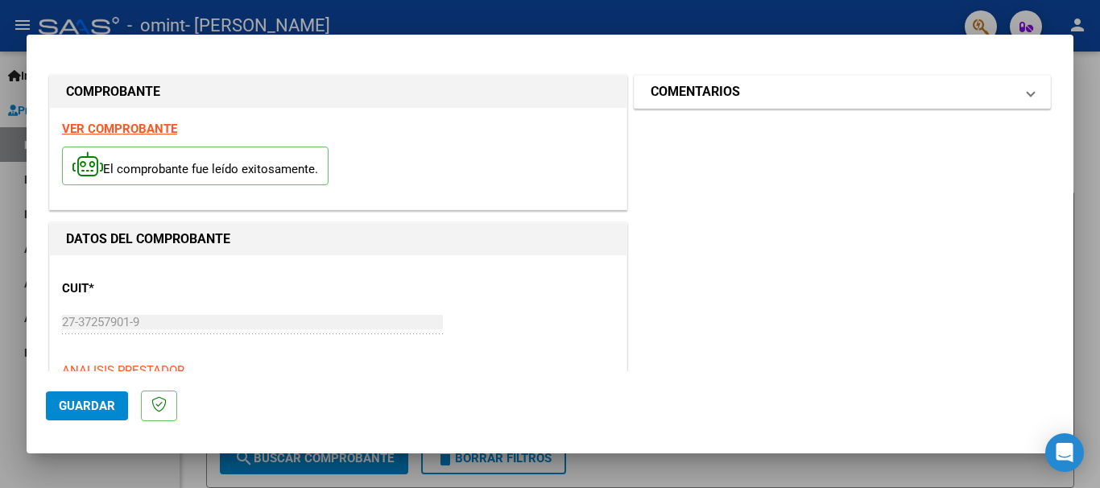
click at [719, 87] on h1 "COMENTARIOS" at bounding box center [695, 91] width 89 height 19
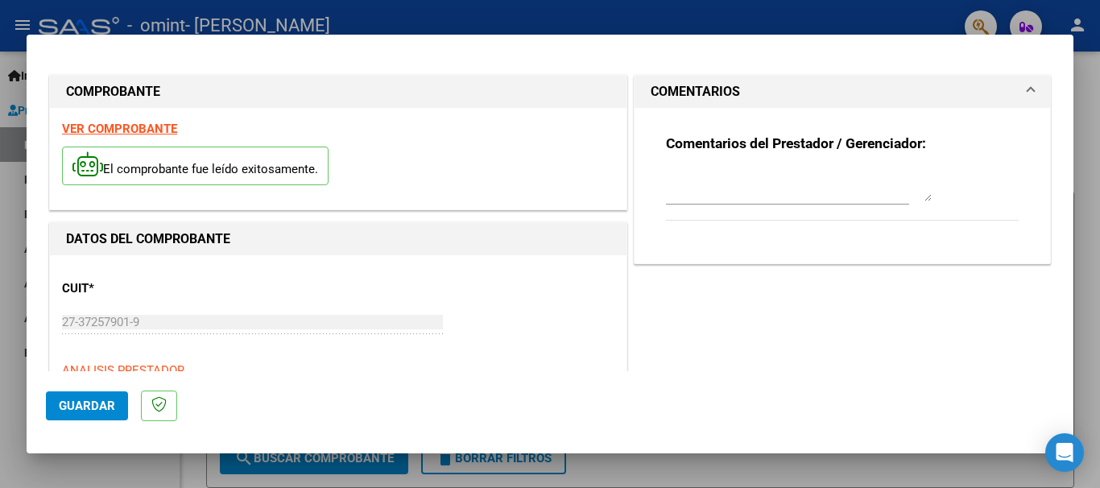
click at [900, 184] on textarea at bounding box center [799, 185] width 266 height 32
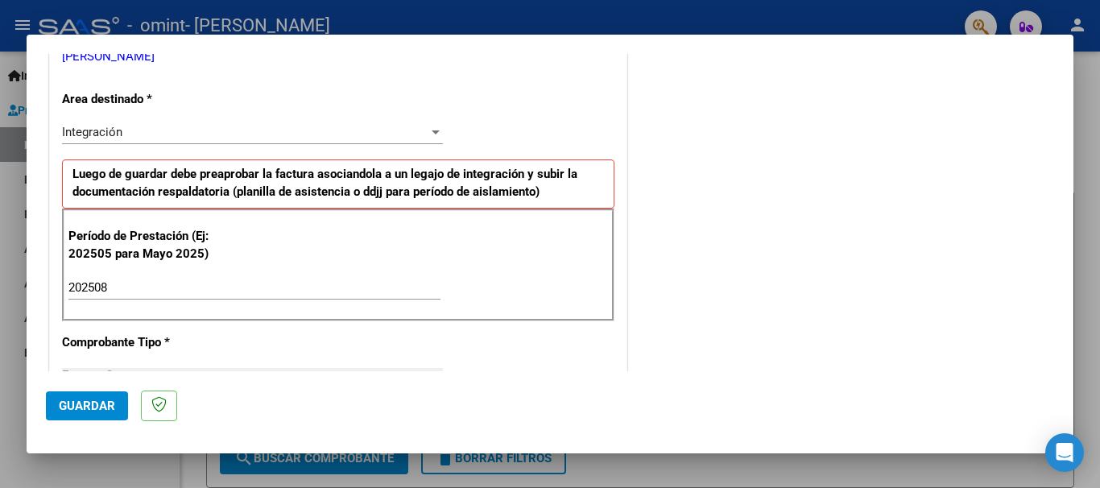
scroll to position [380, 0]
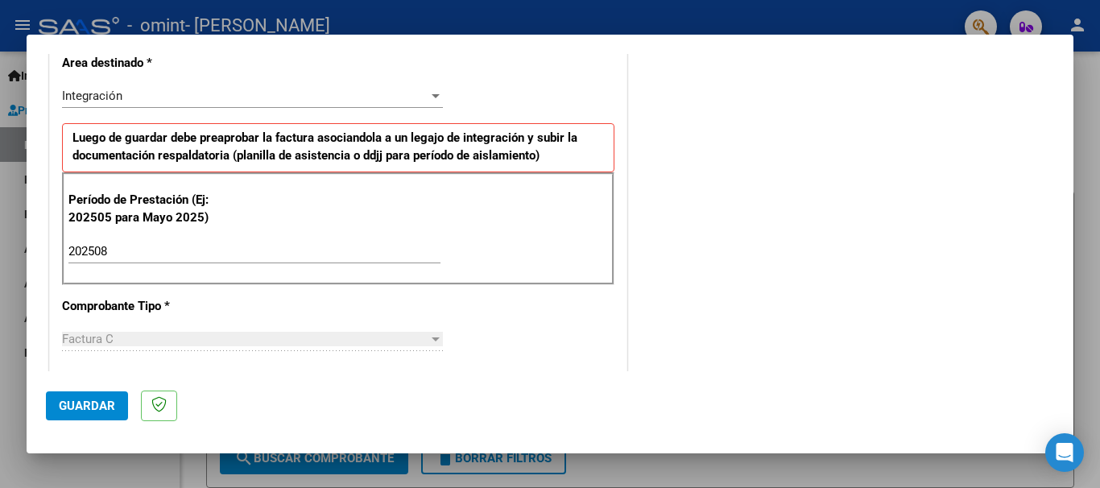
click at [341, 151] on strong "Luego de guardar debe preaprobar la factura asociandola a un legajo de integrac…" at bounding box center [324, 146] width 505 height 33
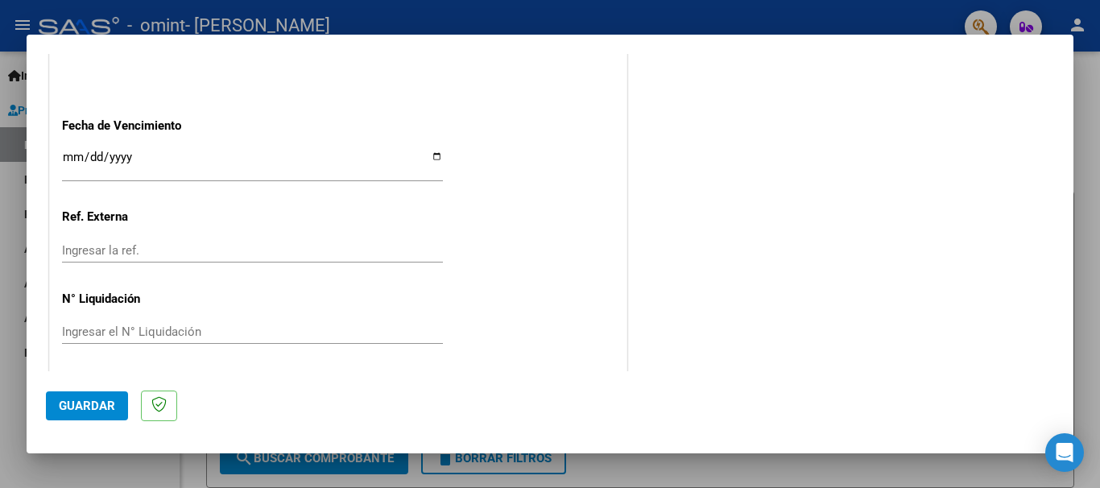
scroll to position [1100, 0]
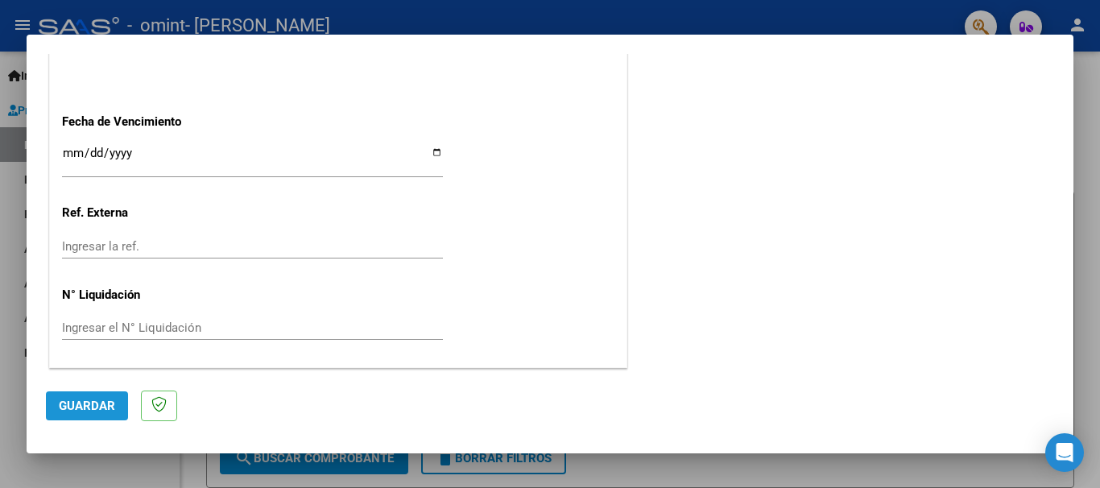
click at [106, 404] on span "Guardar" at bounding box center [87, 406] width 56 height 14
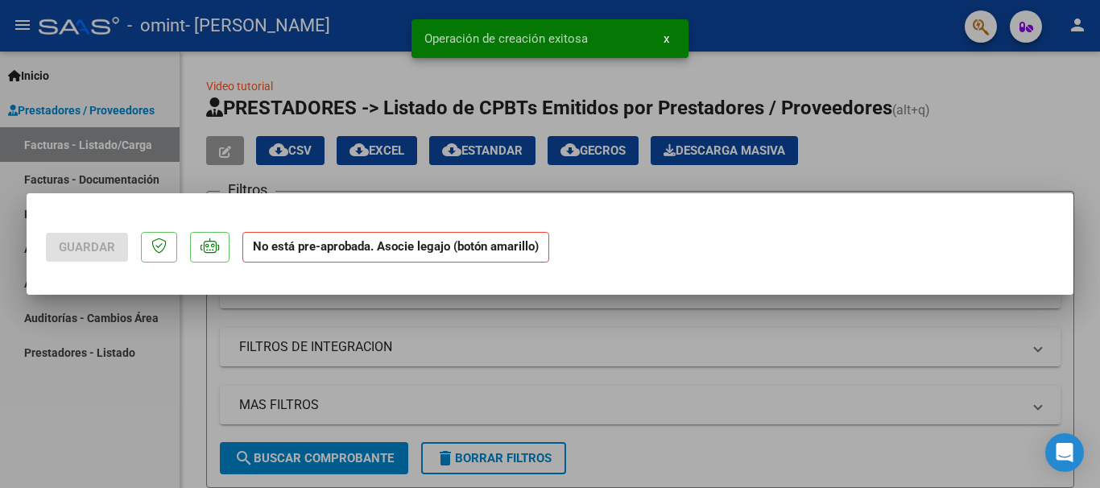
scroll to position [0, 0]
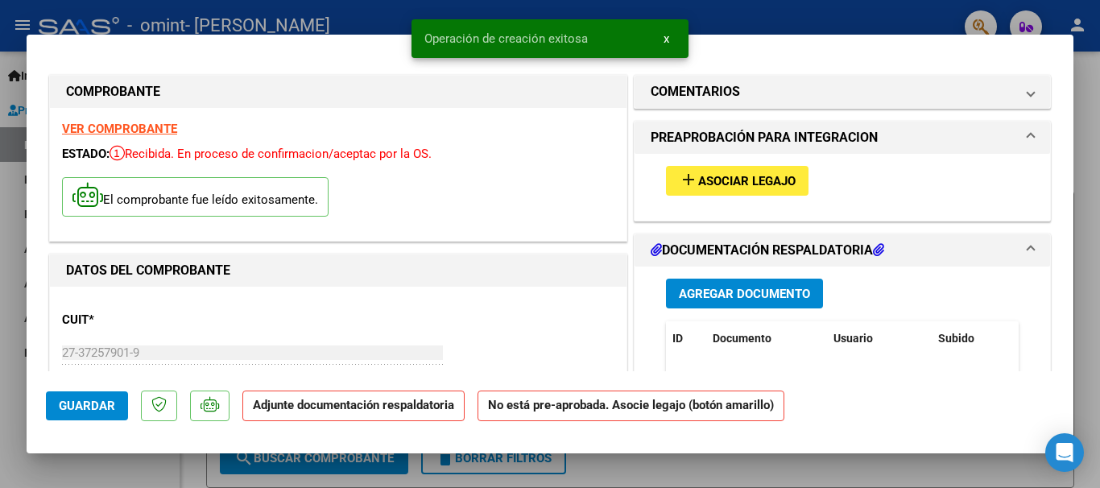
click at [746, 177] on span "Asociar Legajo" at bounding box center [746, 181] width 97 height 14
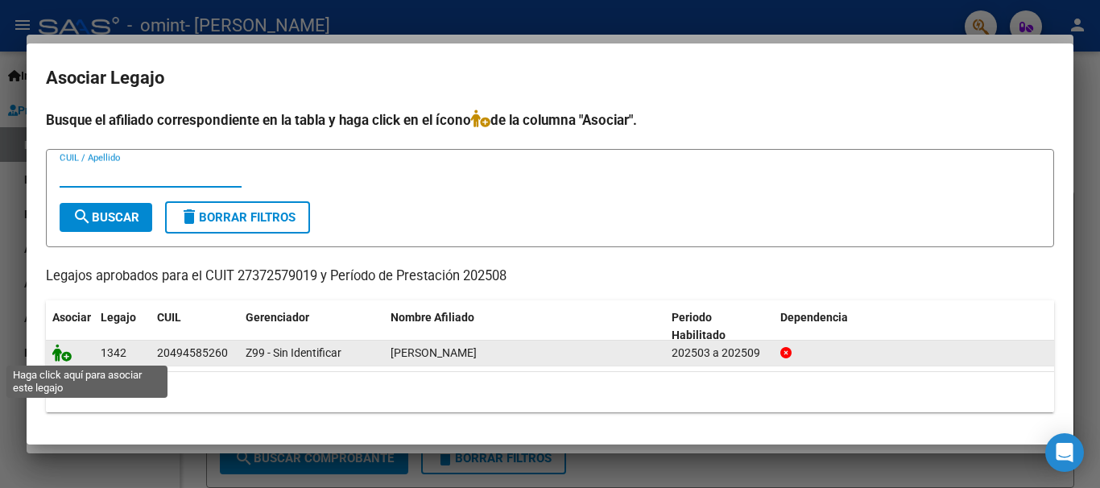
click at [58, 355] on icon at bounding box center [61, 353] width 19 height 18
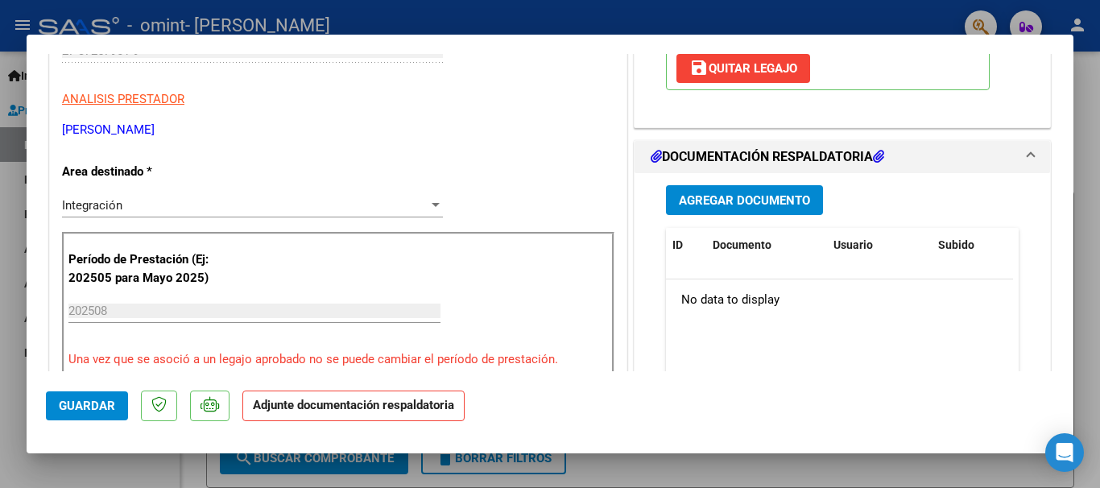
scroll to position [294, 0]
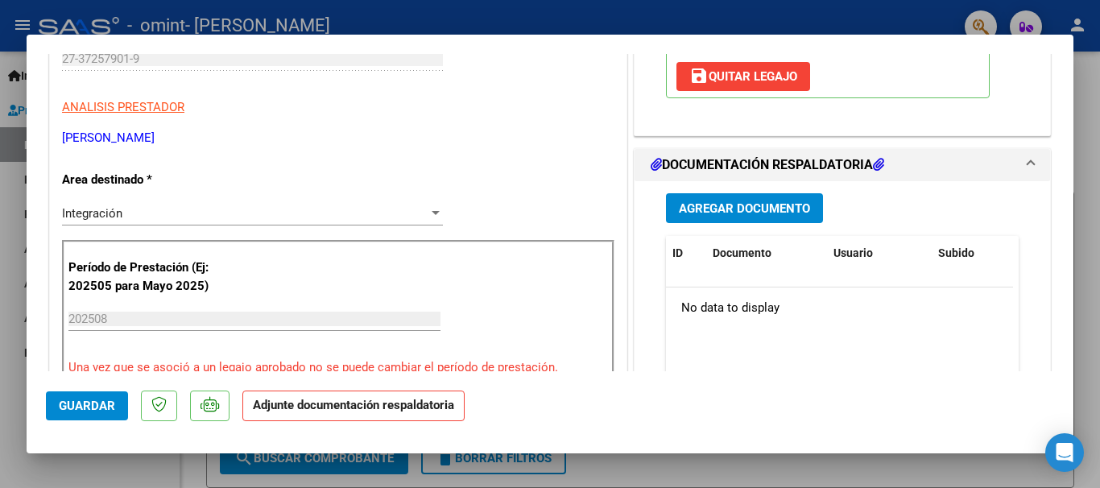
click at [769, 209] on span "Agregar Documento" at bounding box center [744, 208] width 131 height 14
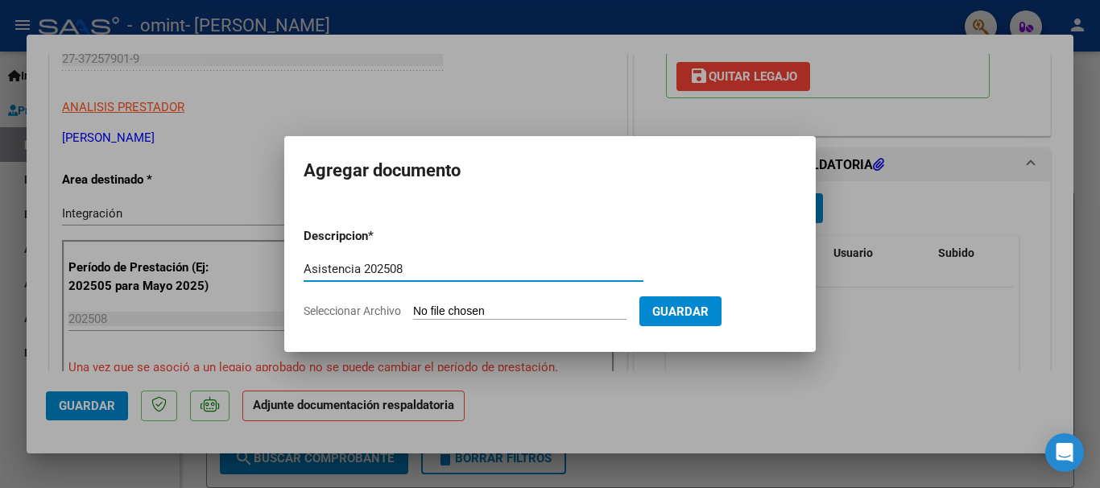
type input "Asistencia 202508"
click at [463, 312] on input "Seleccionar Archivo" at bounding box center [519, 311] width 213 height 15
type input "C:\fakepath\Asistencia Psp - Lázaro Garrudo - Agosto25.pdf"
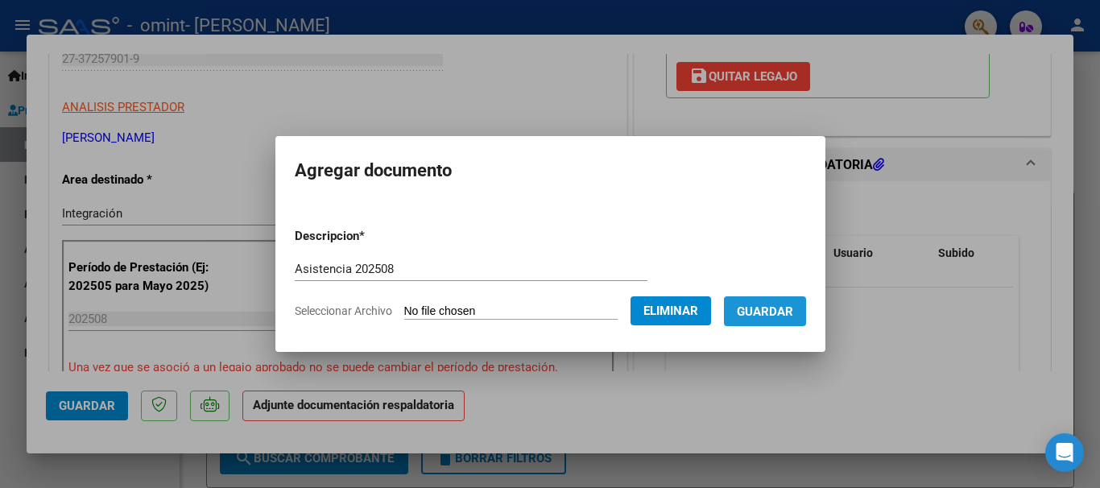
click at [772, 302] on button "Guardar" at bounding box center [765, 311] width 82 height 30
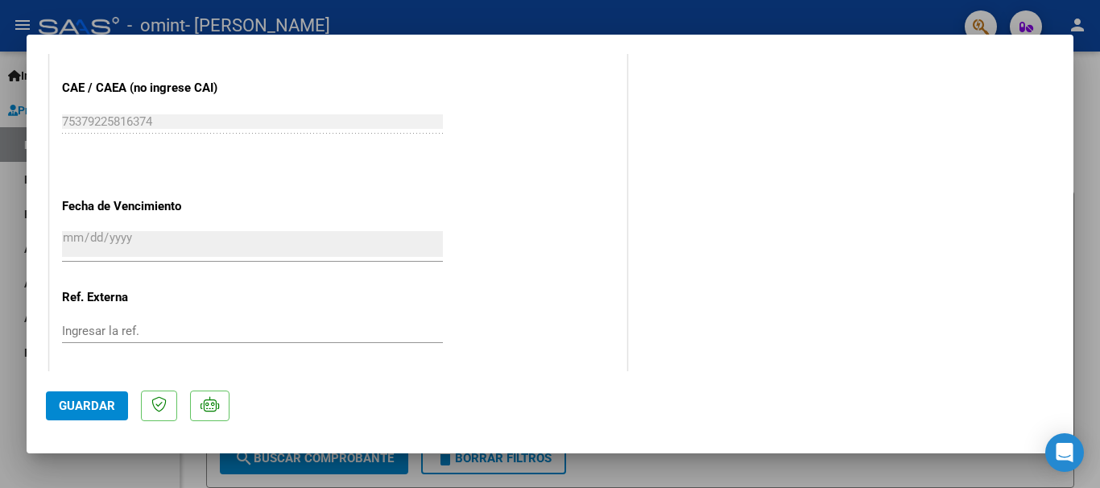
scroll to position [1124, 0]
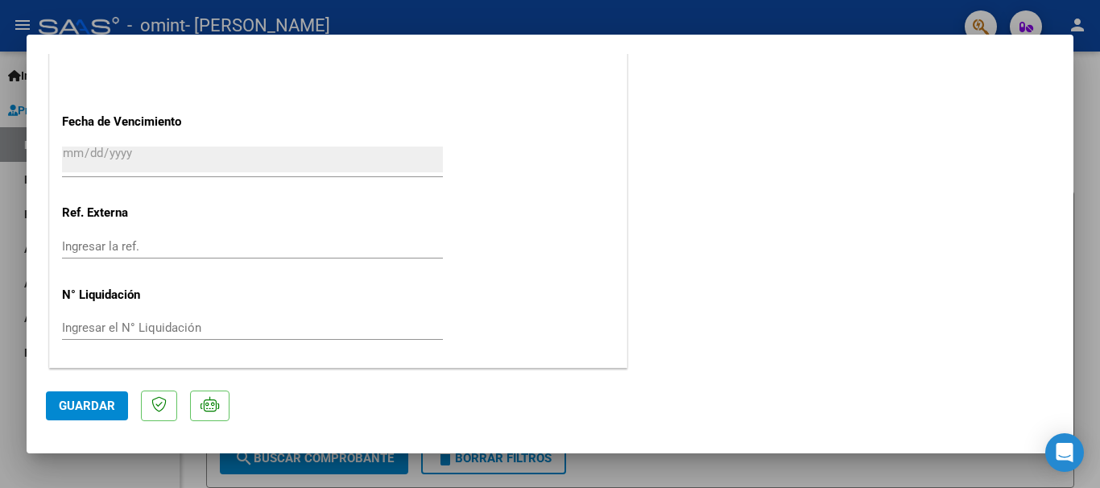
click at [101, 403] on span "Guardar" at bounding box center [87, 406] width 56 height 14
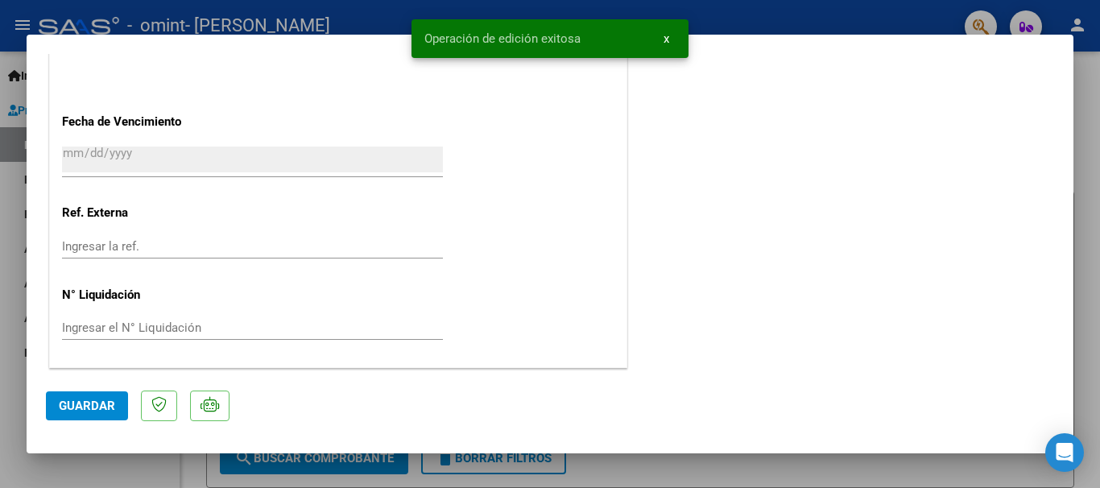
click at [1085, 126] on div at bounding box center [550, 244] width 1100 height 488
type input "$ 0,00"
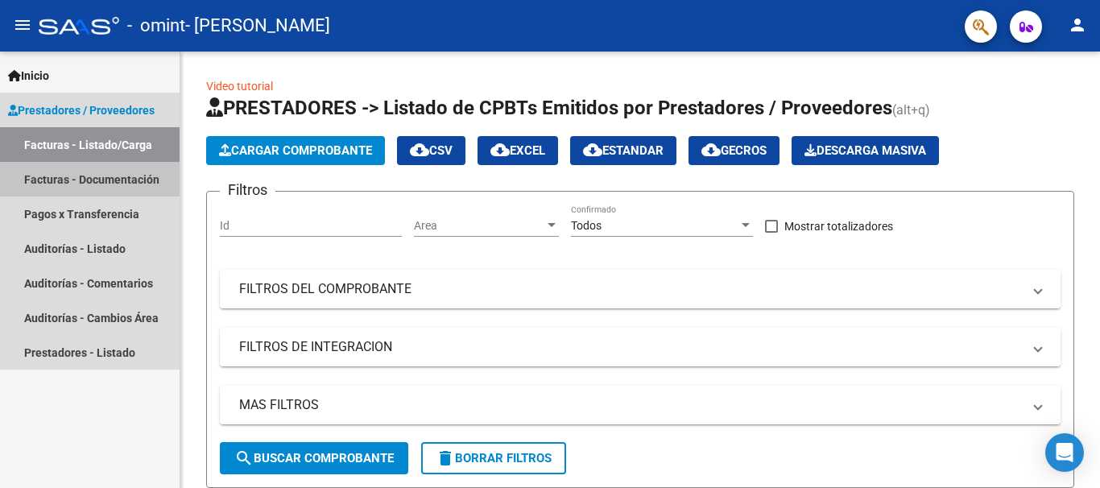
click at [109, 173] on link "Facturas - Documentación" at bounding box center [90, 179] width 180 height 35
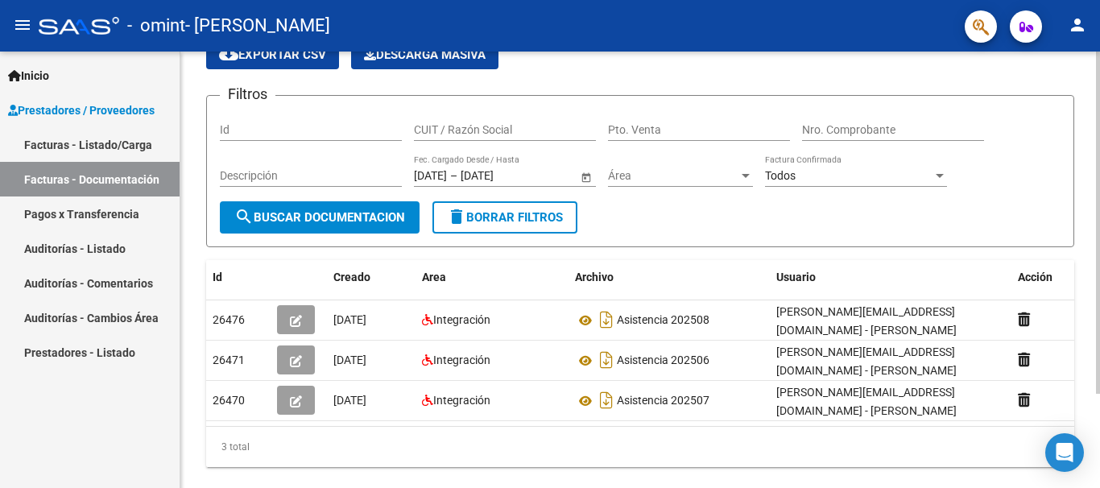
scroll to position [83, 0]
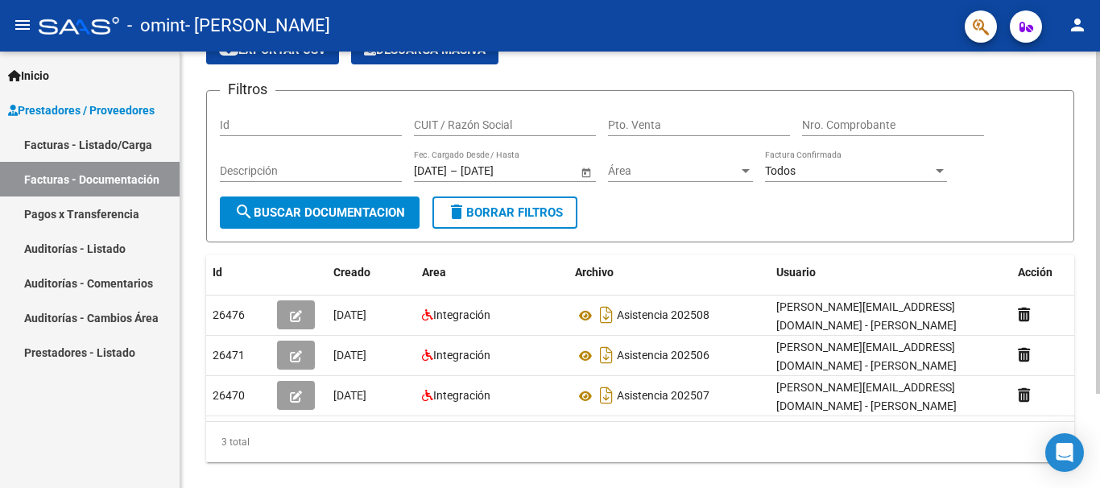
click at [1099, 312] on div at bounding box center [1098, 295] width 4 height 342
click at [90, 142] on link "Facturas - Listado/Carga" at bounding box center [90, 144] width 180 height 35
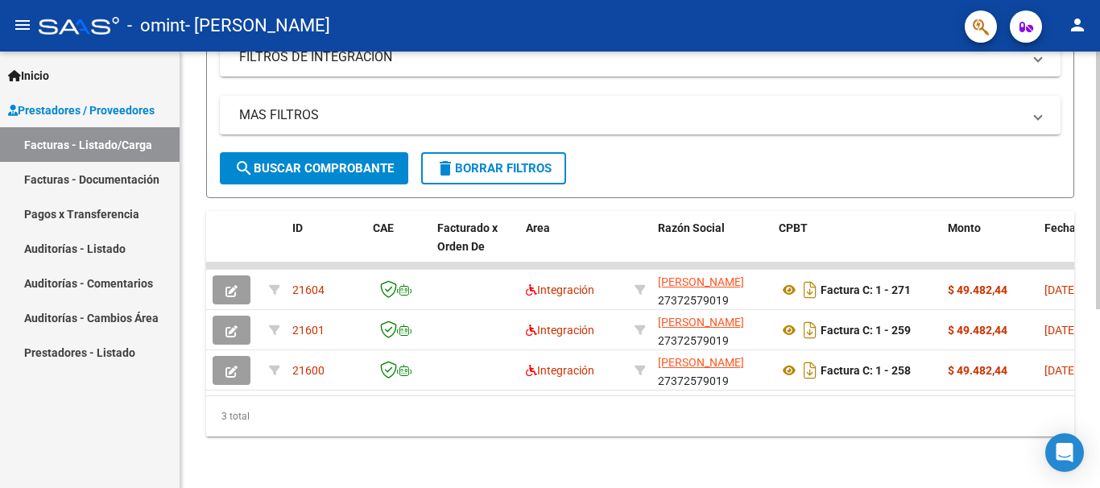
click at [1099, 269] on div at bounding box center [1098, 359] width 4 height 258
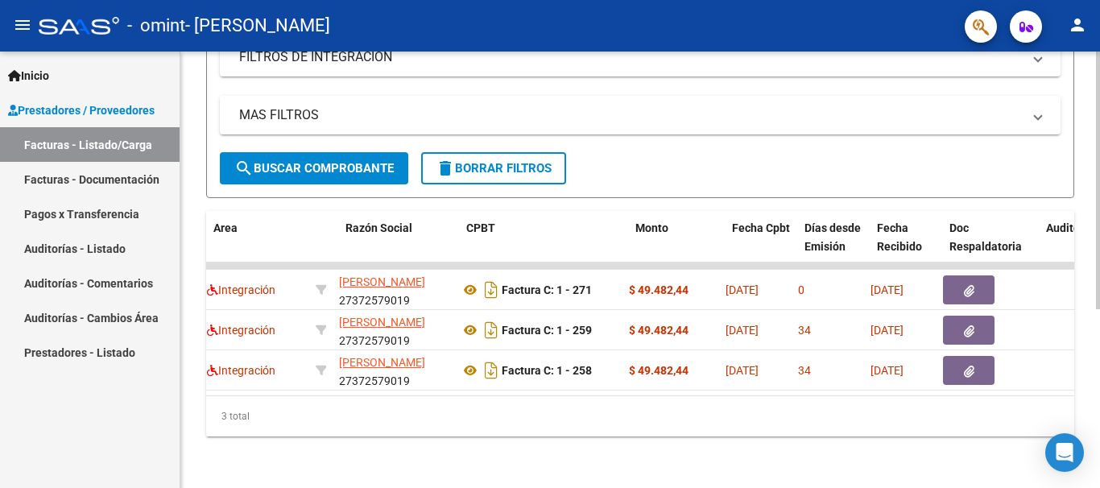
scroll to position [0, 329]
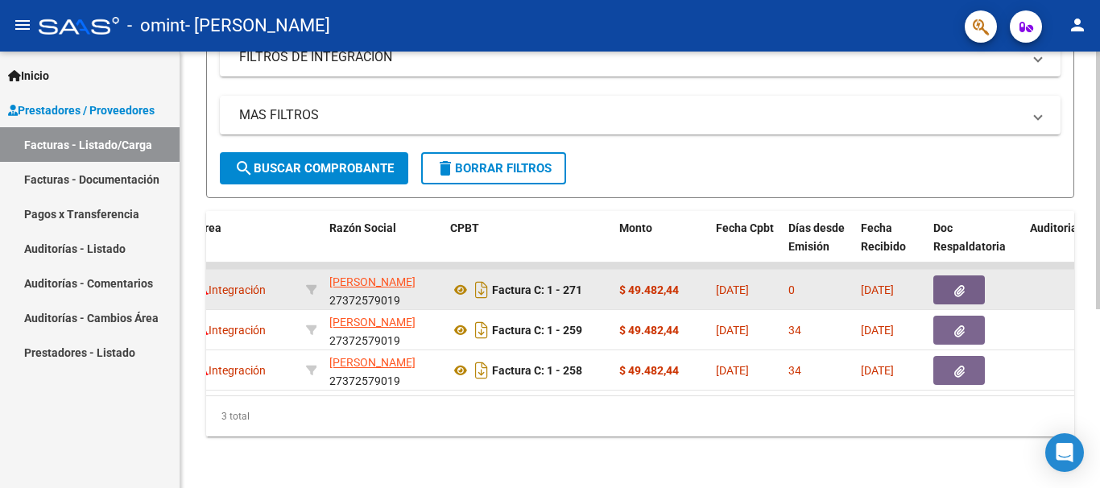
click at [959, 285] on icon "button" at bounding box center [959, 291] width 10 height 12
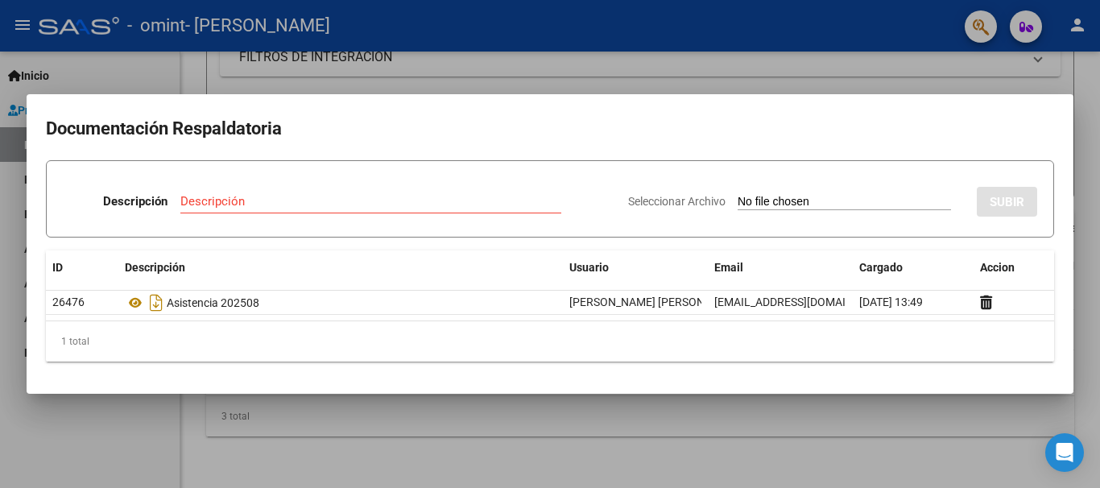
click at [1091, 143] on div at bounding box center [550, 244] width 1100 height 488
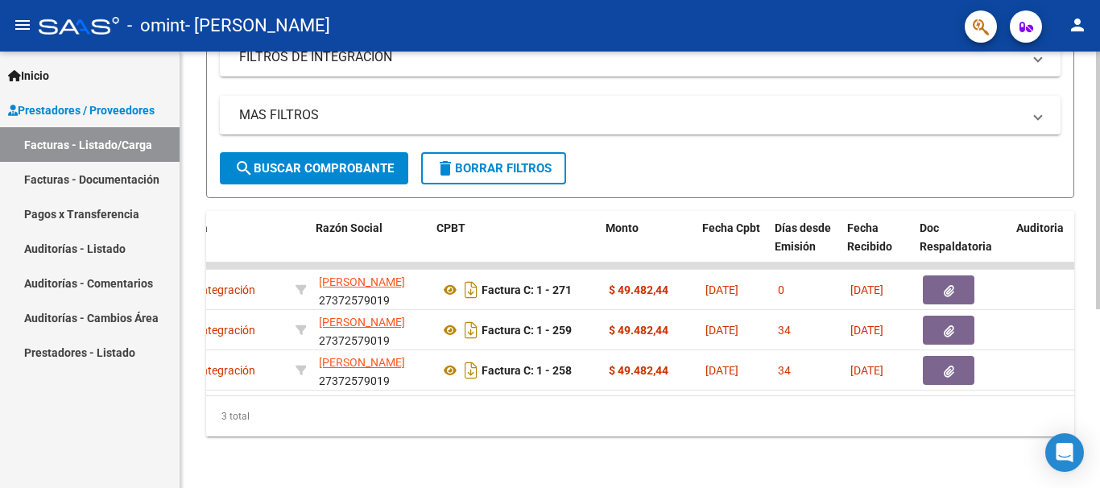
scroll to position [0, 342]
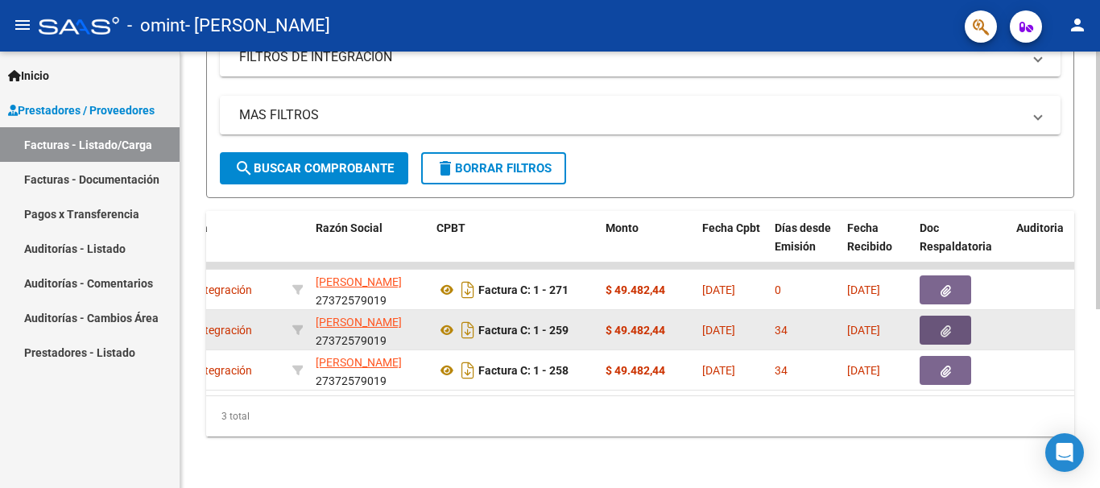
click at [953, 324] on button "button" at bounding box center [946, 330] width 52 height 29
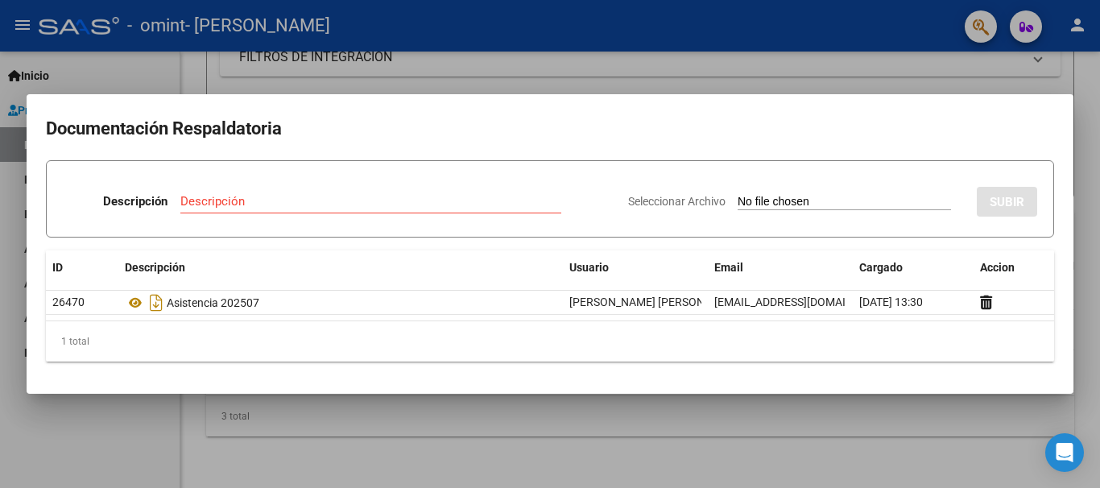
click at [1095, 218] on div at bounding box center [550, 244] width 1100 height 488
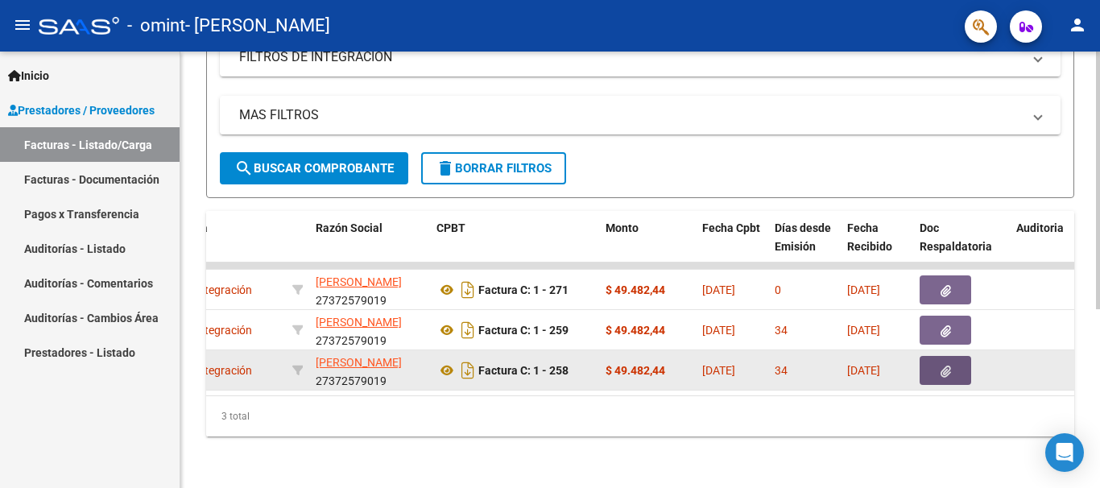
click at [948, 356] on button "button" at bounding box center [946, 370] width 52 height 29
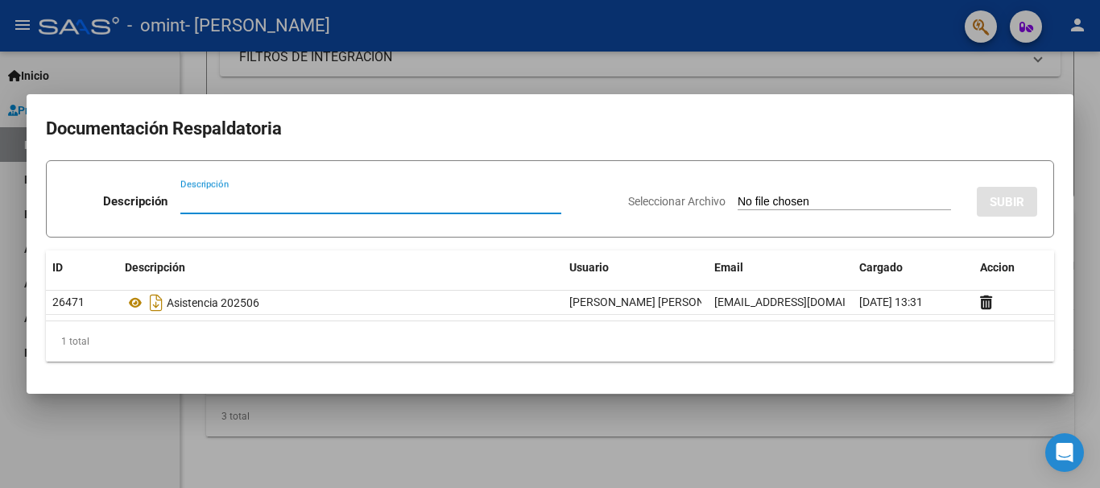
click at [1089, 240] on div at bounding box center [550, 244] width 1100 height 488
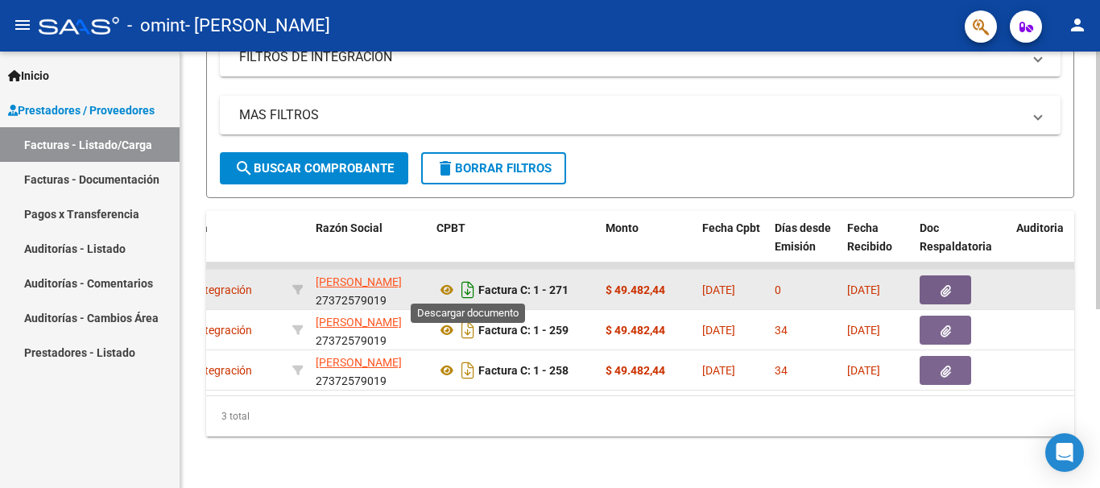
click at [475, 283] on icon "Descargar documento" at bounding box center [467, 290] width 21 height 26
click at [447, 286] on icon at bounding box center [446, 289] width 21 height 19
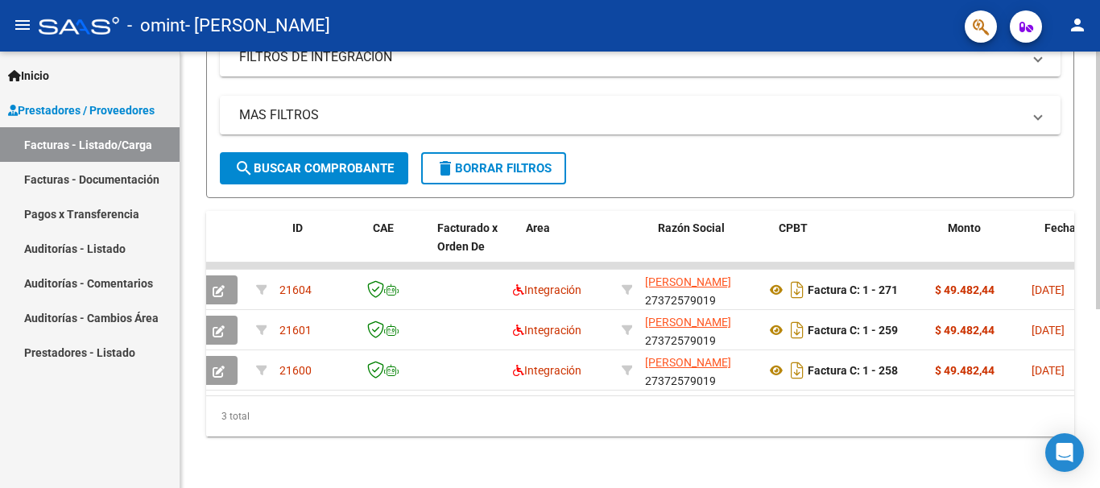
scroll to position [0, 0]
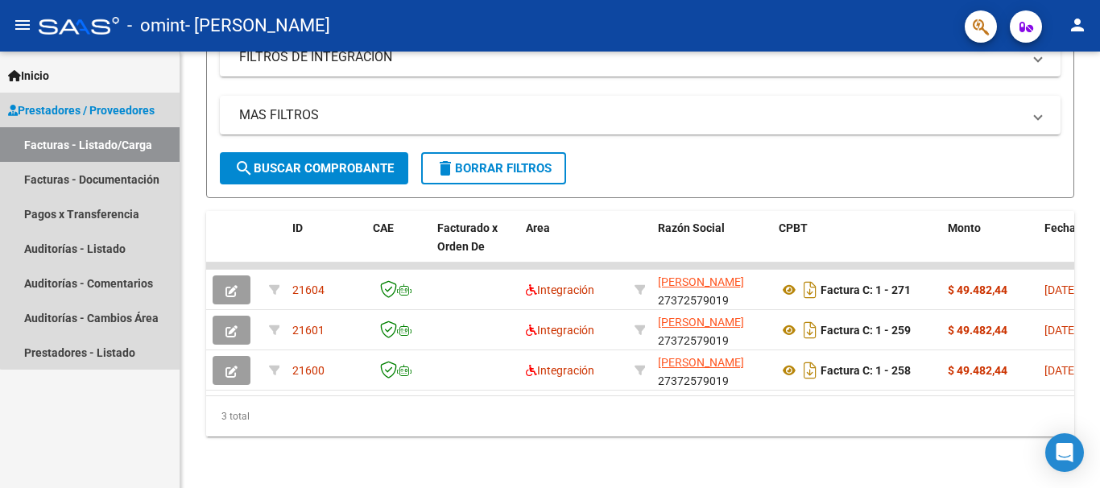
click at [93, 142] on link "Facturas - Listado/Carga" at bounding box center [90, 144] width 180 height 35
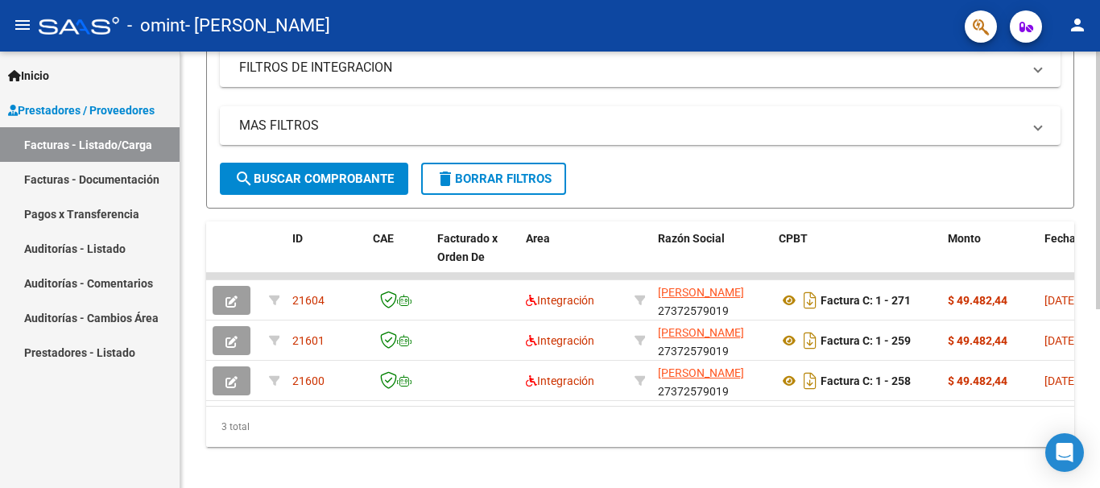
click at [1099, 326] on div at bounding box center [1098, 353] width 4 height 258
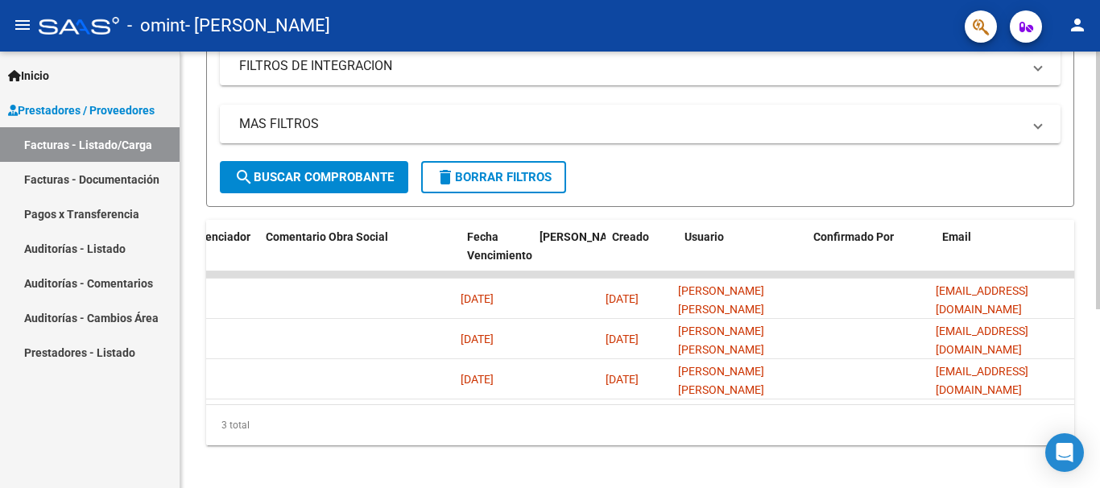
scroll to position [0, 2527]
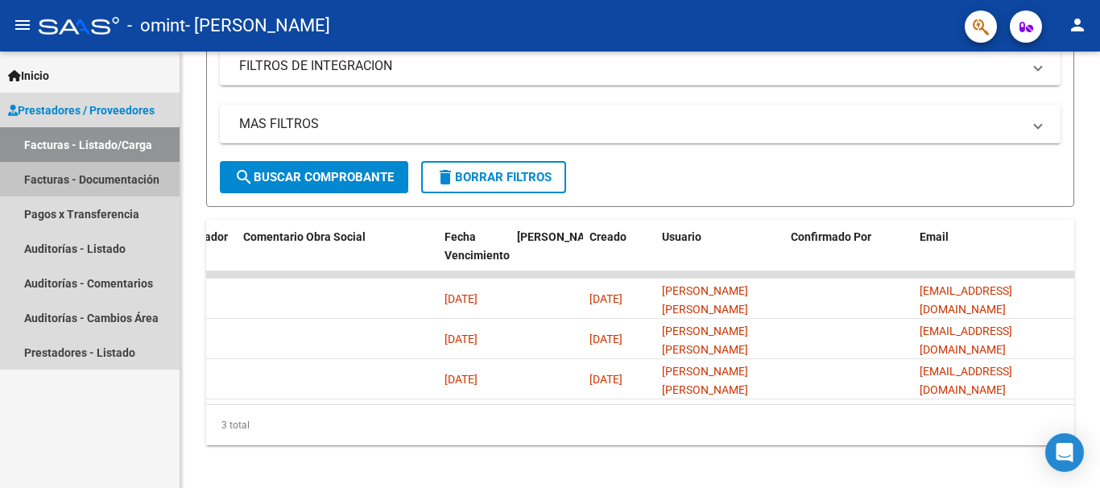
click at [91, 189] on link "Facturas - Documentación" at bounding box center [90, 179] width 180 height 35
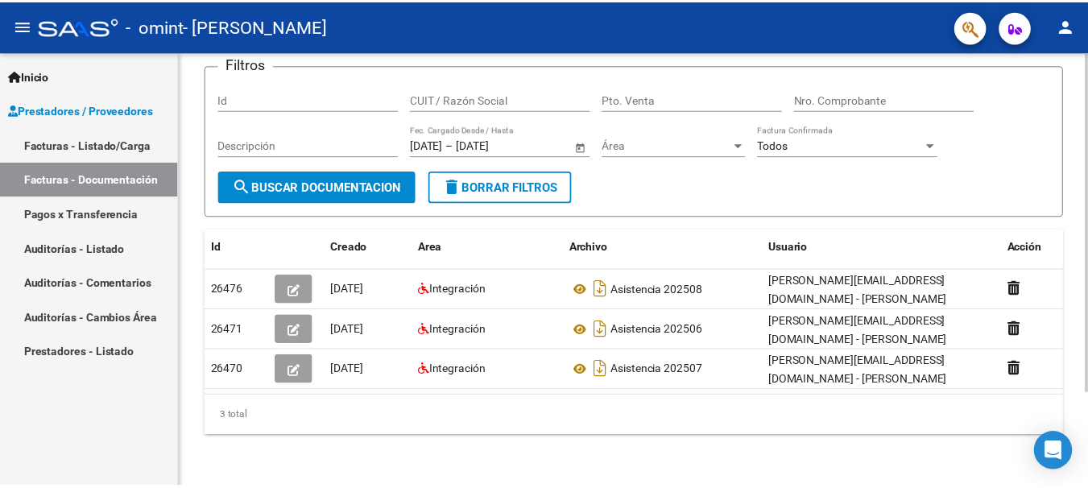
scroll to position [121, 0]
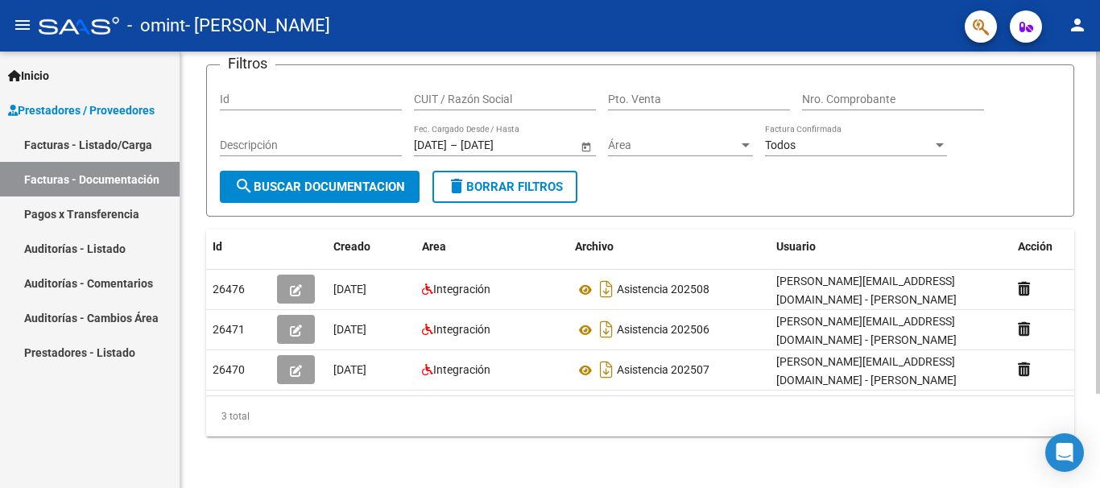
click at [1099, 330] on div at bounding box center [1098, 317] width 4 height 342
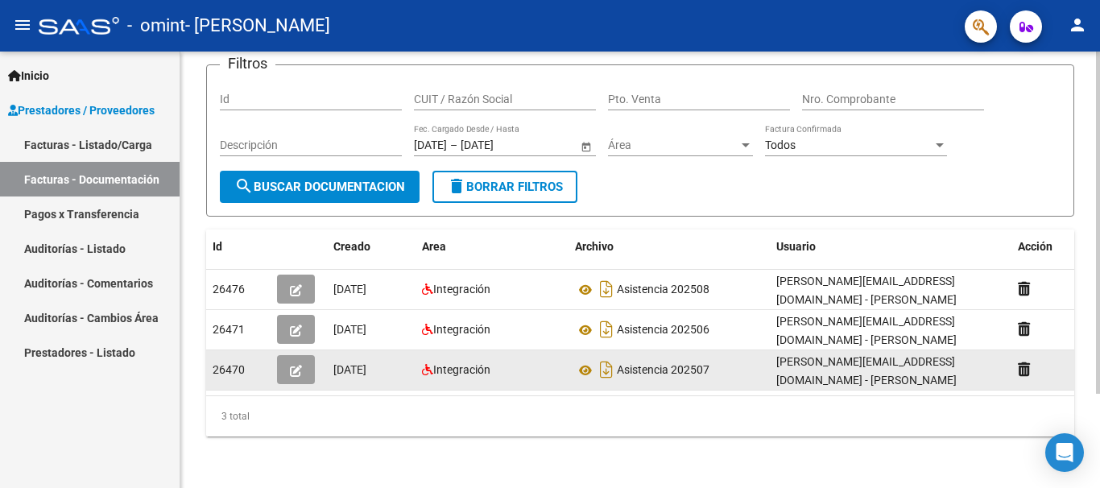
click at [296, 365] on icon "button" at bounding box center [296, 371] width 12 height 12
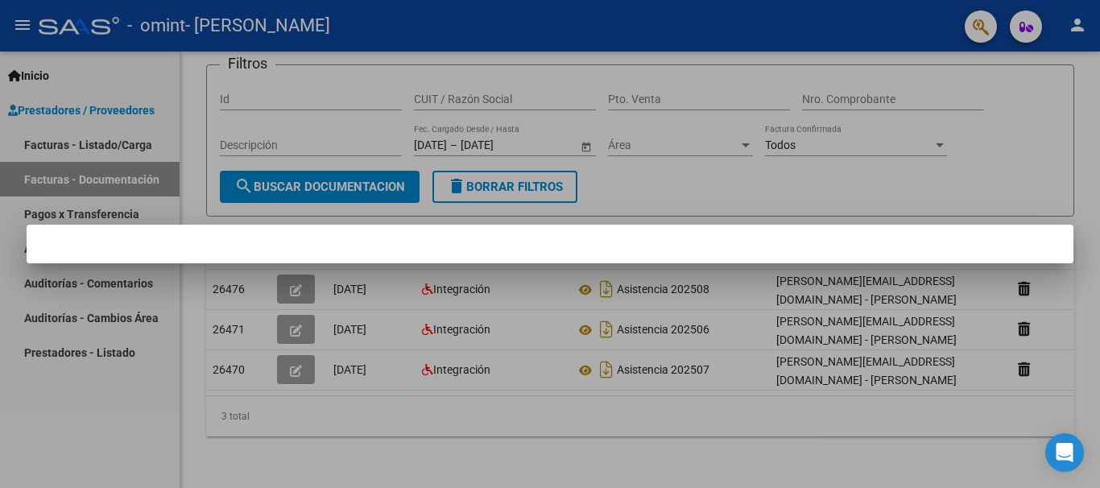
click at [1074, 75] on div at bounding box center [550, 244] width 1100 height 488
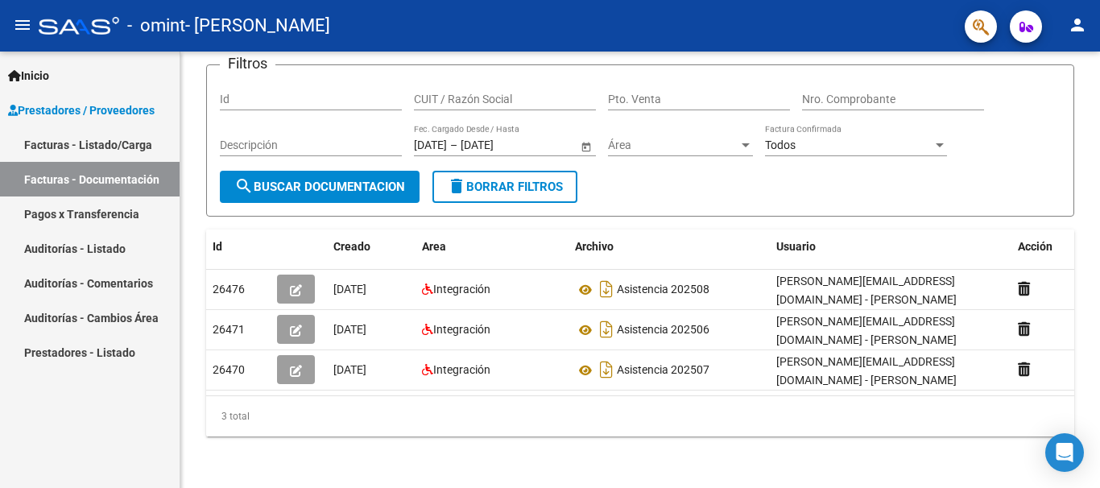
click at [1071, 31] on mat-icon "person" at bounding box center [1077, 24] width 19 height 19
click at [1050, 114] on button "exit_to_app Salir" at bounding box center [1044, 106] width 98 height 39
